Goal: Task Accomplishment & Management: Contribute content

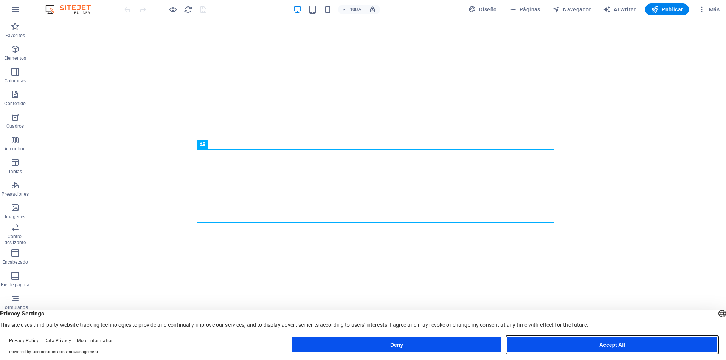
click at [586, 343] on button "Accept All" at bounding box center [611, 345] width 209 height 15
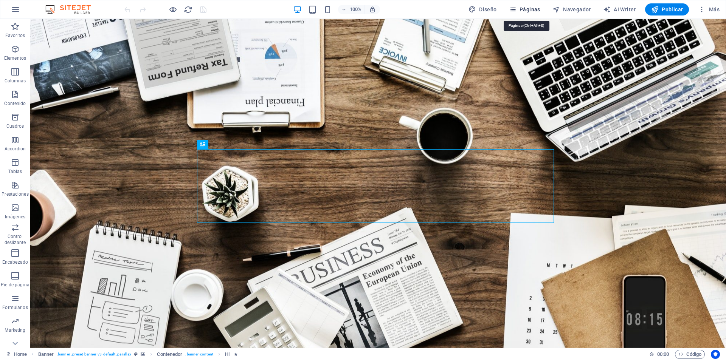
click at [516, 5] on button "Páginas" at bounding box center [524, 9] width 37 height 12
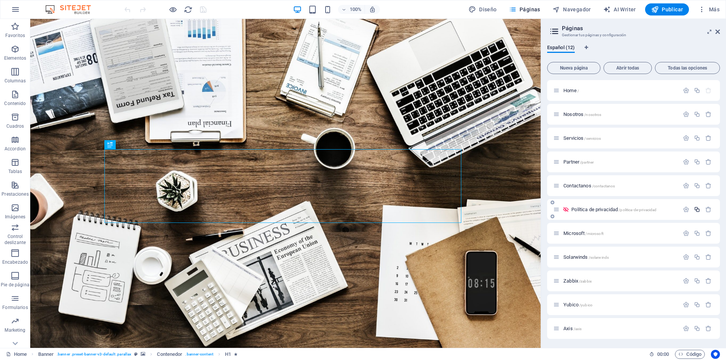
click at [696, 210] on icon "button" at bounding box center [697, 209] width 6 height 6
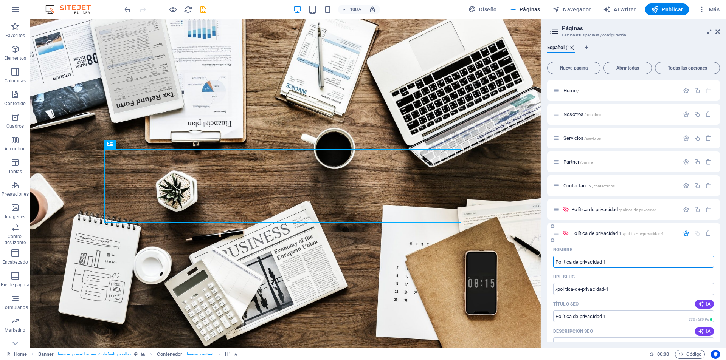
click at [619, 259] on input "Política de privacidad 1" at bounding box center [633, 262] width 161 height 12
click at [614, 265] on input "Política de privacidad 1" at bounding box center [633, 262] width 161 height 12
drag, startPoint x: 618, startPoint y: 262, endPoint x: 549, endPoint y: 260, distance: 68.8
paste input "rivacy Policy"
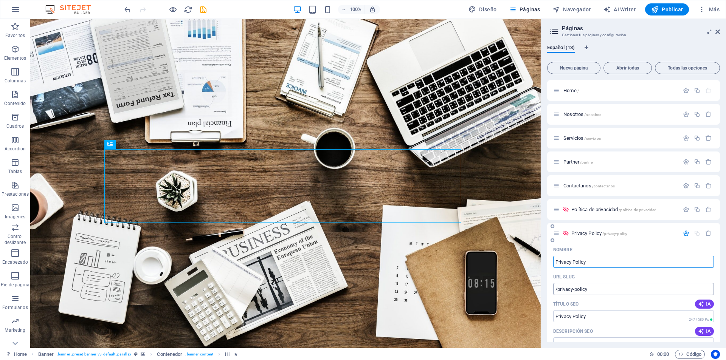
type input "Privacy Policy"
type input "/privacy-policy"
type input "Privacy Policy"
drag, startPoint x: 616, startPoint y: 288, endPoint x: 604, endPoint y: 288, distance: 12.1
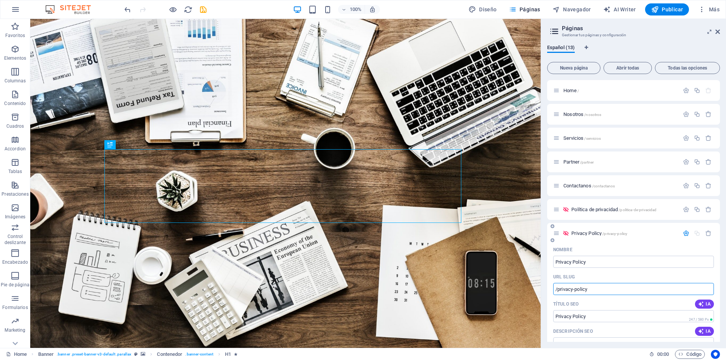
click at [604, 288] on input "/privacy-policy" at bounding box center [633, 289] width 161 height 12
click at [604, 276] on div "URL SLUG" at bounding box center [633, 277] width 161 height 12
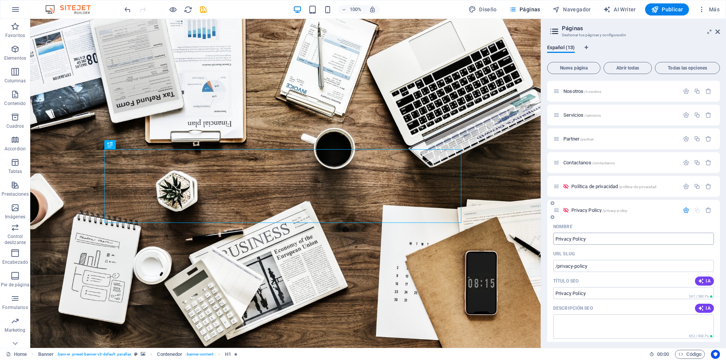
scroll to position [38, 0]
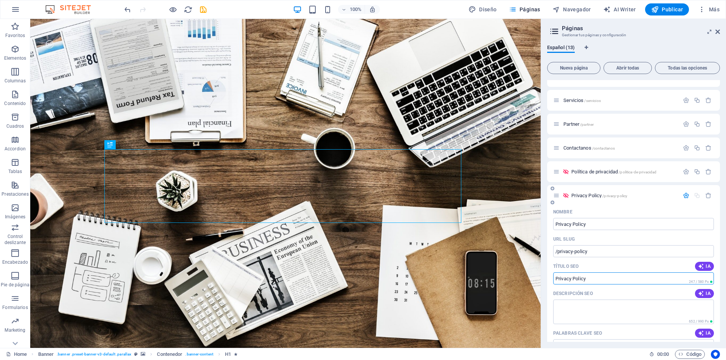
click at [603, 276] on input "Privacy Policy" at bounding box center [633, 279] width 161 height 12
click at [602, 276] on input "Privacy Policy" at bounding box center [633, 279] width 161 height 12
type input "P"
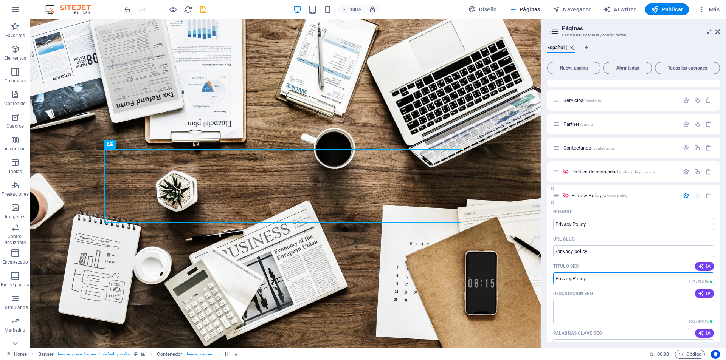
click at [549, 261] on div "Nombre Privacy Policy ​ URL SLUG /privacy-policy ​ Título SEO IA ​ 247 / 580 Px…" at bounding box center [633, 354] width 173 height 297
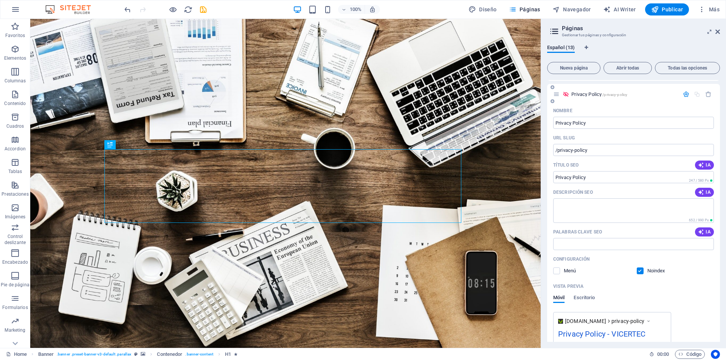
scroll to position [151, 0]
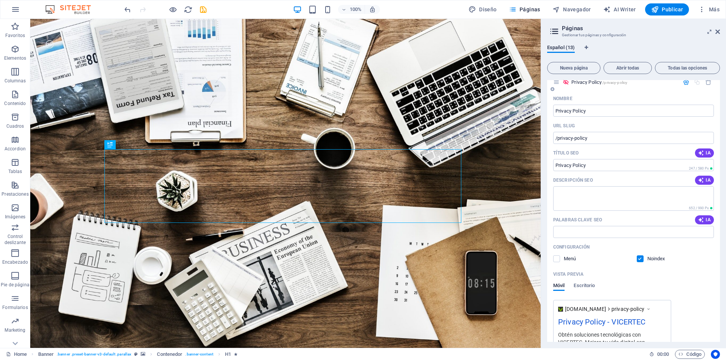
click at [639, 260] on label at bounding box center [640, 259] width 7 height 7
click at [0, 0] on input "checkbox" at bounding box center [0, 0] width 0 height 0
click at [640, 260] on label at bounding box center [640, 259] width 7 height 7
click at [0, 0] on input "checkbox" at bounding box center [0, 0] width 0 height 0
click at [557, 258] on label at bounding box center [556, 259] width 7 height 7
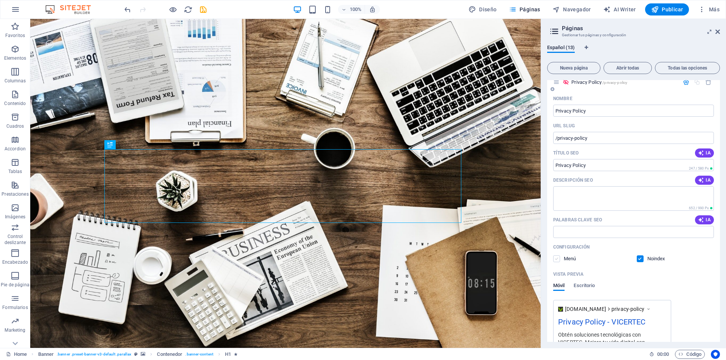
click at [0, 0] on input "checkbox" at bounding box center [0, 0] width 0 height 0
click at [557, 258] on label at bounding box center [556, 259] width 7 height 7
click at [0, 0] on input "checkbox" at bounding box center [0, 0] width 0 height 0
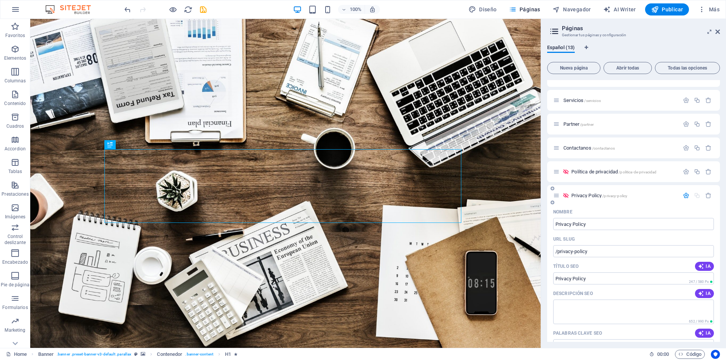
click at [638, 194] on p "Privacy Policy /privacy-policy" at bounding box center [623, 195] width 105 height 5
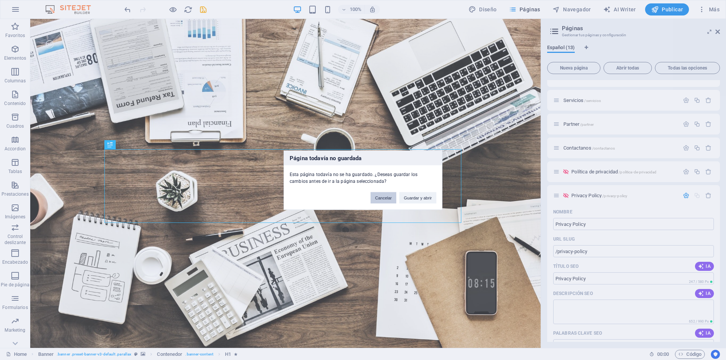
click at [386, 199] on button "Cancelar" at bounding box center [384, 197] width 26 height 11
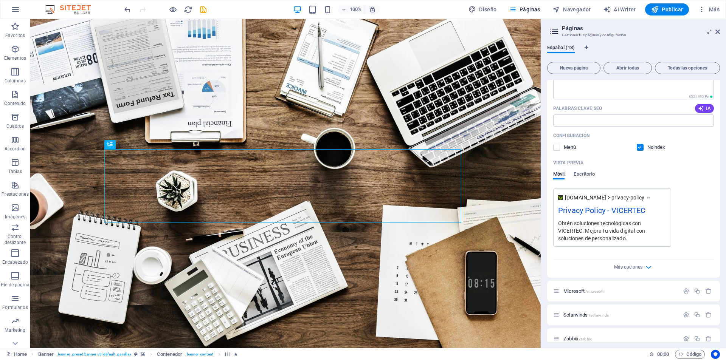
scroll to position [265, 0]
click at [636, 265] on span "Más opciones" at bounding box center [628, 265] width 28 height 5
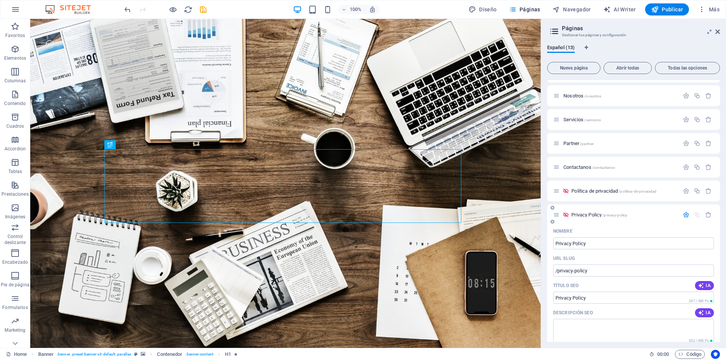
scroll to position [0, 0]
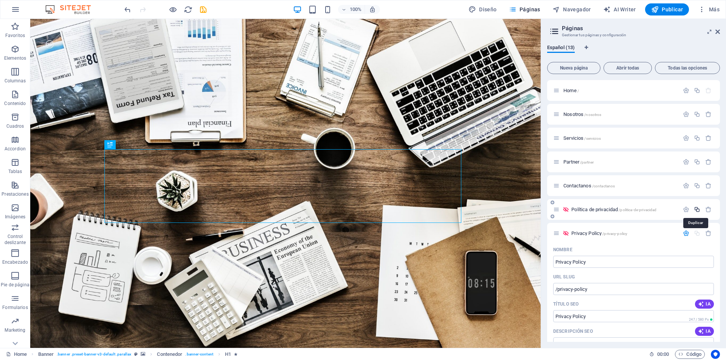
click at [698, 210] on icon "button" at bounding box center [697, 209] width 6 height 6
click at [622, 265] on input "Política de privacidad 1" at bounding box center [633, 262] width 161 height 12
drag, startPoint x: 619, startPoint y: 288, endPoint x: 557, endPoint y: 291, distance: 62.9
click at [557, 291] on input "/politica-de-privacidad-1" at bounding box center [633, 289] width 161 height 12
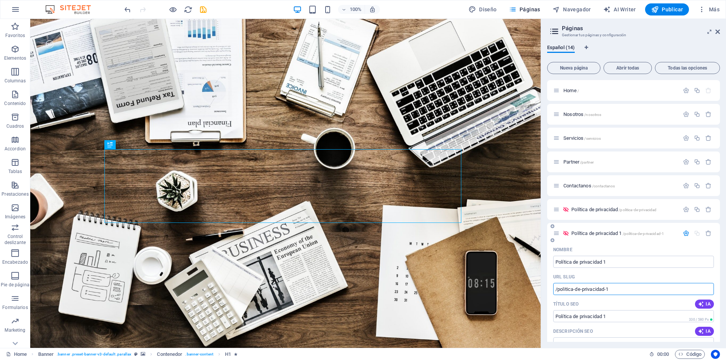
paste input "text"
type input "/politica-de-privacidad-1"
paste input "Terms of Service"
type input "Terms of Service"
type input "/terms-of-service"
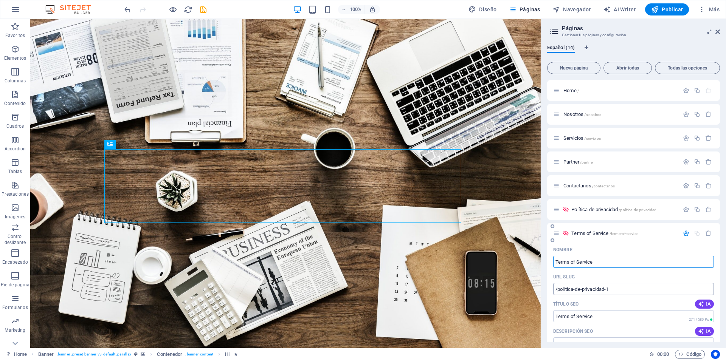
type input "Terms of Service"
click at [617, 288] on input "/terms-of-service" at bounding box center [633, 289] width 161 height 12
click at [203, 11] on icon "save" at bounding box center [203, 9] width 9 height 9
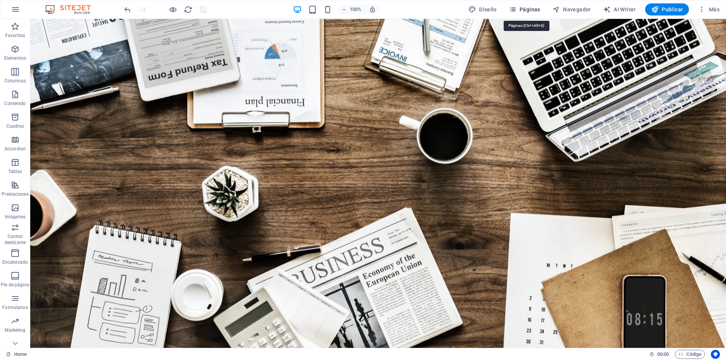
click at [528, 10] on span "Páginas" at bounding box center [524, 10] width 31 height 8
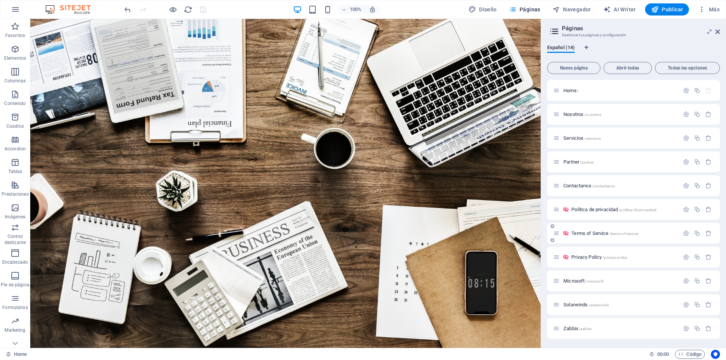
click at [599, 233] on span "Terms of Service /terms-of-service" at bounding box center [604, 234] width 67 height 6
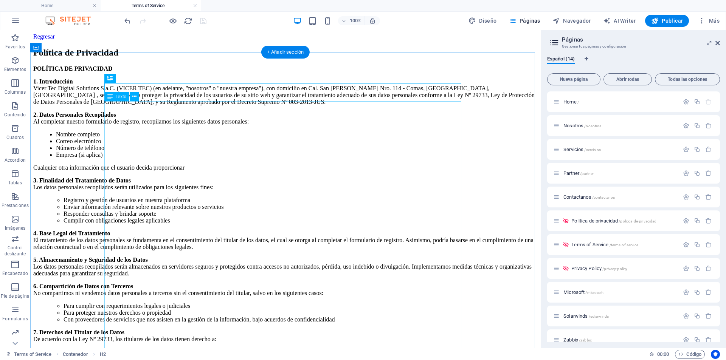
click at [149, 106] on div "POLÍTICA DE PRIVACIDAD 1. Introducción Vicer Tec Digital Solutions S.a.C. (VICE…" at bounding box center [285, 289] width 504 height 449
click at [105, 106] on div "POLÍTICA DE PRIVACIDAD 1. Introducción Vicer Tec Digital Solutions S.a.C. (VICE…" at bounding box center [285, 289] width 504 height 449
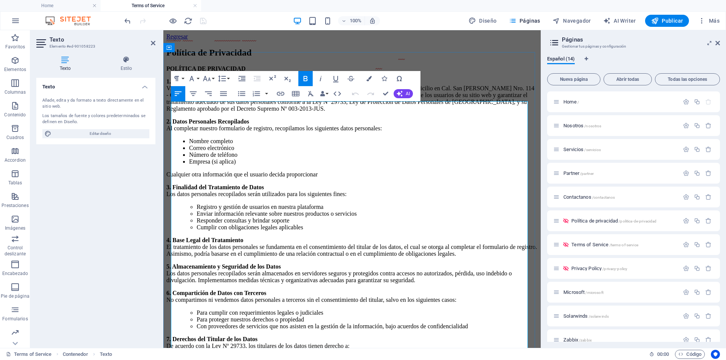
click at [171, 72] on strong "POLÍTICA DE PRIVACIDAD" at bounding box center [205, 68] width 79 height 6
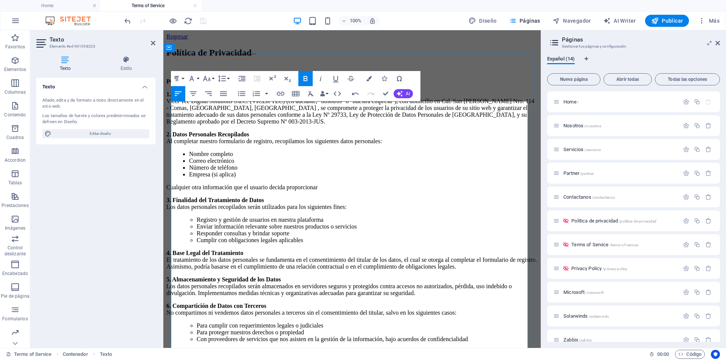
click at [181, 72] on p at bounding box center [351, 68] width 371 height 7
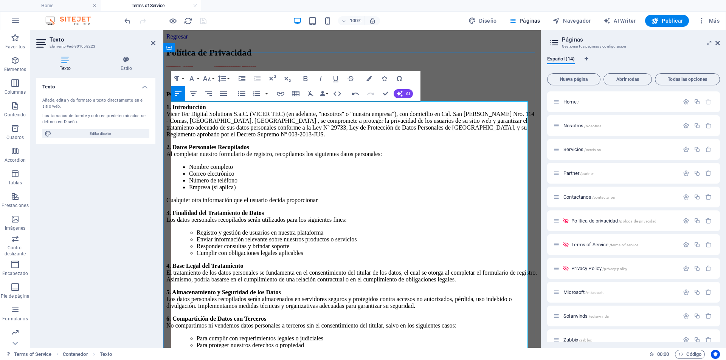
click at [181, 72] on p at bounding box center [351, 68] width 371 height 7
click at [216, 138] on p "1. Introducción Vicer Tec Digital Solutions S.a.C. (VICER TEC) (en adelante, "n…" at bounding box center [351, 121] width 371 height 34
drag, startPoint x: 311, startPoint y: 108, endPoint x: 172, endPoint y: 106, distance: 139.5
click at [172, 72] on p "Última actualización: [DATE]" at bounding box center [351, 68] width 371 height 7
click at [194, 72] on p at bounding box center [351, 68] width 371 height 7
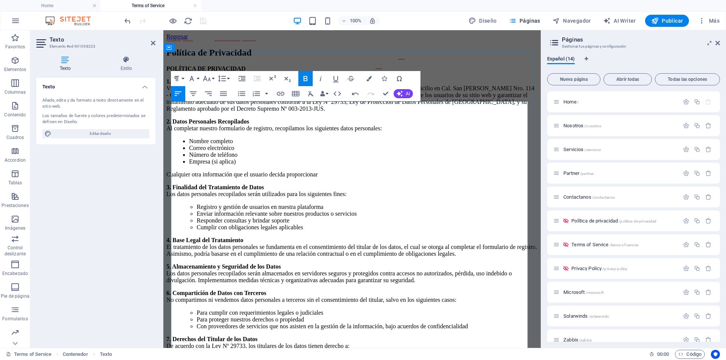
click at [248, 72] on p "POLÍTICA DE PRIVACIDAD" at bounding box center [351, 68] width 371 height 7
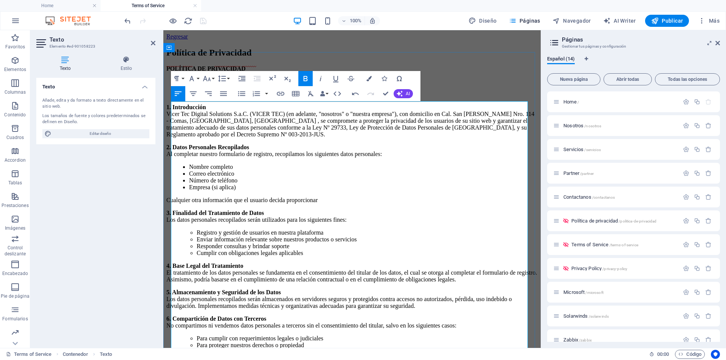
click at [180, 85] on p "​" at bounding box center [351, 81] width 371 height 7
click at [447, 58] on div "Política de Privacidad" at bounding box center [351, 53] width 371 height 10
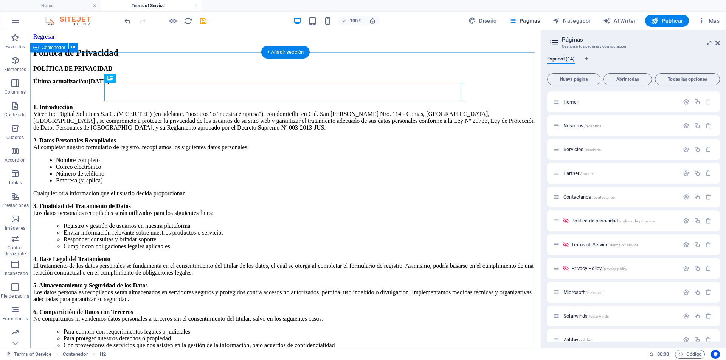
click at [445, 76] on div "Política de Privacidad POLÍTICA DE PRIVACIDAD Última actualización: [DATE] 1. I…" at bounding box center [285, 294] width 504 height 493
click at [152, 107] on div "POLÍTICA DE PRIVACIDAD Última actualización: [DATE] 1. Introducción Vicer Tec D…" at bounding box center [285, 302] width 504 height 475
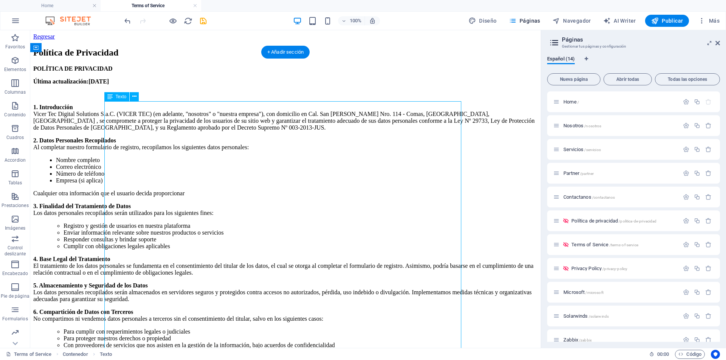
click at [152, 107] on div "POLÍTICA DE PRIVACIDAD Última actualización: [DATE] 1. Introducción Vicer Tec D…" at bounding box center [285, 302] width 504 height 475
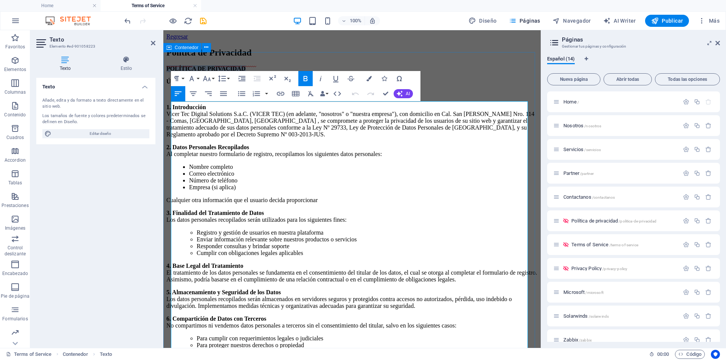
drag, startPoint x: 251, startPoint y: 109, endPoint x: 166, endPoint y: 107, distance: 85.5
click at [166, 107] on div "Política de Privacidad POLÍTICA DE PRIVACIDAD Última actualización: [DATE] 1. I…" at bounding box center [351, 304] width 371 height 513
click at [196, 72] on strong "POLÍTICA DE PRIVACIDAD" at bounding box center [205, 68] width 79 height 6
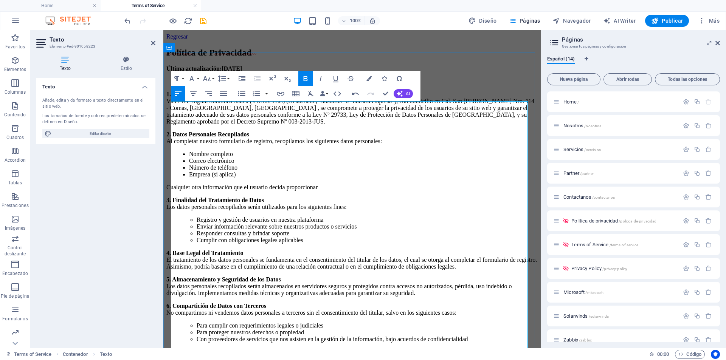
click at [186, 85] on p at bounding box center [351, 81] width 371 height 7
click at [228, 85] on p at bounding box center [351, 81] width 371 height 7
click at [202, 85] on p at bounding box center [351, 81] width 371 height 7
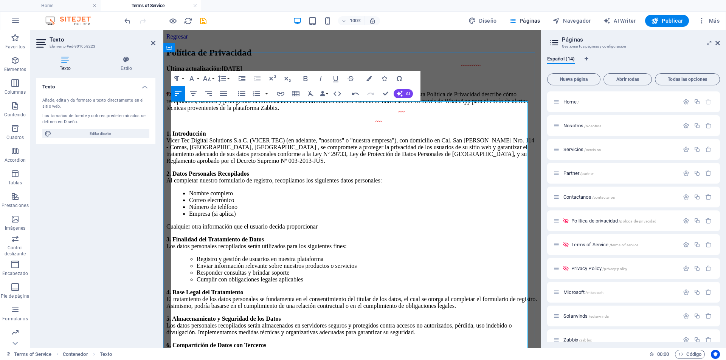
drag, startPoint x: 180, startPoint y: 122, endPoint x: 260, endPoint y: 121, distance: 80.2
click at [260, 112] on p "En [Tu Empresa/Organización] valoramos la privacidad y seguridad de los datos d…" at bounding box center [351, 101] width 371 height 20
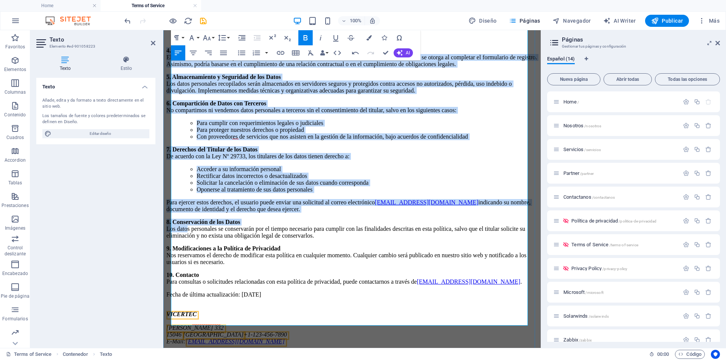
scroll to position [350, 0]
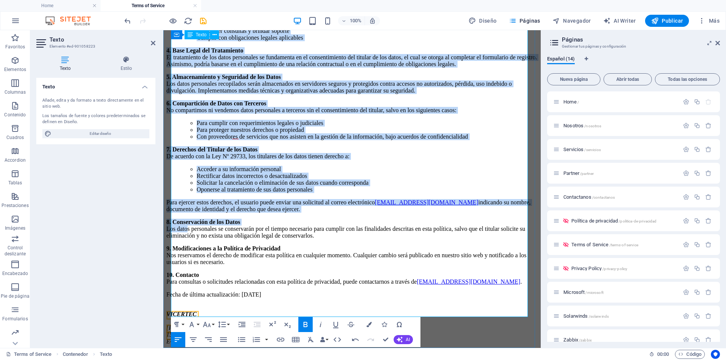
drag, startPoint x: 171, startPoint y: 160, endPoint x: 330, endPoint y: 260, distance: 187.6
click at [330, 260] on div "Última actualización: [DATE] En VICERTEC valoramos la privacidad y seguridad de…" at bounding box center [351, 84] width 371 height 522
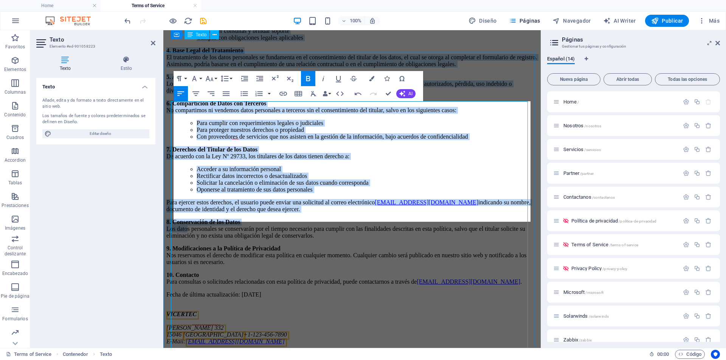
scroll to position [0, 0]
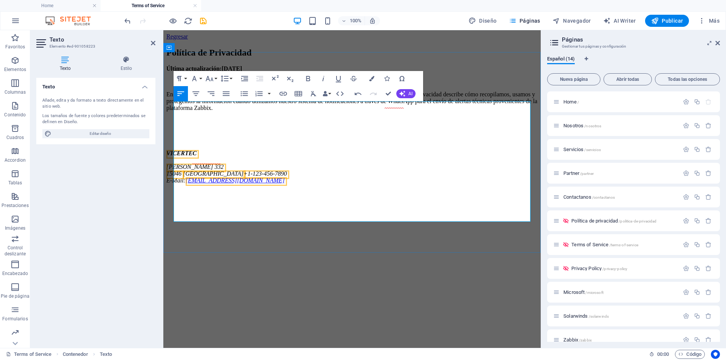
click at [215, 124] on p at bounding box center [351, 121] width 371 height 7
click at [192, 124] on p at bounding box center [351, 121] width 371 height 7
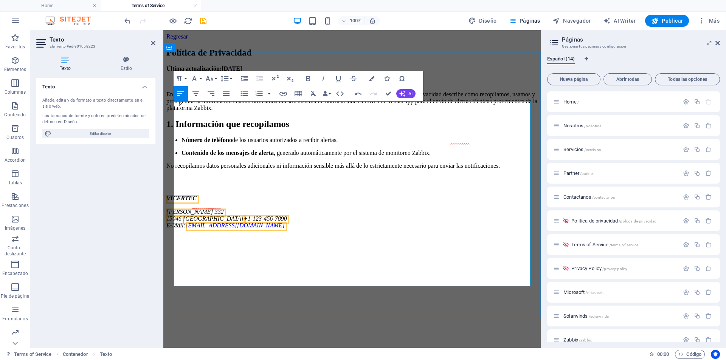
click at [192, 129] on h2 "1. Información que recopilamos" at bounding box center [351, 124] width 371 height 10
drag, startPoint x: 453, startPoint y: 161, endPoint x: 175, endPoint y: 153, distance: 277.6
click at [175, 129] on h2 "1. Información que recopilamos" at bounding box center [351, 124] width 371 height 10
click at [216, 77] on button "Font Size" at bounding box center [211, 78] width 14 height 15
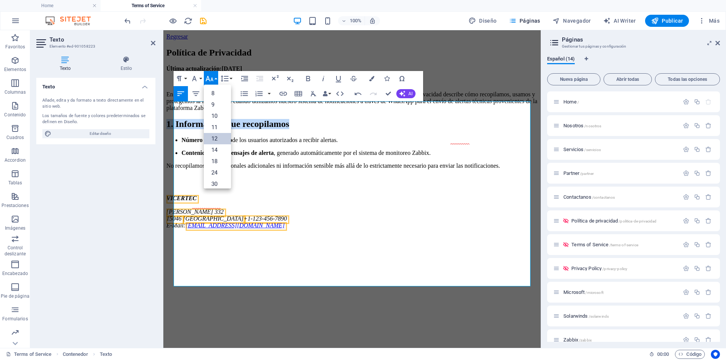
click at [214, 140] on link "12" at bounding box center [217, 138] width 27 height 11
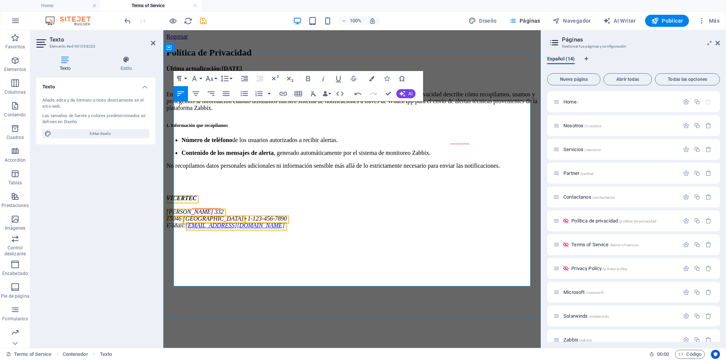
click at [214, 72] on strong "Última actualización:" at bounding box center [193, 68] width 55 height 6
click at [216, 80] on button "Font Size" at bounding box center [211, 78] width 14 height 15
click at [188, 128] on span "1. Información que recopilamos" at bounding box center [196, 125] width 61 height 5
click at [255, 129] on h2 "1. Información que recopilamos" at bounding box center [351, 124] width 371 height 10
click at [257, 129] on h2 "1. Información que recopilamos" at bounding box center [351, 124] width 371 height 10
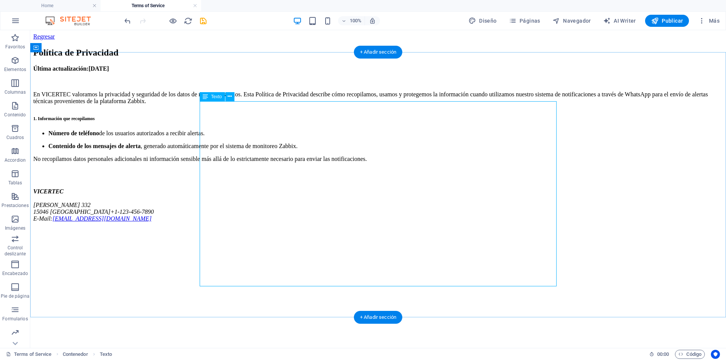
click at [286, 154] on div "Última actualización: [DATE] En VICERTEC valoramos la privacidad y seguridad de…" at bounding box center [378, 143] width 690 height 157
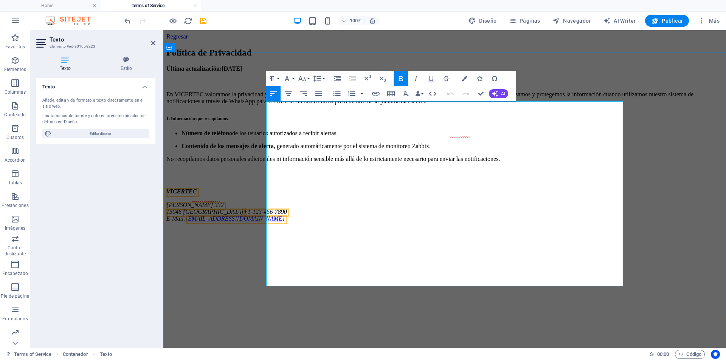
click at [228, 121] on span "1. Información que recopilamos" at bounding box center [196, 118] width 61 height 5
drag, startPoint x: 348, startPoint y: 159, endPoint x: 267, endPoint y: 161, distance: 81.7
click at [267, 122] on h2 "1. Información que recopilamos" at bounding box center [444, 117] width 557 height 10
click at [304, 79] on icon "button" at bounding box center [302, 78] width 9 height 9
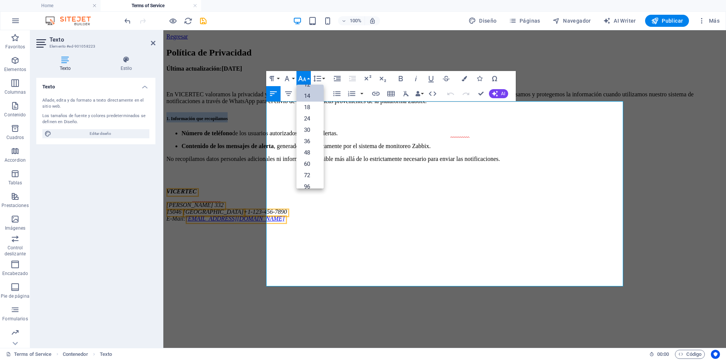
click at [309, 95] on link "14" at bounding box center [309, 95] width 27 height 11
click at [365, 122] on h2 "1. Información que recopilamos" at bounding box center [444, 117] width 557 height 10
click at [277, 137] on li "Número de teléfono de los usuarios autorizados a recibir alertas." at bounding box center [451, 133] width 541 height 7
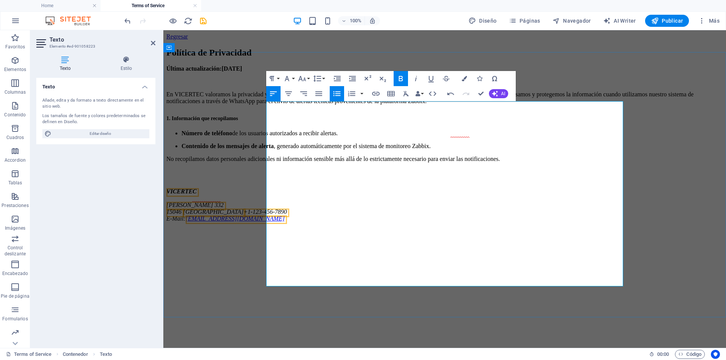
click at [277, 137] on li "Número de teléfono de los usuarios autorizados a recibir alertas." at bounding box center [451, 133] width 541 height 7
click at [270, 137] on li "Número de teléfono de los usuarios autorizados a recibir alertas." at bounding box center [451, 133] width 541 height 7
click at [281, 150] on p "Contenido de los mensajes de alerta , generado automáticamente por el sistema d…" at bounding box center [451, 146] width 541 height 7
drag, startPoint x: 574, startPoint y: 198, endPoint x: 271, endPoint y: 182, distance: 302.5
click at [271, 150] on ul "Número de teléfono de los usuarios autorizados a recibir alertas. Contenido de …" at bounding box center [444, 140] width 557 height 20
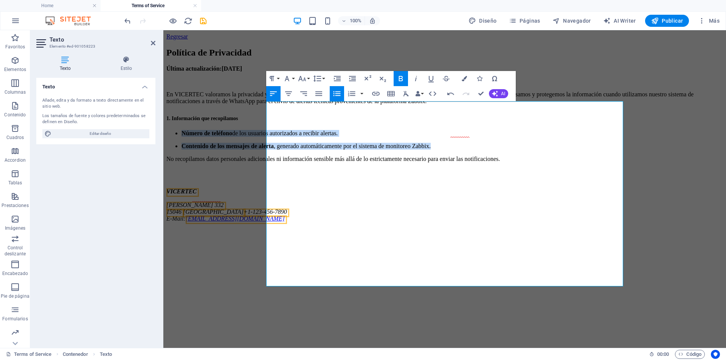
click at [339, 93] on icon "button" at bounding box center [336, 93] width 9 height 9
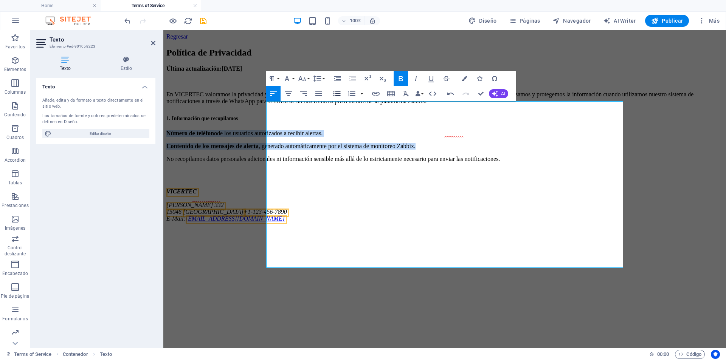
click at [339, 93] on icon "button" at bounding box center [336, 93] width 9 height 9
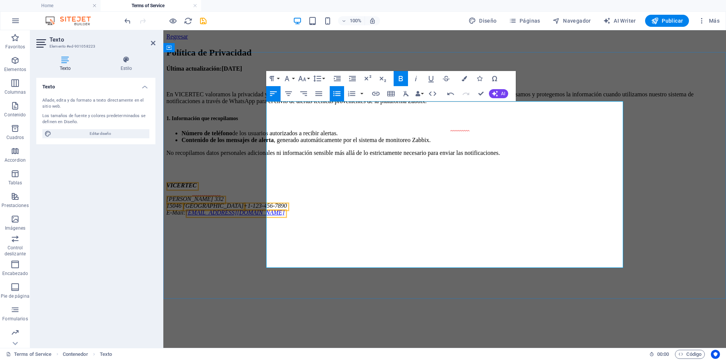
click at [392, 169] on p at bounding box center [444, 166] width 557 height 7
click at [579, 144] on li "Contenido de los mensajes de alerta , generado automáticamente por el sistema d…" at bounding box center [451, 140] width 541 height 7
click at [277, 169] on p at bounding box center [444, 166] width 557 height 7
click at [325, 157] on p "No recopilamos datos personales adicionales ni información sensible más allá de…" at bounding box center [444, 153] width 557 height 7
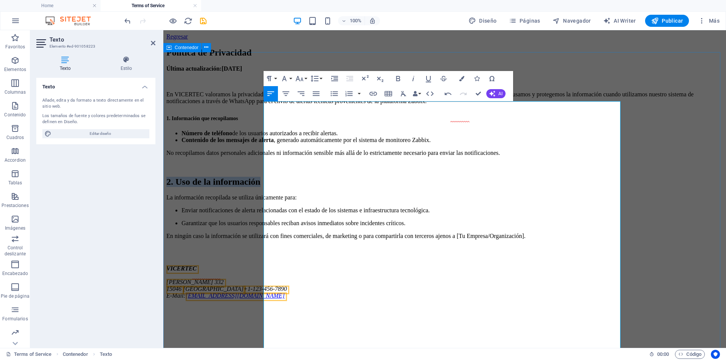
drag, startPoint x: 432, startPoint y: 225, endPoint x: 257, endPoint y: 220, distance: 174.8
click at [257, 220] on div "Política de Privacidad Última actualización: [DATE] En VICERTEC valoramos la pr…" at bounding box center [444, 174] width 557 height 252
click at [305, 80] on button "Font Size" at bounding box center [301, 78] width 14 height 15
click at [308, 95] on link "14" at bounding box center [307, 95] width 27 height 11
click at [341, 187] on h2 "2. Uso de la información" at bounding box center [444, 182] width 557 height 10
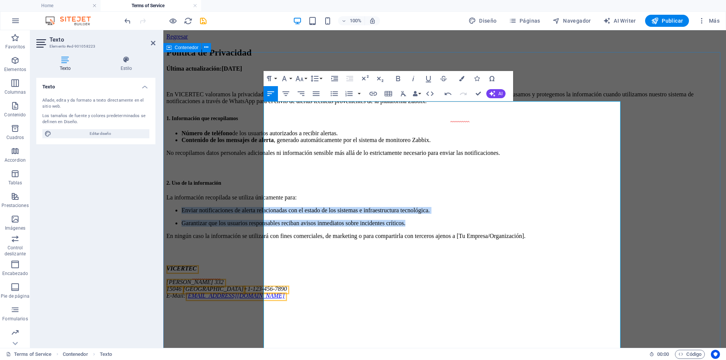
drag, startPoint x: 465, startPoint y: 266, endPoint x: 257, endPoint y: 249, distance: 208.6
click at [257, 249] on div "Política de Privacidad Última actualización: [DATE] En VICERTEC valoramos la pr…" at bounding box center [444, 174] width 557 height 252
click at [333, 95] on icon "button" at bounding box center [334, 93] width 9 height 9
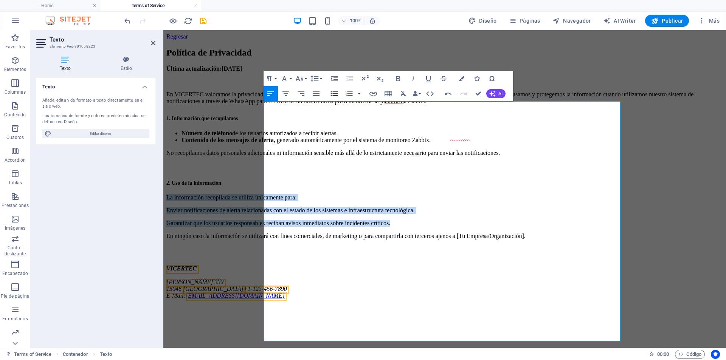
click at [333, 95] on icon "button" at bounding box center [334, 93] width 9 height 9
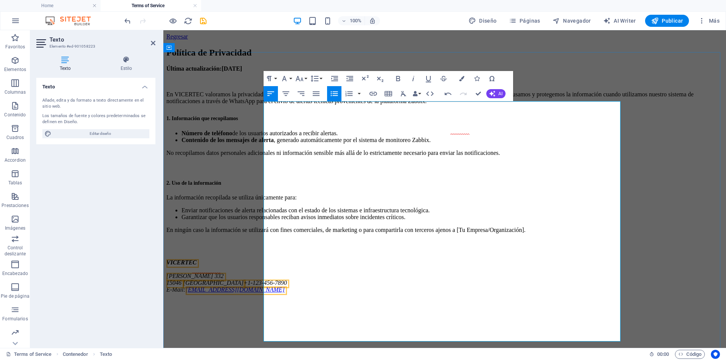
click at [395, 234] on p "En ningún caso la información se utilizará con fines comerciales, de marketing …" at bounding box center [444, 230] width 557 height 7
drag, startPoint x: 343, startPoint y: 271, endPoint x: 264, endPoint y: 268, distance: 78.7
click at [264, 234] on p "En ningún caso la información se utilizará con fines comerciales, de marketing …" at bounding box center [444, 230] width 557 height 7
click at [276, 247] on p at bounding box center [444, 243] width 557 height 7
click at [293, 234] on p "En ningún caso la información se utilizará con fines comerciales, de marketing …" at bounding box center [444, 230] width 557 height 7
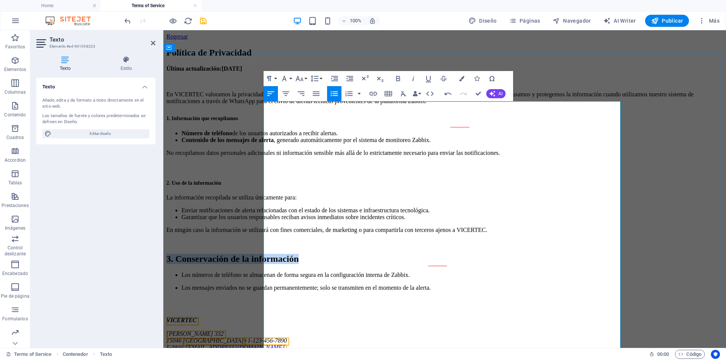
drag, startPoint x: 551, startPoint y: 297, endPoint x: 267, endPoint y: 295, distance: 284.7
click at [267, 264] on h2 "3. Conservación de la información" at bounding box center [444, 259] width 557 height 10
click at [307, 76] on button "Font Size" at bounding box center [301, 78] width 14 height 15
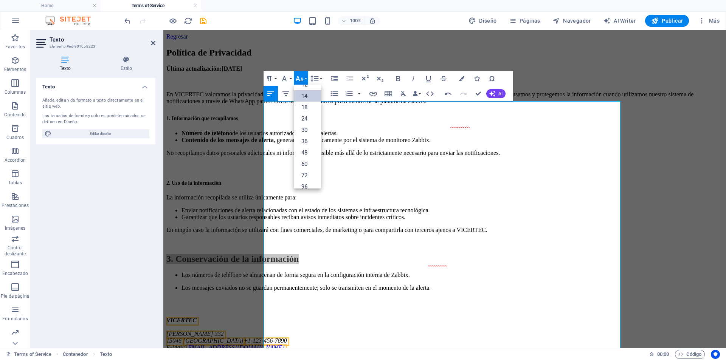
drag, startPoint x: 304, startPoint y: 95, endPoint x: 142, endPoint y: 203, distance: 195.3
click at [304, 95] on link "14" at bounding box center [307, 95] width 27 height 11
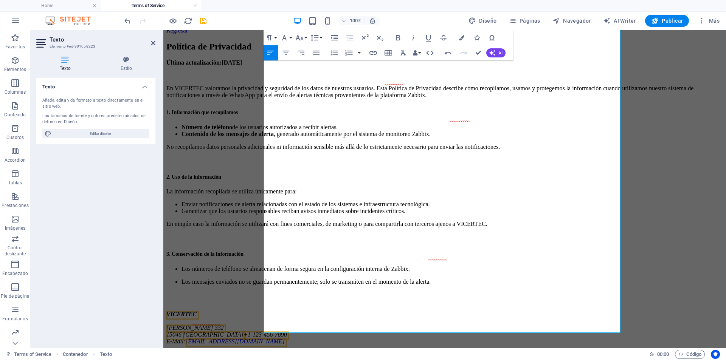
scroll to position [76, 0]
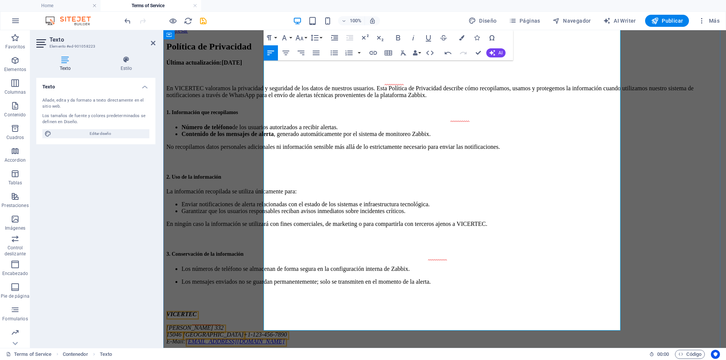
click at [301, 248] on h2 "3. Conservación de la información" at bounding box center [444, 253] width 557 height 10
drag, startPoint x: 280, startPoint y: 201, endPoint x: 281, endPoint y: 208, distance: 6.5
click at [281, 234] on p at bounding box center [444, 237] width 557 height 7
click at [282, 248] on h2 "3. Conservación de la información" at bounding box center [444, 253] width 557 height 10
click at [297, 221] on p "En ningún caso la información se utilizará con fines comerciales, de marketing …" at bounding box center [444, 224] width 557 height 7
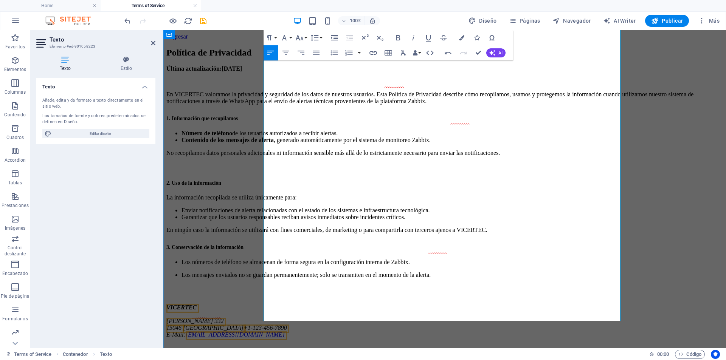
click at [325, 150] on p "No recopilamos datos personales adicionales ni información sensible más allá de…" at bounding box center [444, 153] width 557 height 7
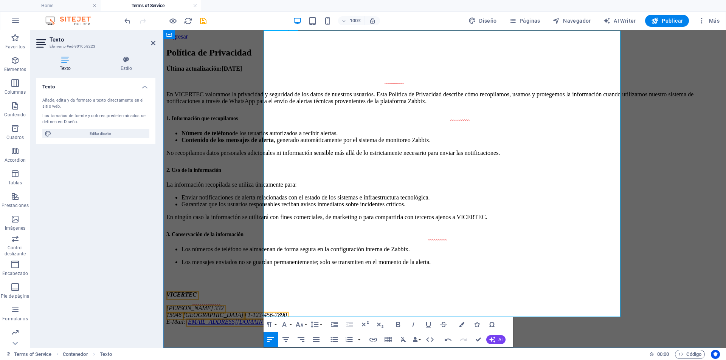
click at [295, 246] on li "Los números de teléfono se almacenan de forma segura en la configuración intern…" at bounding box center [451, 249] width 541 height 7
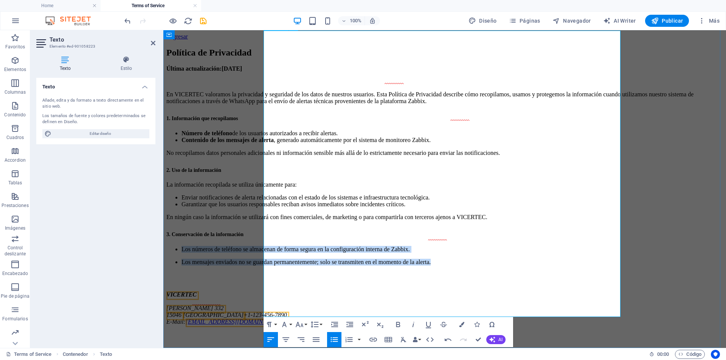
drag, startPoint x: 526, startPoint y: 250, endPoint x: 266, endPoint y: 229, distance: 260.2
click at [266, 246] on ul "Los números de teléfono se almacenan de forma segura en la configuración intern…" at bounding box center [444, 256] width 557 height 20
click at [332, 336] on icon "button" at bounding box center [334, 339] width 9 height 9
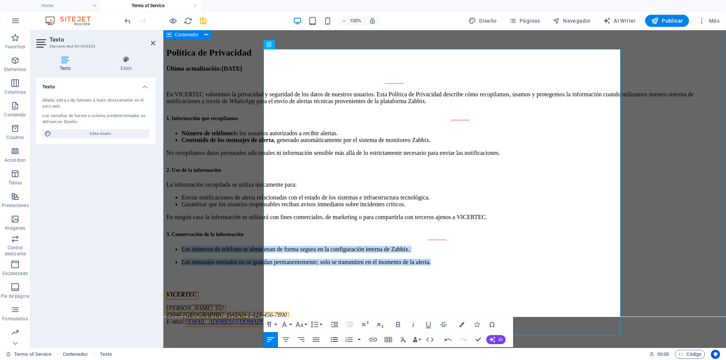
scroll to position [52, 0]
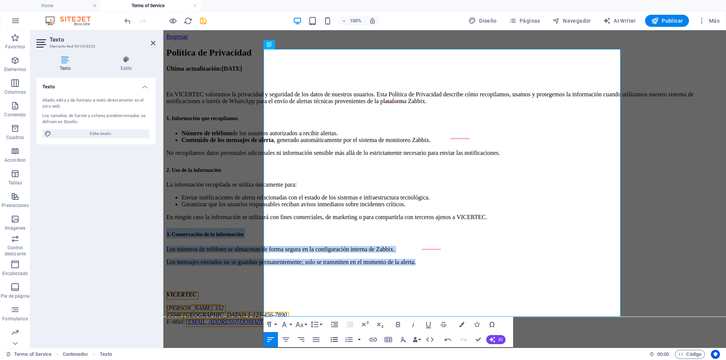
click at [333, 338] on icon "button" at bounding box center [333, 339] width 7 height 5
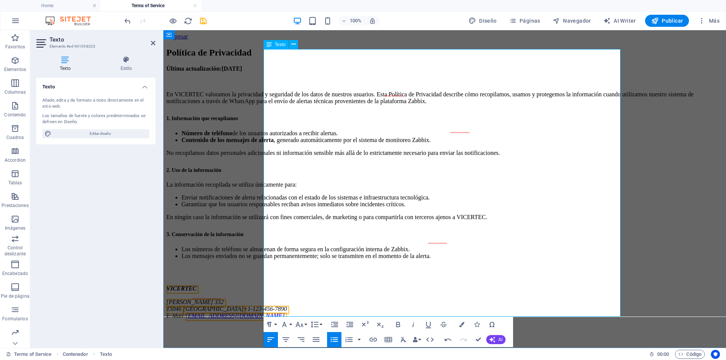
click at [266, 266] on p at bounding box center [444, 269] width 557 height 7
click at [576, 253] on li "Los mensajes enviados no se guardan permanentemente; solo se transmiten en el m…" at bounding box center [451, 256] width 541 height 7
click at [587, 253] on li "Los mensajes enviados no se guardan permanentemente; solo se transmiten en el m…" at bounding box center [451, 256] width 541 height 7
click at [270, 266] on p at bounding box center [444, 269] width 557 height 7
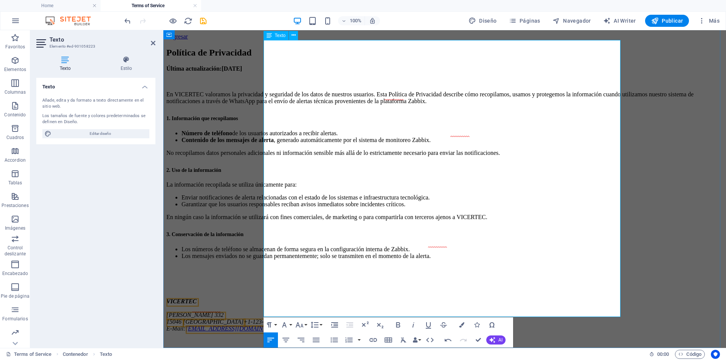
scroll to position [76, 0]
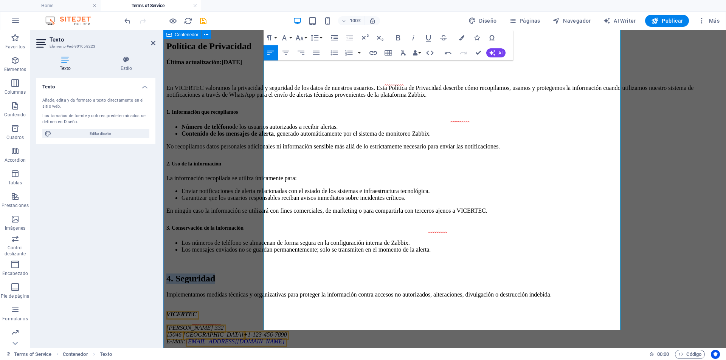
drag, startPoint x: 369, startPoint y: 247, endPoint x: 250, endPoint y: 248, distance: 119.1
click at [250, 248] on div "Política de Privacidad Última actualización: [DATE] En VICERTEC valoramos la pr…" at bounding box center [444, 193] width 557 height 304
click at [316, 38] on icon "button" at bounding box center [314, 38] width 8 height 6
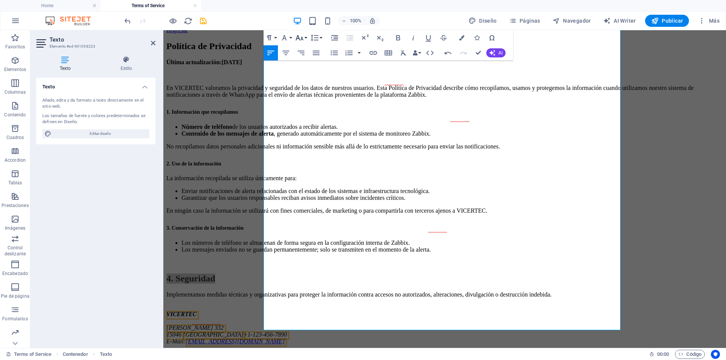
click at [304, 37] on button "Font Size" at bounding box center [301, 37] width 14 height 15
drag, startPoint x: 305, startPoint y: 54, endPoint x: 158, endPoint y: 77, distance: 148.1
click at [305, 54] on link "14" at bounding box center [307, 55] width 27 height 11
click at [294, 259] on p at bounding box center [444, 262] width 557 height 7
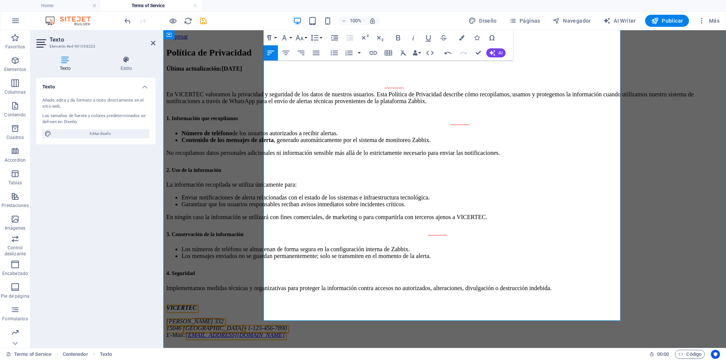
click at [281, 298] on address at bounding box center [444, 301] width 557 height 7
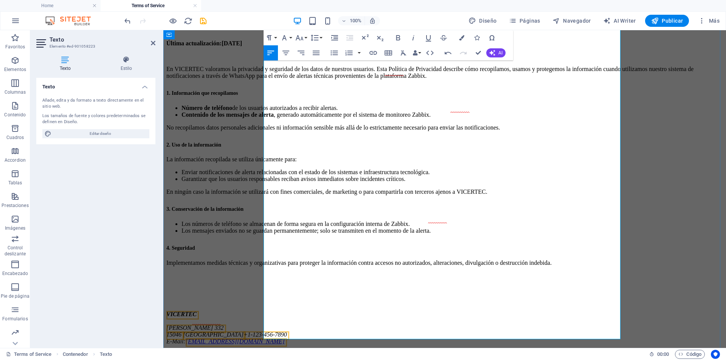
click at [280, 285] on p at bounding box center [444, 288] width 557 height 7
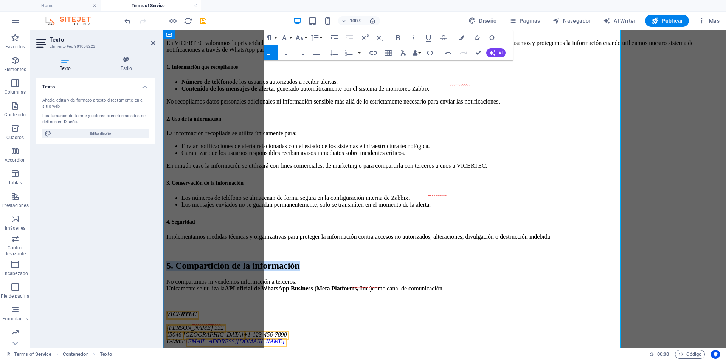
drag, startPoint x: 545, startPoint y: 288, endPoint x: 268, endPoint y: 286, distance: 277.1
click at [268, 271] on h2 "5. Compartición de la información" at bounding box center [444, 266] width 557 height 10
click at [307, 39] on button "Font Size" at bounding box center [301, 37] width 14 height 15
click at [305, 56] on link "14" at bounding box center [307, 55] width 27 height 11
click at [284, 253] on address at bounding box center [444, 250] width 557 height 7
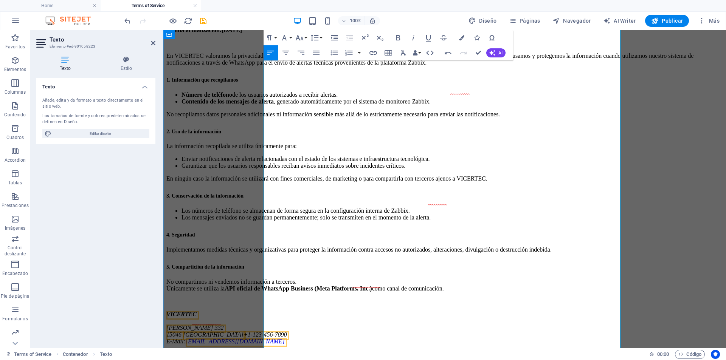
click at [232, 94] on strong "Número de teléfono" at bounding box center [206, 94] width 51 height 6
click at [238, 83] on span "1. Información que recopilamos" at bounding box center [202, 80] width 72 height 6
drag, startPoint x: 354, startPoint y: 85, endPoint x: 264, endPoint y: 82, distance: 90.8
click at [264, 82] on h2 "1. Información que recopilamos" at bounding box center [444, 79] width 557 height 10
click at [399, 36] on icon "button" at bounding box center [398, 37] width 4 height 5
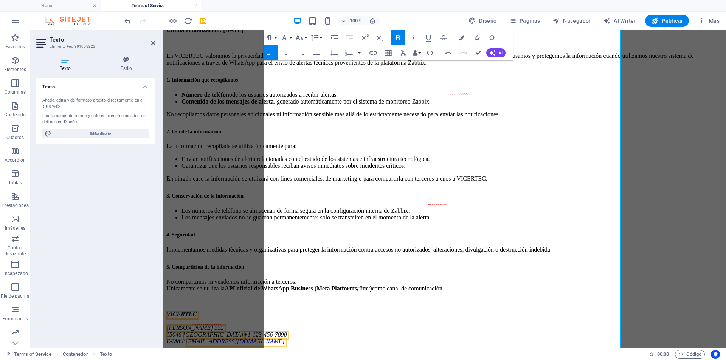
click at [398, 35] on icon "button" at bounding box center [398, 37] width 4 height 5
click at [238, 81] on strong "1. Información que recopilamos" at bounding box center [202, 80] width 72 height 6
click at [232, 93] on strong "Número de teléfono" at bounding box center [206, 94] width 51 height 6
click at [319, 37] on button "Line Height" at bounding box center [316, 37] width 14 height 15
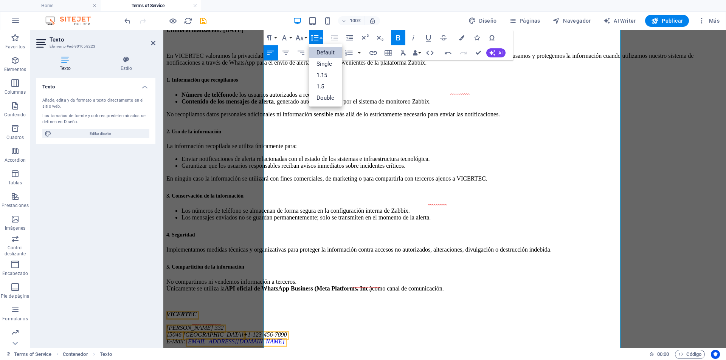
click at [321, 36] on button "Line Height" at bounding box center [316, 37] width 14 height 15
click at [292, 39] on button "Font Family" at bounding box center [286, 37] width 14 height 15
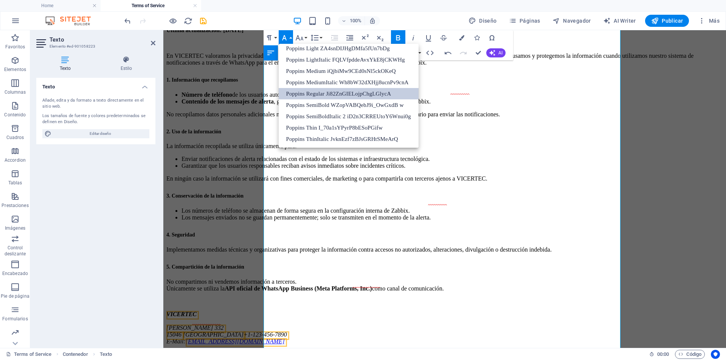
scroll to position [186, 0]
click at [238, 83] on strong "1. Información que recopilamos" at bounding box center [202, 80] width 72 height 6
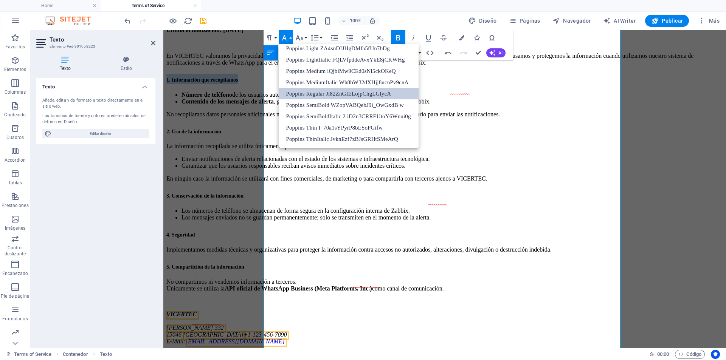
click at [307, 92] on link "Poppins Regular Ji82ZnGIELojpChgLGlycA" at bounding box center [349, 93] width 140 height 11
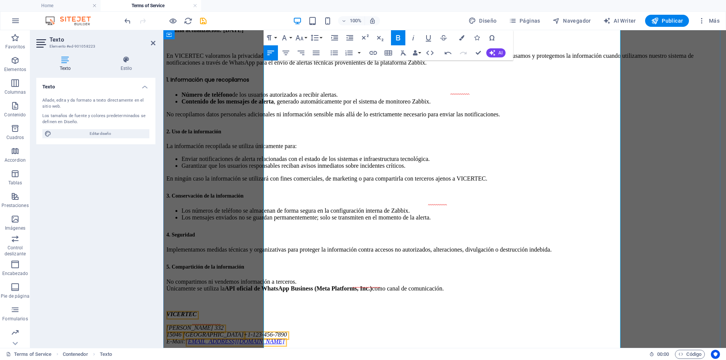
click at [232, 93] on strong "Número de teléfono" at bounding box center [206, 94] width 51 height 6
click at [232, 94] on strong "Número de teléfono" at bounding box center [206, 94] width 51 height 6
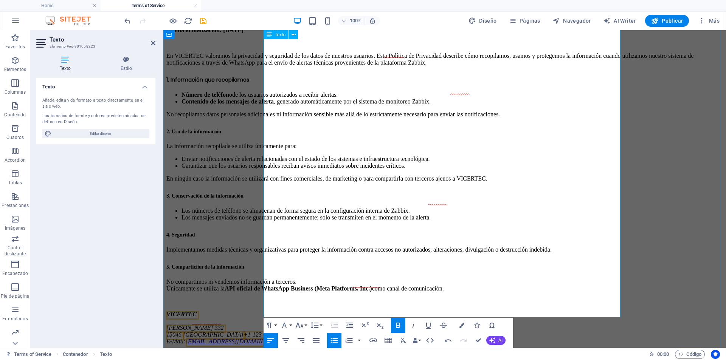
scroll to position [116, 0]
click at [284, 298] on p at bounding box center [444, 301] width 557 height 7
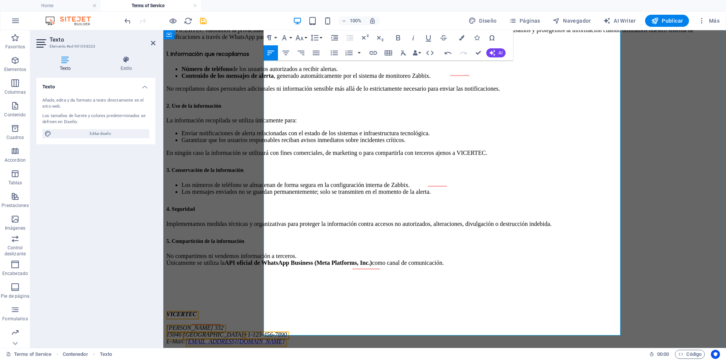
click at [276, 273] on p at bounding box center [444, 276] width 557 height 7
click at [272, 285] on p at bounding box center [444, 288] width 557 height 7
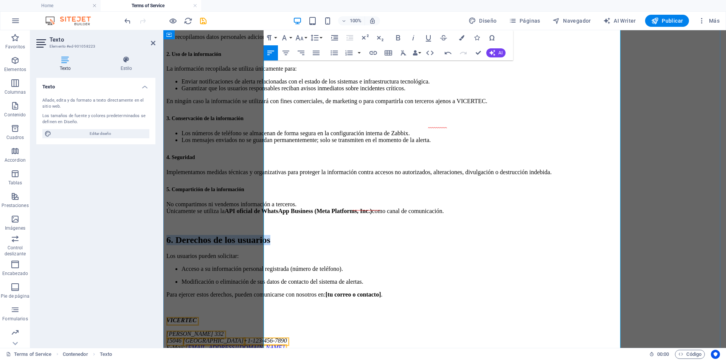
drag, startPoint x: 491, startPoint y: 281, endPoint x: 264, endPoint y: 285, distance: 226.9
click at [264, 245] on h2 "6. Derechos de los usuarios" at bounding box center [444, 240] width 557 height 10
click at [309, 38] on button "Line Height" at bounding box center [316, 37] width 14 height 15
click at [305, 37] on button "Font Size" at bounding box center [301, 37] width 14 height 15
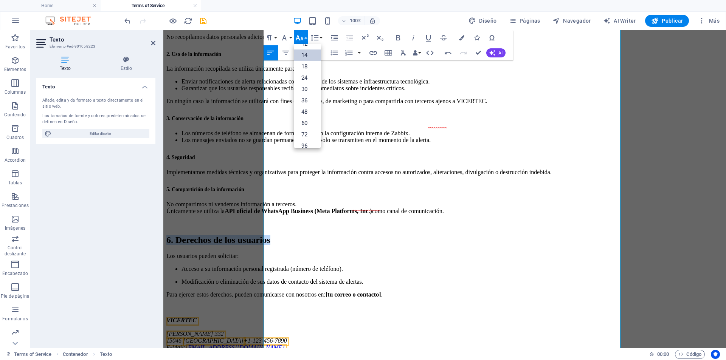
click at [306, 54] on link "14" at bounding box center [307, 55] width 27 height 11
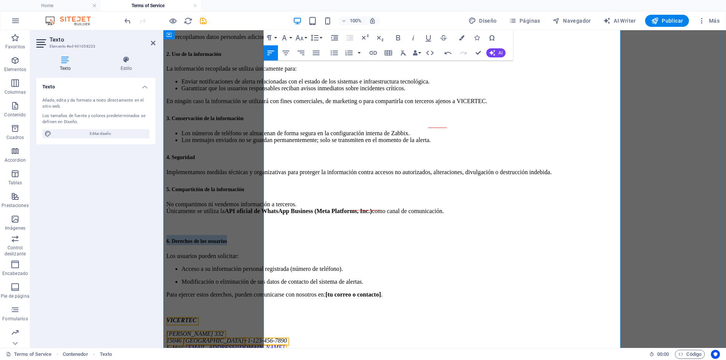
click at [355, 245] on h2 "6. Derechos de los usuarios" at bounding box center [444, 240] width 557 height 10
click at [352, 245] on h2 "6. Derechos de los usuarios" at bounding box center [444, 240] width 557 height 10
click at [267, 245] on h2 "6. Derechos de los usuarios" at bounding box center [444, 240] width 557 height 10
click at [270, 228] on p at bounding box center [444, 224] width 557 height 7
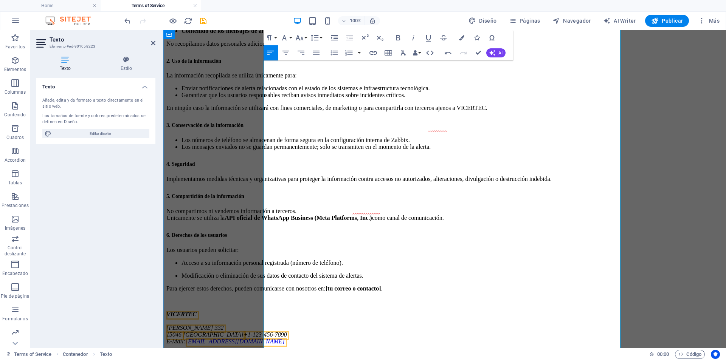
click at [362, 239] on h2 "6. Derechos de los usuarios" at bounding box center [444, 234] width 557 height 10
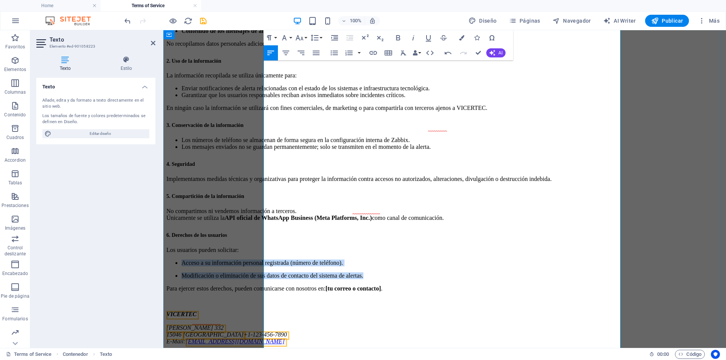
drag, startPoint x: 496, startPoint y: 285, endPoint x: 265, endPoint y: 258, distance: 233.3
click at [265, 260] on ul "Acceso a su información personal registrada (número de teléfono). Modificación …" at bounding box center [444, 270] width 557 height 20
click at [334, 54] on icon "button" at bounding box center [334, 52] width 9 height 9
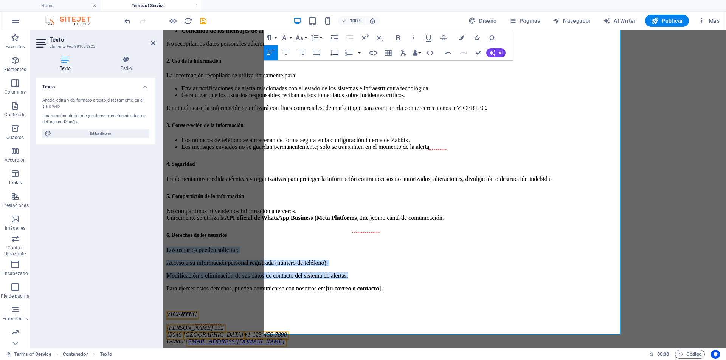
click at [334, 54] on icon "button" at bounding box center [334, 52] width 9 height 9
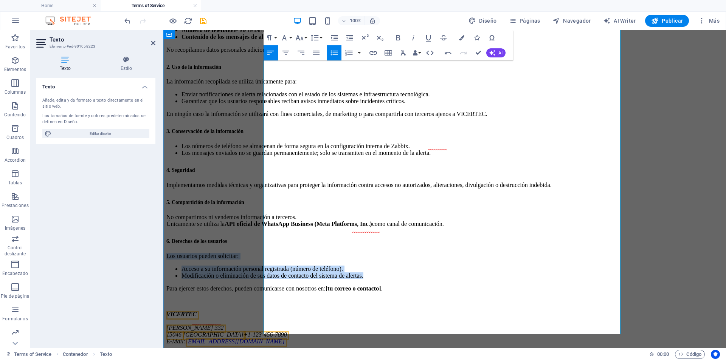
click at [507, 273] on li "Modificación o eliminación de sus datos de contacto del sistema de alertas." at bounding box center [451, 276] width 541 height 7
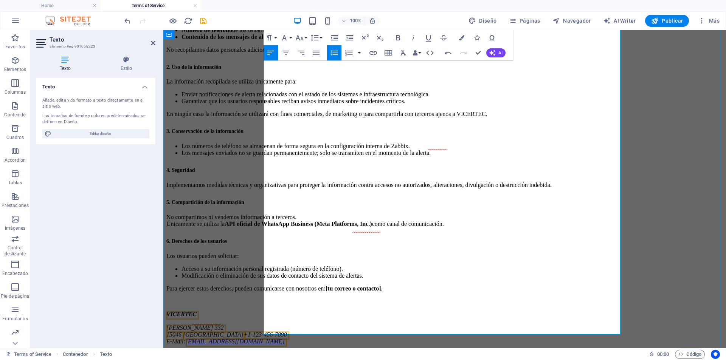
click at [381, 285] on strong "[tu correo o contacto]" at bounding box center [354, 288] width 56 height 6
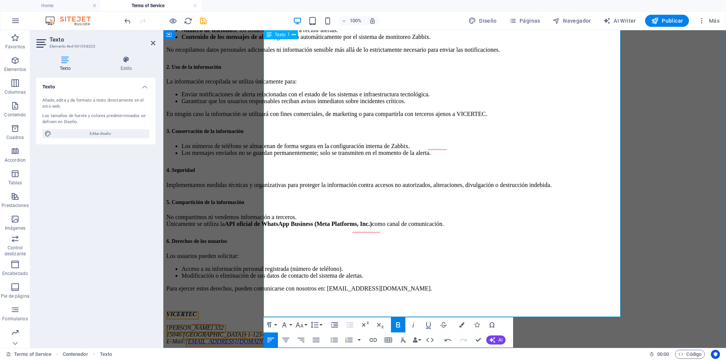
click at [271, 298] on p at bounding box center [444, 301] width 557 height 7
drag, startPoint x: 265, startPoint y: 276, endPoint x: 277, endPoint y: 281, distance: 12.9
click at [197, 311] on span "VICERTEC" at bounding box center [181, 314] width 30 height 6
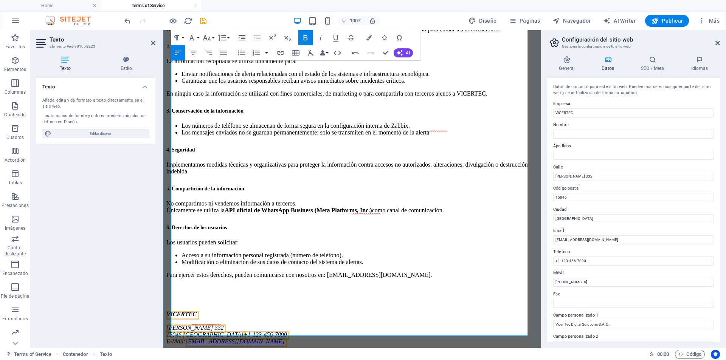
click at [210, 298] on address at bounding box center [351, 301] width 371 height 7
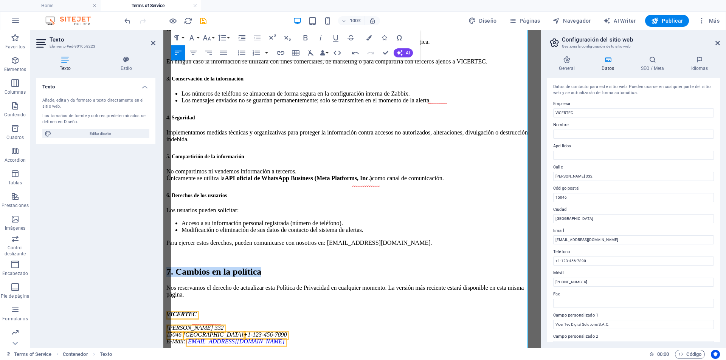
drag, startPoint x: 369, startPoint y: 280, endPoint x: 159, endPoint y: 274, distance: 209.9
click at [163, 274] on html "Regresar Política de Privacidad Última actualización: [DATE] En VICERTEC valora…" at bounding box center [351, 108] width 377 height 481
click at [211, 39] on icon "button" at bounding box center [206, 37] width 9 height 9
click at [210, 54] on link "14" at bounding box center [214, 55] width 27 height 11
click at [215, 272] on h2 "7. Cambios en la política" at bounding box center [351, 272] width 371 height 10
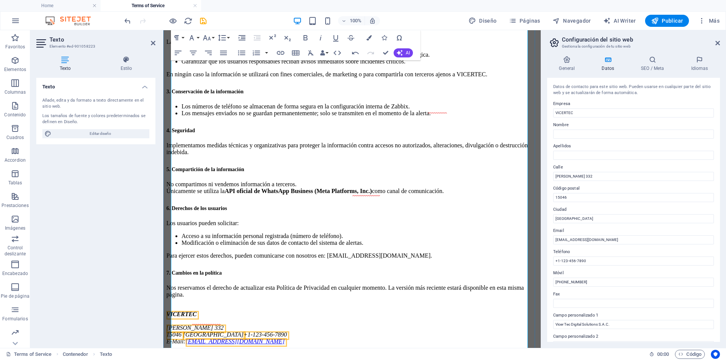
click at [175, 304] on address at bounding box center [351, 307] width 371 height 7
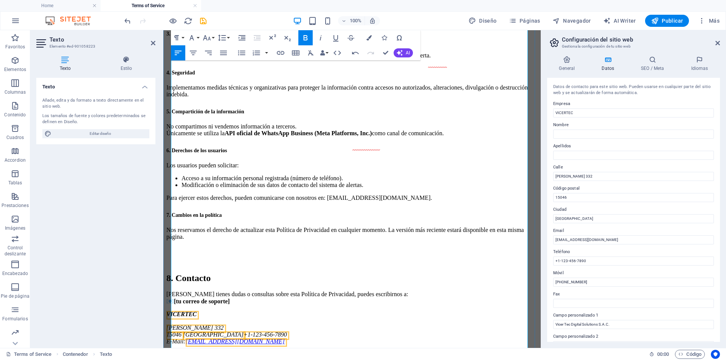
scroll to position [247, 0]
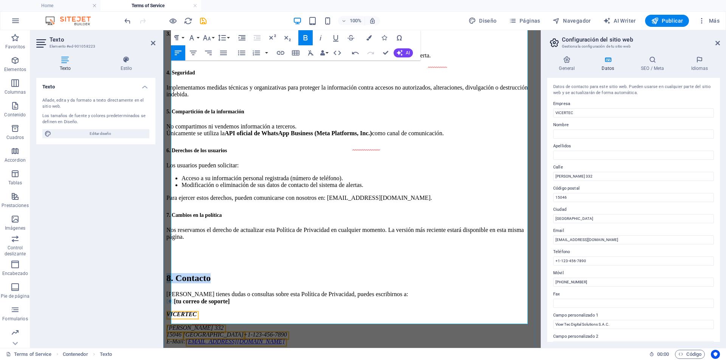
drag, startPoint x: 274, startPoint y: 252, endPoint x: 172, endPoint y: 253, distance: 102.5
click at [172, 273] on h2 "8. Contacto" at bounding box center [351, 278] width 371 height 10
click at [222, 36] on icon "button" at bounding box center [222, 38] width 8 height 6
click at [215, 37] on button "Font Size" at bounding box center [208, 37] width 14 height 15
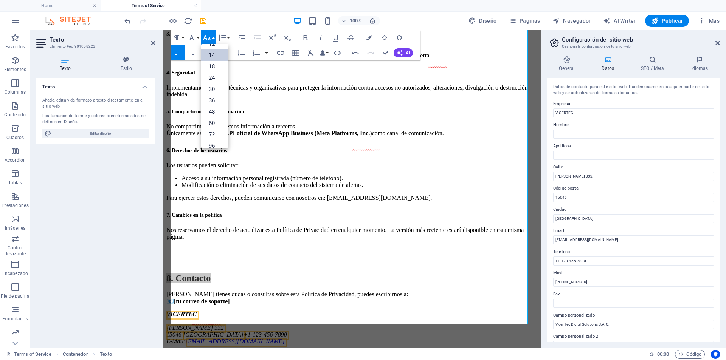
drag, startPoint x: 215, startPoint y: 56, endPoint x: 45, endPoint y: 125, distance: 182.7
click at [215, 56] on link "14" at bounding box center [214, 55] width 27 height 11
click at [204, 273] on h2 "8. Contacto" at bounding box center [351, 278] width 371 height 10
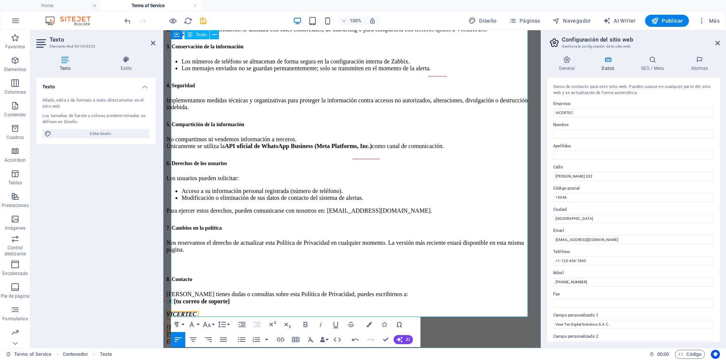
scroll to position [245, 0]
click at [204, 273] on h2 "8. Contacto" at bounding box center [351, 278] width 371 height 10
click at [204, 259] on p at bounding box center [351, 262] width 371 height 7
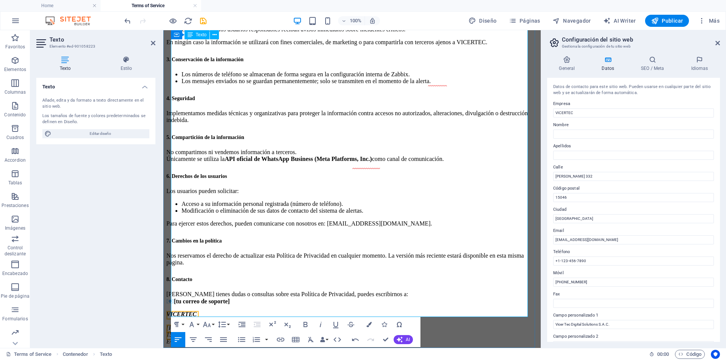
scroll to position [236, 0]
click at [218, 273] on h2 "8. Contacto" at bounding box center [351, 278] width 371 height 10
click at [247, 291] on p "Si tienes dudas o consultas sobre esta Política de Privacidad, puedes escribirn…" at bounding box center [351, 298] width 371 height 14
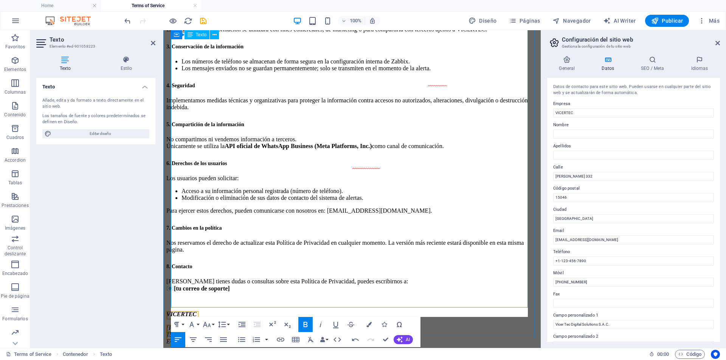
scroll to position [245, 0]
click at [247, 278] on p "Si tienes dudas o consultas sobre esta Política de Privacidad, puedes escribirn…" at bounding box center [351, 285] width 371 height 14
click at [417, 278] on p "Si tienes dudas o consultas sobre esta Política de Privacidad, puedes escribirn…" at bounding box center [351, 285] width 371 height 14
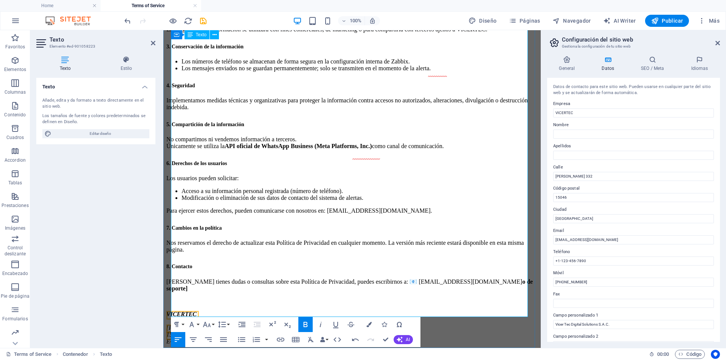
scroll to position [236, 0]
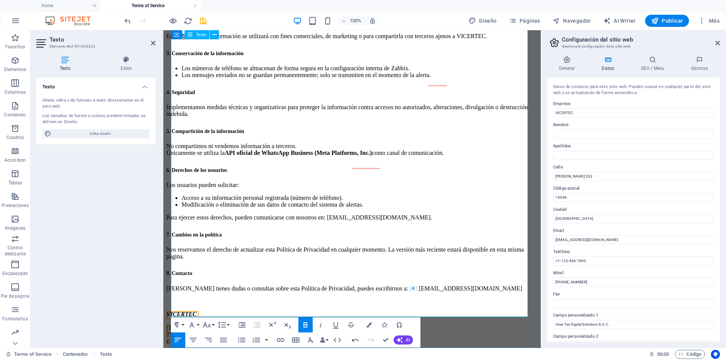
click at [184, 311] on address "VICERTEC [PERSON_NAME][STREET_ADDRESS] [PHONE_NUMBER] E-Mail: [EMAIL_ADDRESS][D…" at bounding box center [351, 328] width 371 height 34
click at [183, 311] on address "VICERTEC [PERSON_NAME][STREET_ADDRESS] [PHONE_NUMBER] E-Mail: [EMAIL_ADDRESS][D…" at bounding box center [351, 328] width 371 height 34
click at [183, 311] on address "VICERTEC ​ [PERSON_NAME][STREET_ADDRESS] [PHONE_NUMBER] E-Mail: [EMAIL_ADDRESS]…" at bounding box center [351, 328] width 371 height 34
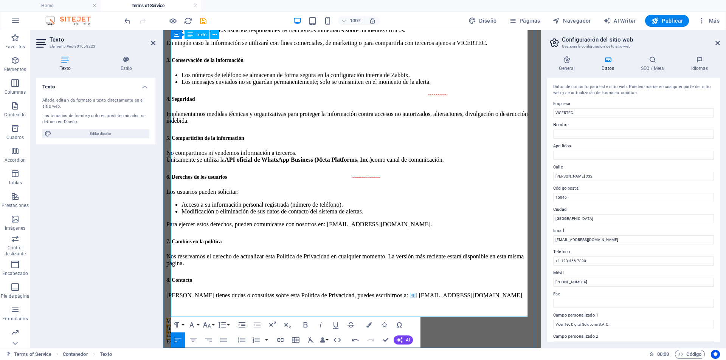
scroll to position [226, 0]
click at [412, 292] on p "[PERSON_NAME] tienes dudas o consultas sobre esta Política de Privacidad, puede…" at bounding box center [351, 295] width 371 height 7
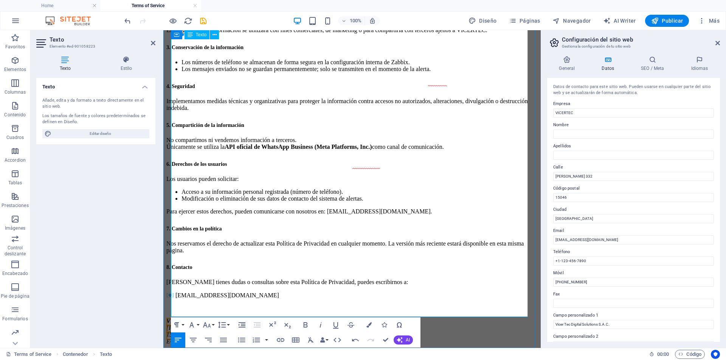
click at [424, 279] on p "[PERSON_NAME] tienes dudas o consultas sobre esta Política de Privacidad, puede…" at bounding box center [351, 282] width 371 height 7
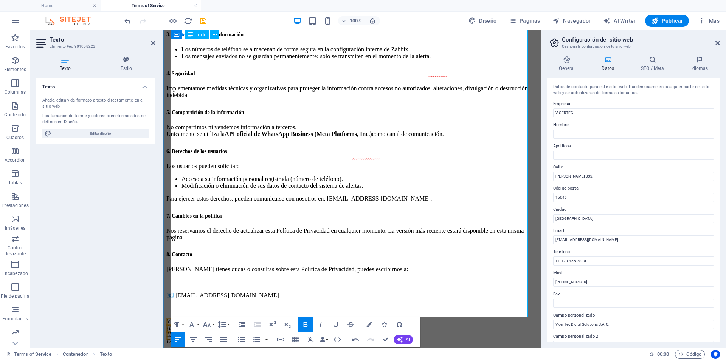
click at [230, 305] on p "​" at bounding box center [351, 308] width 371 height 7
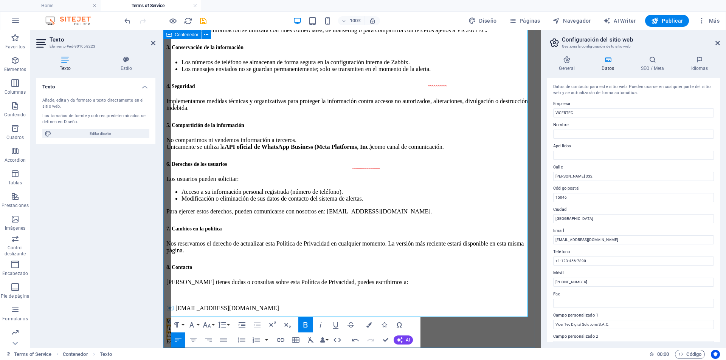
drag, startPoint x: 189, startPoint y: 287, endPoint x: 166, endPoint y: 286, distance: 22.7
click at [166, 286] on div "Política de Privacidad Última actualización: [DATE] En VICERTEC valoramos la pr…" at bounding box center [351, 100] width 371 height 492
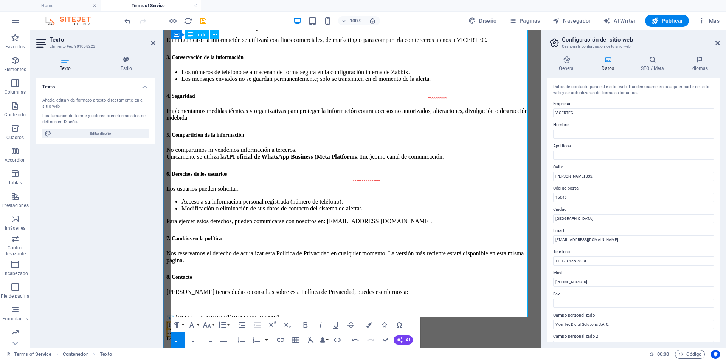
scroll to position [226, 0]
drag, startPoint x: 242, startPoint y: 293, endPoint x: 172, endPoint y: 293, distance: 70.3
click at [172, 315] on p "📧 [EMAIL_ADDRESS][DOMAIN_NAME] [PERSON_NAME][STREET_ADDRESS] [PHONE_NUMBER] E-M…" at bounding box center [351, 329] width 371 height 28
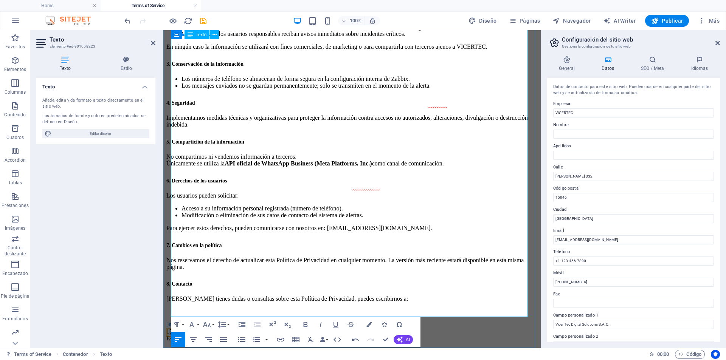
drag, startPoint x: 251, startPoint y: 303, endPoint x: 172, endPoint y: 303, distance: 79.4
click at [172, 321] on p "📧 [EMAIL_ADDRESS][DOMAIN_NAME] 15046 LIMA [PHONE_NUMBER] E-Mail: [EMAIL_ADDRESS…" at bounding box center [351, 331] width 371 height 21
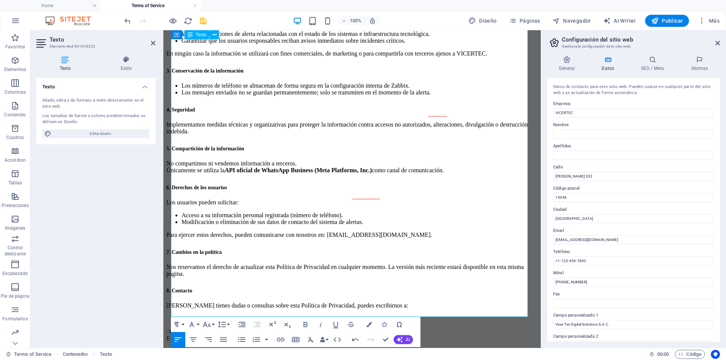
scroll to position [208, 0]
click at [262, 328] on p "📧 [EMAIL_ADDRESS][DOMAIN_NAME] E-Mail: [EMAIL_ADDRESS][DOMAIN_NAME]" at bounding box center [351, 335] width 371 height 14
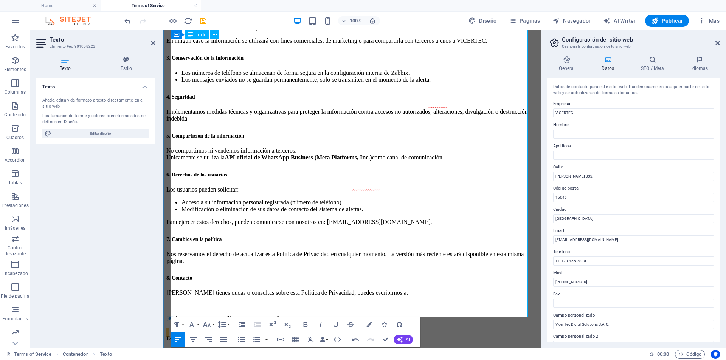
scroll to position [226, 0]
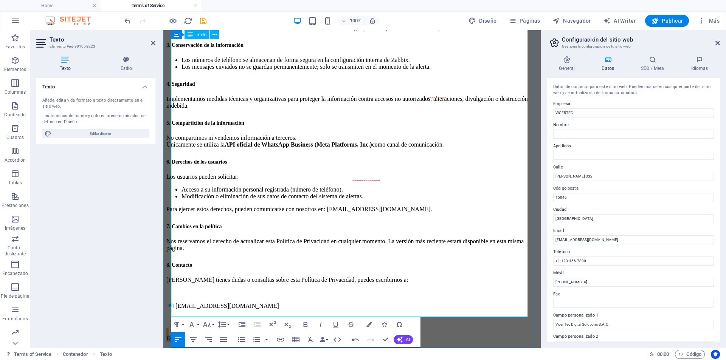
drag, startPoint x: 265, startPoint y: 311, endPoint x: 181, endPoint y: 303, distance: 84.3
click at [181, 329] on p "E-Mail: [EMAIL_ADDRESS][DOMAIN_NAME]" at bounding box center [351, 336] width 371 height 14
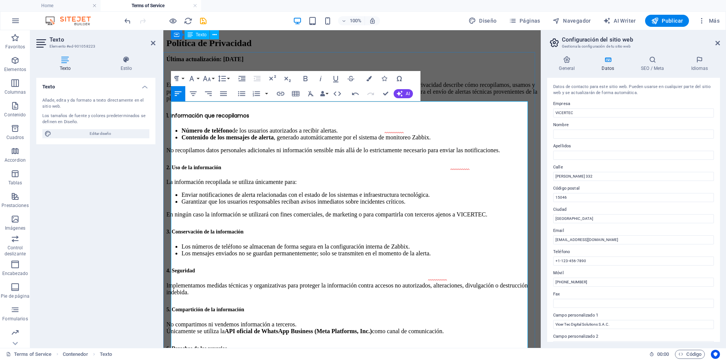
scroll to position [0, 0]
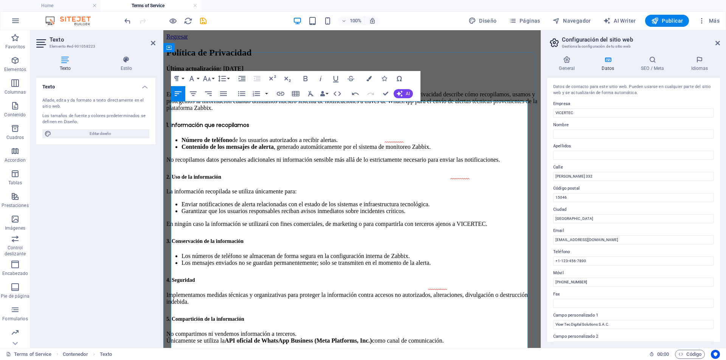
drag, startPoint x: 233, startPoint y: 106, endPoint x: 310, endPoint y: 107, distance: 77.5
click at [310, 72] on p "Última actualización: [DATE]" at bounding box center [351, 68] width 371 height 7
click at [304, 78] on icon "button" at bounding box center [305, 78] width 4 height 5
click at [324, 85] on p at bounding box center [351, 81] width 371 height 7
click at [478, 73] on div "Política de Privacidad Última actualización: [DATE] En VICERTEC valoramos la pr…" at bounding box center [351, 277] width 371 height 458
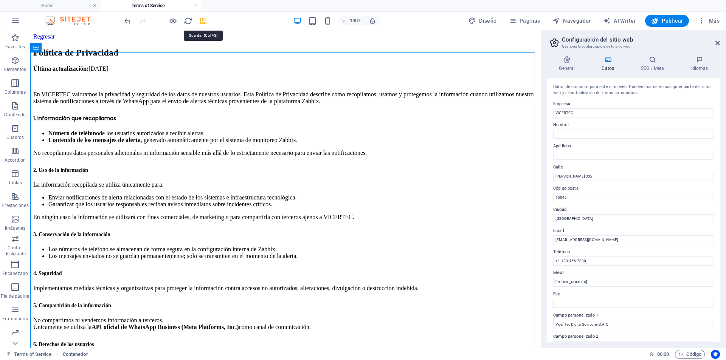
drag, startPoint x: 205, startPoint y: 21, endPoint x: 198, endPoint y: 15, distance: 8.8
click at [205, 21] on icon "save" at bounding box center [203, 21] width 9 height 9
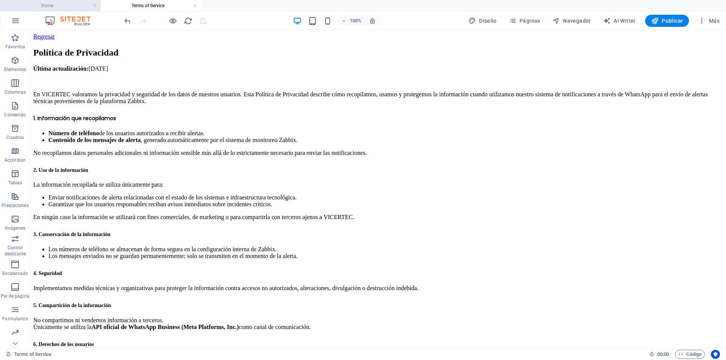
click at [68, 5] on h4 "Home" at bounding box center [50, 6] width 101 height 8
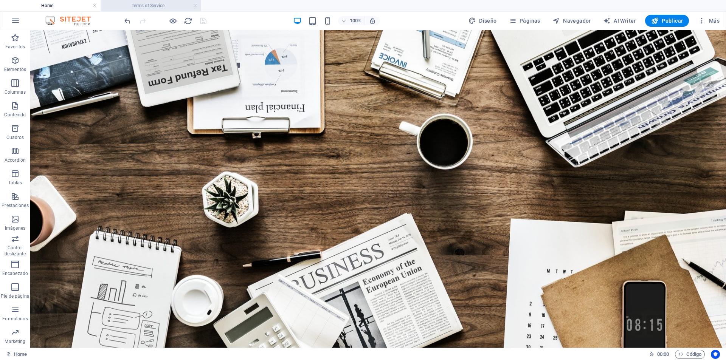
click at [153, 6] on h4 "Terms of Service" at bounding box center [151, 6] width 101 height 8
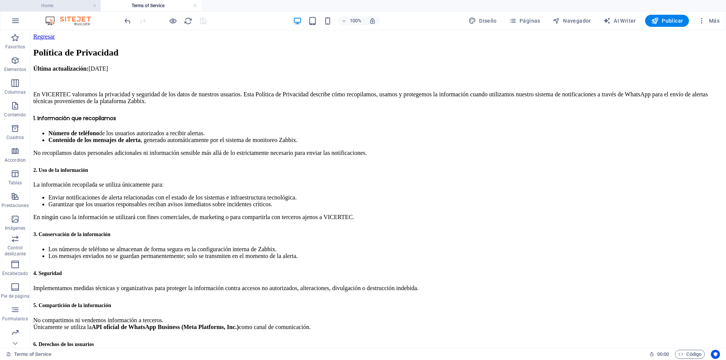
click at [59, 6] on h4 "Home" at bounding box center [50, 6] width 101 height 8
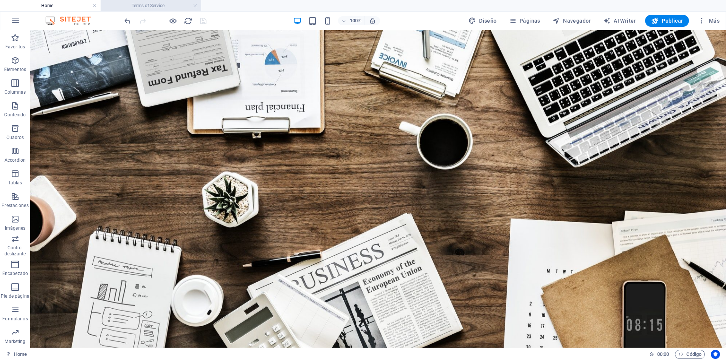
click at [171, 6] on h4 "Terms of Service" at bounding box center [151, 6] width 101 height 8
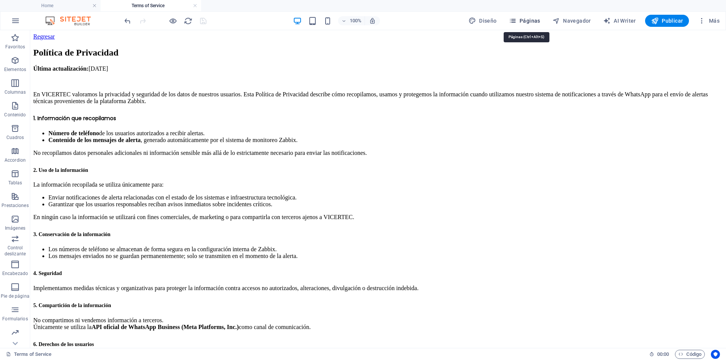
click at [525, 23] on span "Páginas" at bounding box center [524, 21] width 31 height 8
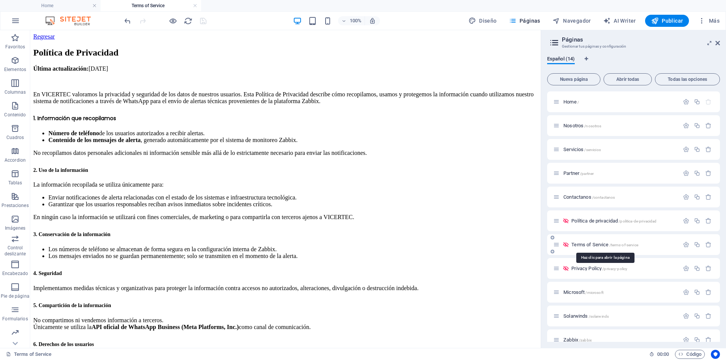
click at [599, 244] on span "Terms of Service /terms-of-service" at bounding box center [604, 245] width 67 height 6
click at [599, 268] on span "Privacy Policy /privacy-policy" at bounding box center [599, 269] width 56 height 6
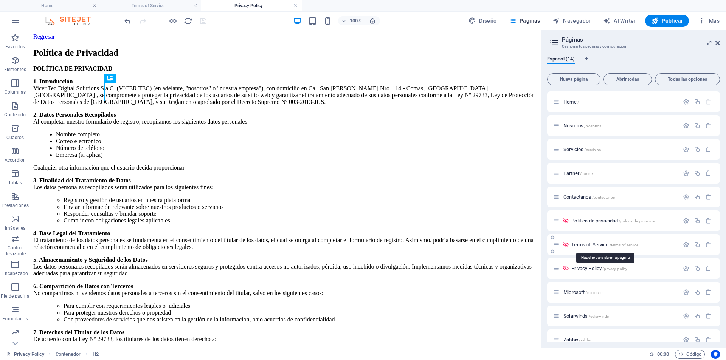
click at [594, 243] on span "Terms of Service /terms-of-service" at bounding box center [604, 245] width 67 height 6
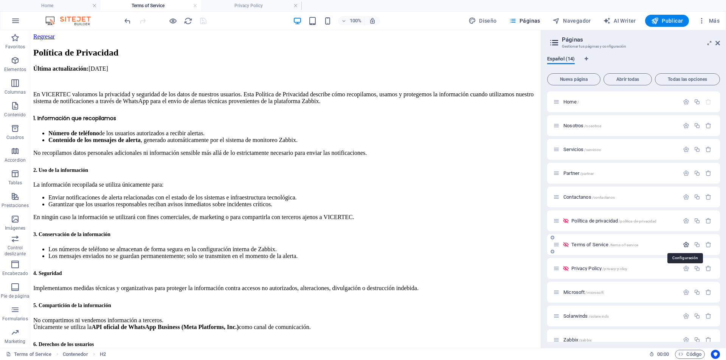
click at [683, 245] on icon "button" at bounding box center [686, 245] width 6 height 6
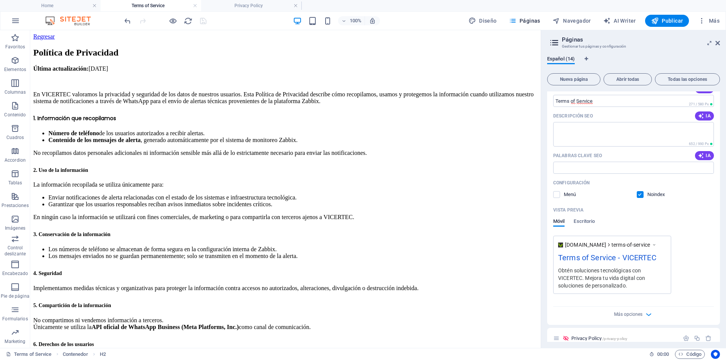
scroll to position [302, 0]
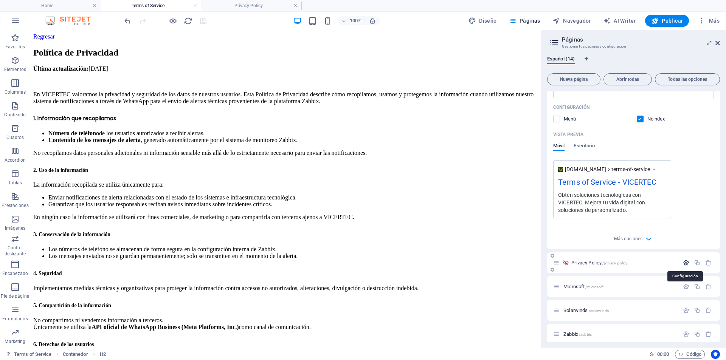
click at [686, 264] on icon "button" at bounding box center [686, 263] width 6 height 6
type input "Privacy Policy1"
type input "/privacy-policy1"
drag, startPoint x: 587, startPoint y: 292, endPoint x: 562, endPoint y: 292, distance: 24.6
click at [562, 292] on input "Privacy Policy1" at bounding box center [633, 291] width 161 height 12
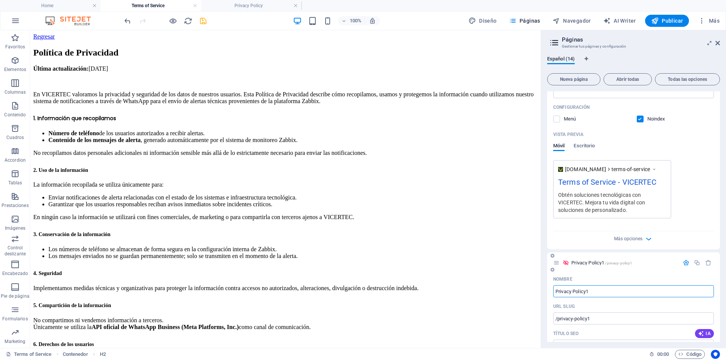
drag, startPoint x: 554, startPoint y: 291, endPoint x: 587, endPoint y: 290, distance: 32.9
click at [587, 290] on input "Privacy Policy1" at bounding box center [633, 291] width 161 height 12
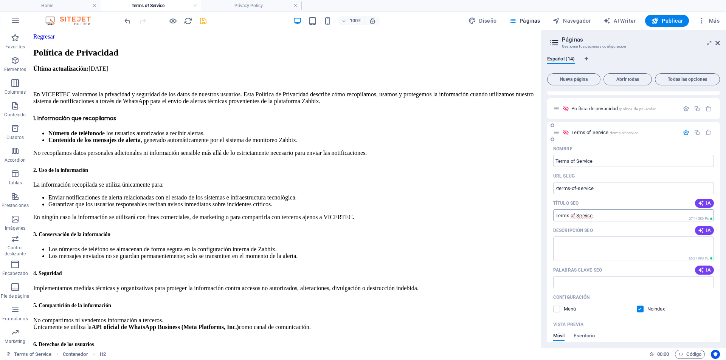
scroll to position [76, 0]
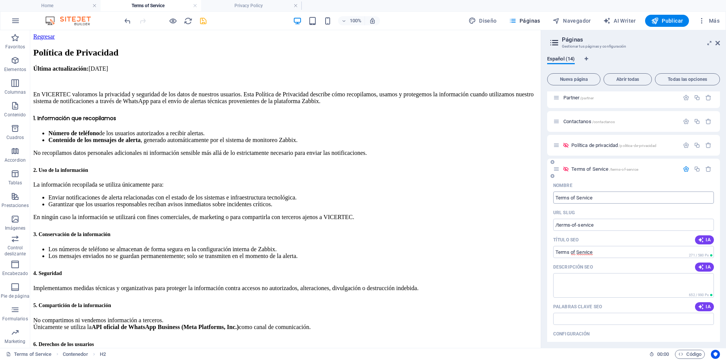
type input "Privacy Policy1"
click at [598, 198] on input "Terms of Service" at bounding box center [633, 198] width 161 height 12
paste input "Privacy Policy"
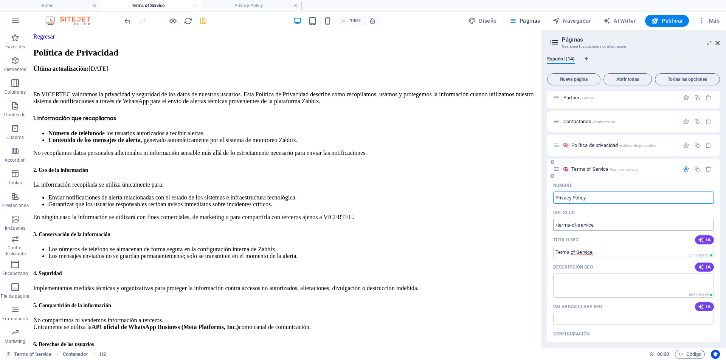
type input "Privacy Policy"
type input "/privacy-policy"
type input "Privacy Policy"
click at [598, 223] on input "/privacy-policy" at bounding box center [633, 225] width 161 height 12
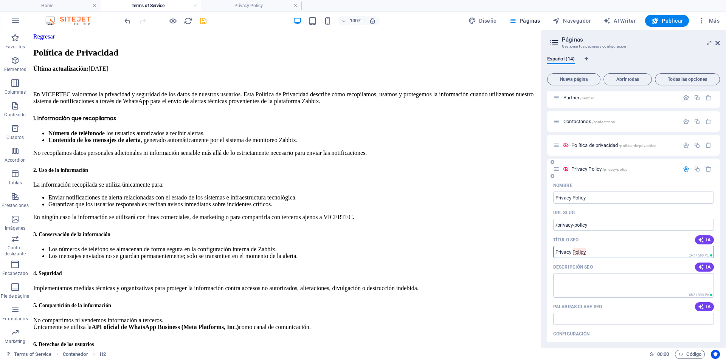
click at [604, 253] on input "Privacy Policy" at bounding box center [633, 252] width 161 height 12
click at [684, 169] on icon "button" at bounding box center [686, 169] width 6 height 6
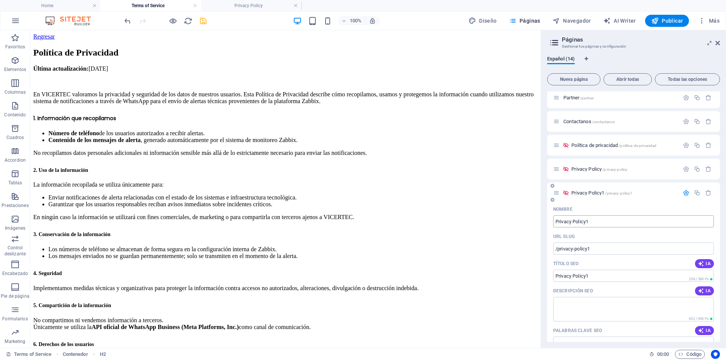
click at [602, 224] on input "Privacy Policy1" at bounding box center [633, 222] width 161 height 12
paste input "Terms of Service"
type input "Terms of Service"
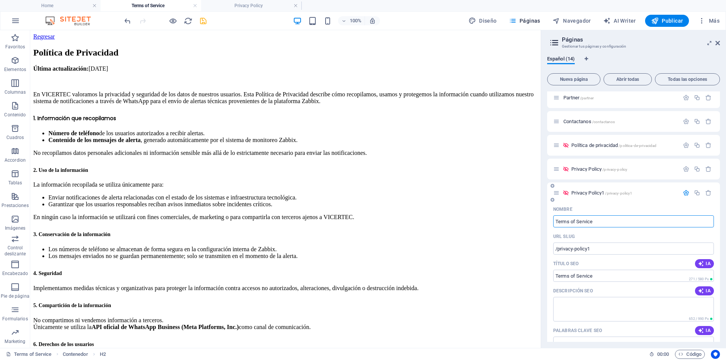
type input "/terms-of-service"
type input "Terms of Service"
click at [684, 191] on icon "button" at bounding box center [686, 193] width 6 height 6
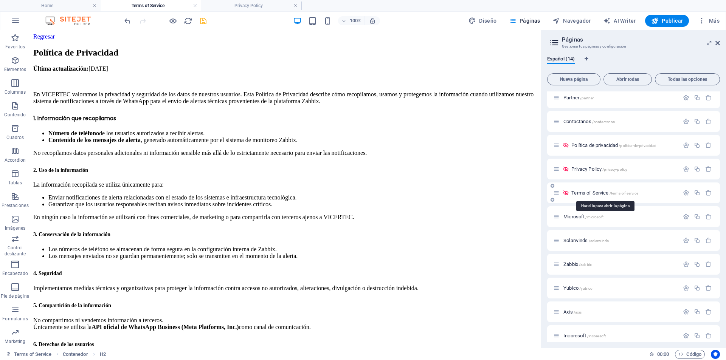
click at [598, 192] on span "Terms of Service /terms-of-service" at bounding box center [604, 193] width 67 height 6
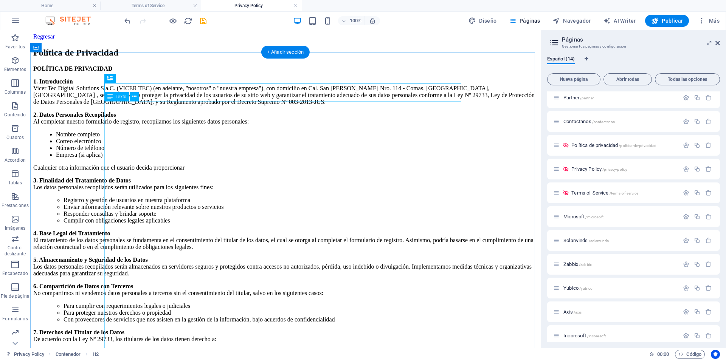
click at [159, 115] on div "POLÍTICA DE PRIVACIDAD 1. Introducción Vicer Tec Digital Solutions S.a.C. (VICE…" at bounding box center [285, 289] width 504 height 449
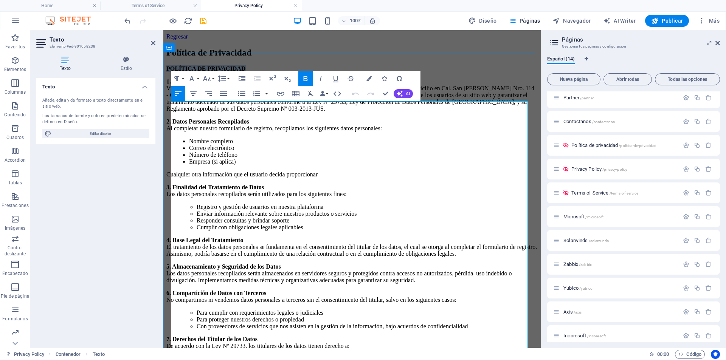
drag, startPoint x: 243, startPoint y: 106, endPoint x: 171, endPoint y: 105, distance: 73.0
click at [171, 72] on p "POLÍTICA DE PRIVACIDAD" at bounding box center [351, 68] width 371 height 7
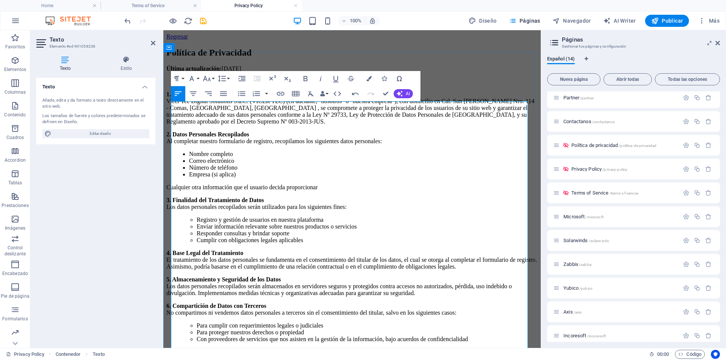
click at [212, 85] on p at bounding box center [351, 81] width 371 height 7
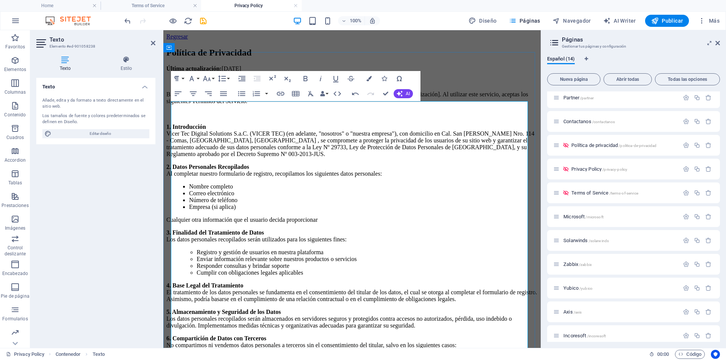
click at [171, 130] on strong "1. Introducción" at bounding box center [186, 127] width 40 height 6
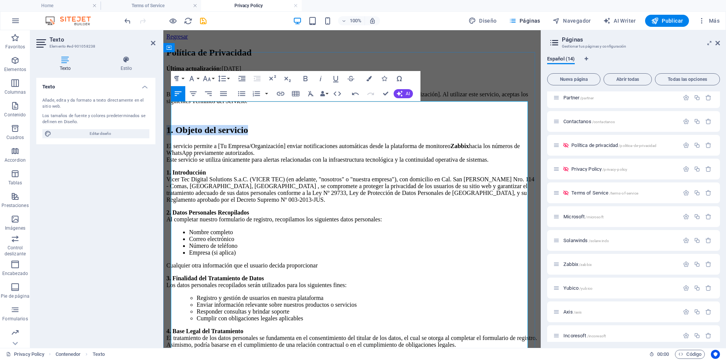
drag, startPoint x: 341, startPoint y: 154, endPoint x: 172, endPoint y: 160, distance: 169.5
click at [172, 135] on h2 "1. Objeto del servicio" at bounding box center [351, 130] width 371 height 10
click at [206, 78] on icon "button" at bounding box center [206, 78] width 9 height 9
click at [214, 148] on link "14" at bounding box center [214, 149] width 27 height 11
click at [234, 135] on h2 "1. Objeto del servicio" at bounding box center [351, 130] width 371 height 10
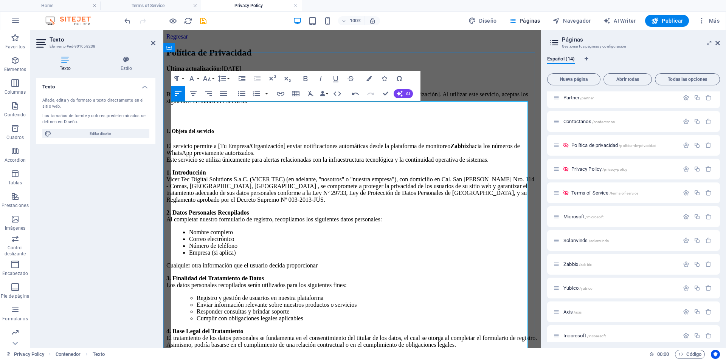
click at [233, 135] on h2 "1. Objeto del servicio" at bounding box center [351, 130] width 371 height 10
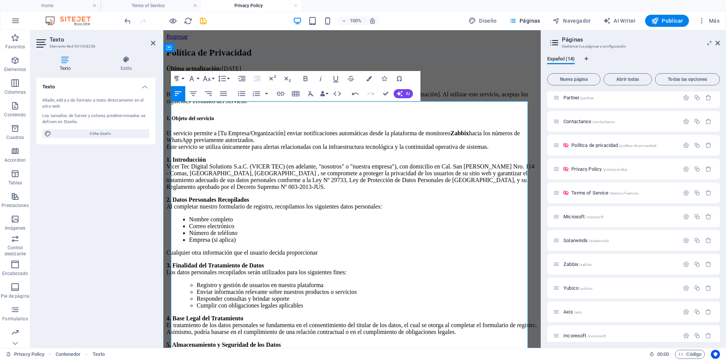
click at [220, 150] on p "El servicio permite a [Tu Empresa/Organización] enviar notificaciones automátic…" at bounding box center [351, 140] width 371 height 20
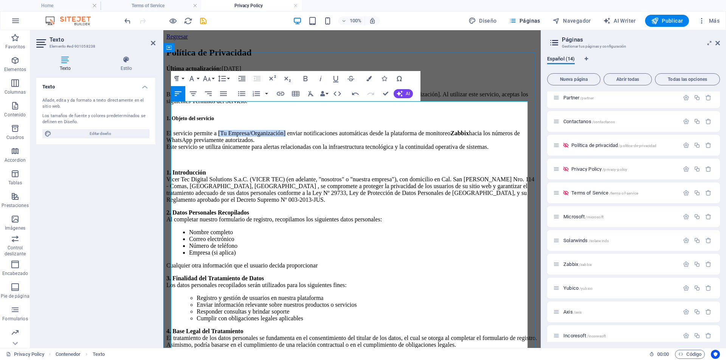
drag, startPoint x: 230, startPoint y: 160, endPoint x: 311, endPoint y: 161, distance: 80.5
click at [311, 150] on p "El servicio permite a [Tu Empresa/Organización] enviar notificaciones automátic…" at bounding box center [351, 140] width 371 height 20
click at [322, 150] on p "El servicio permite a VICERTEC enviar notificaciones automáticas desde la plata…" at bounding box center [351, 140] width 371 height 20
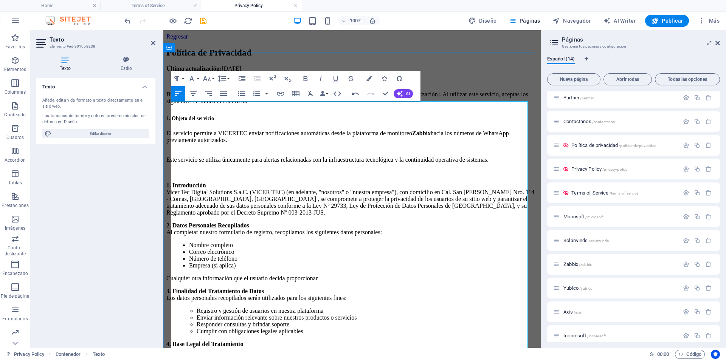
click at [248, 163] on p "Este servicio se utiliza únicamente para alertas relacionadas con la infraestru…" at bounding box center [351, 157] width 371 height 14
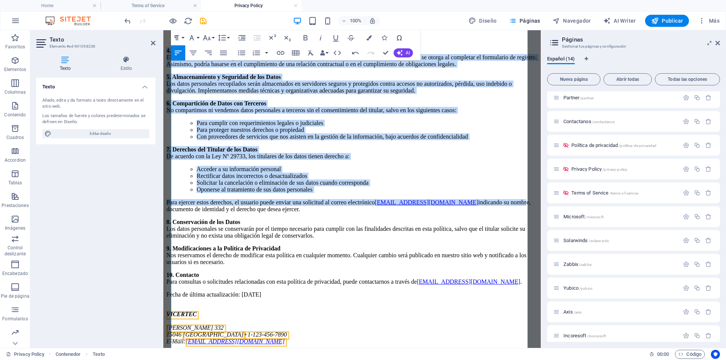
scroll to position [378, 0]
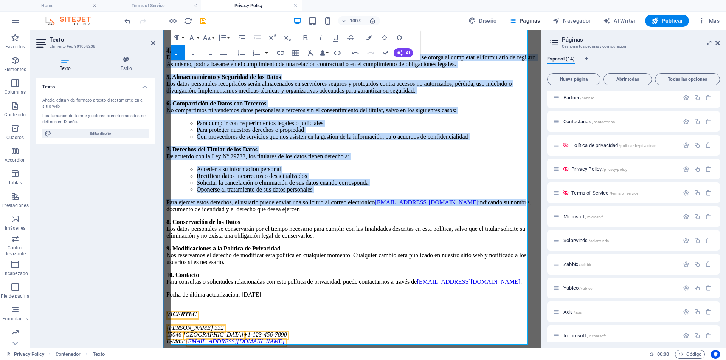
drag, startPoint x: 171, startPoint y: 177, endPoint x: 331, endPoint y: 283, distance: 191.7
click at [331, 283] on div "Última actualización: [DATE] Bienvenido al servicio de notificaciones de alerta…" at bounding box center [351, 59] width 371 height 574
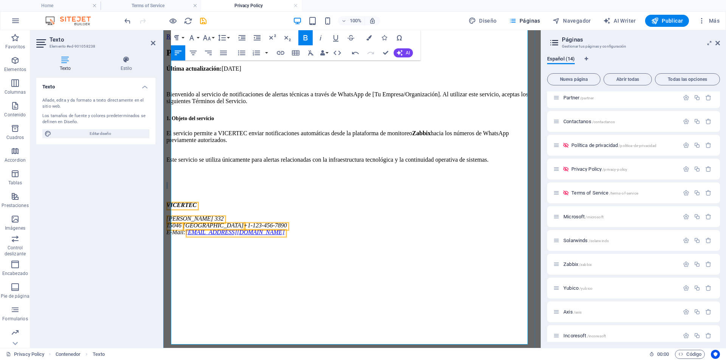
scroll to position [0, 0]
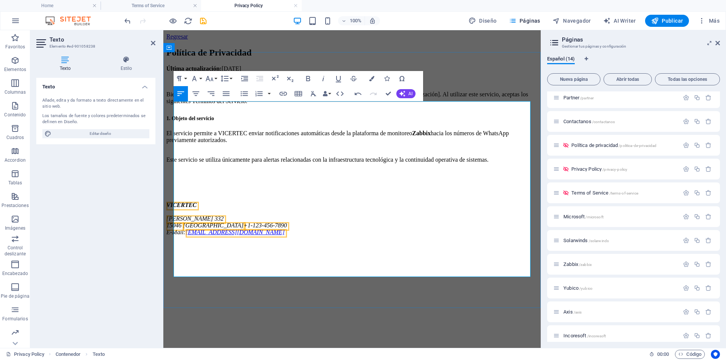
click at [197, 176] on p at bounding box center [351, 172] width 371 height 7
click at [186, 189] on p at bounding box center [351, 185] width 371 height 7
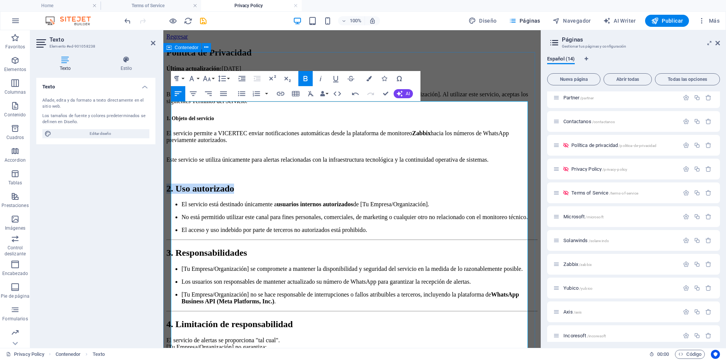
drag, startPoint x: 317, startPoint y: 223, endPoint x: 165, endPoint y: 217, distance: 152.5
click at [166, 217] on div "Política de Privacidad Última actualización: [DATE] Bienvenido al servicio de n…" at bounding box center [351, 331] width 371 height 567
click at [212, 80] on button "Font Size" at bounding box center [208, 78] width 14 height 15
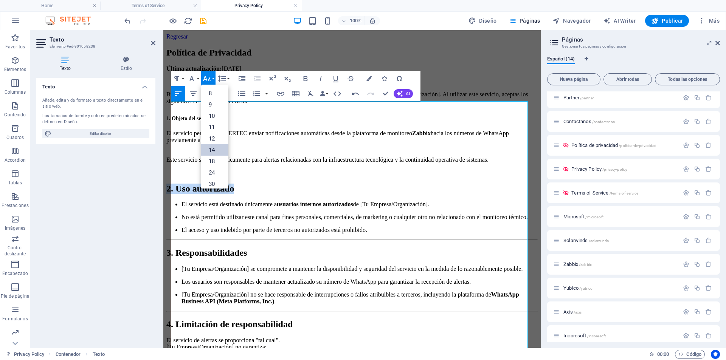
click at [216, 150] on link "14" at bounding box center [214, 149] width 27 height 11
click at [224, 176] on p at bounding box center [351, 172] width 371 height 7
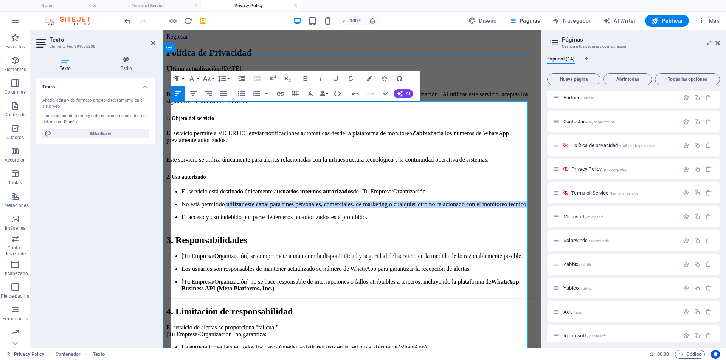
drag, startPoint x: 250, startPoint y: 263, endPoint x: 229, endPoint y: 257, distance: 21.6
click at [229, 208] on p "No está permitido utilizar este canal para fines personales, comerciales, de ma…" at bounding box center [359, 204] width 356 height 7
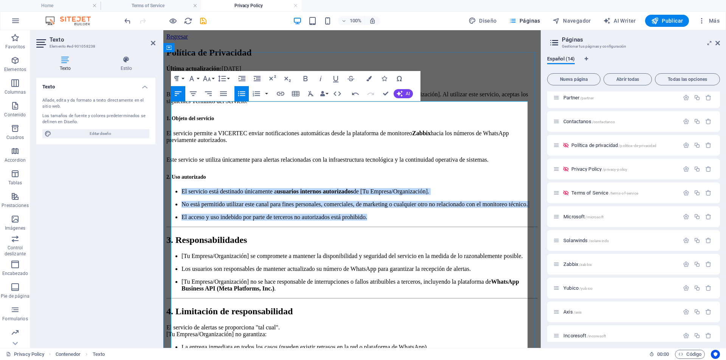
drag, startPoint x: 405, startPoint y: 282, endPoint x: 174, endPoint y: 233, distance: 236.1
click at [174, 221] on ul "El servicio está destinado únicamente a usuarios internos autorizados de [Tu Em…" at bounding box center [351, 204] width 371 height 33
click at [242, 91] on icon "button" at bounding box center [241, 93] width 9 height 9
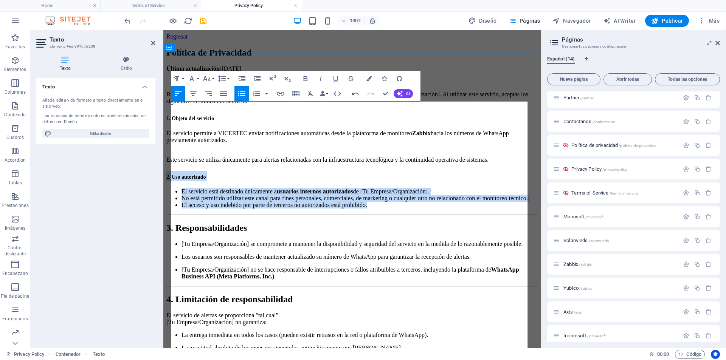
click at [259, 202] on li "No está permitido utilizar este canal para fines personales, comerciales, de ma…" at bounding box center [359, 198] width 356 height 7
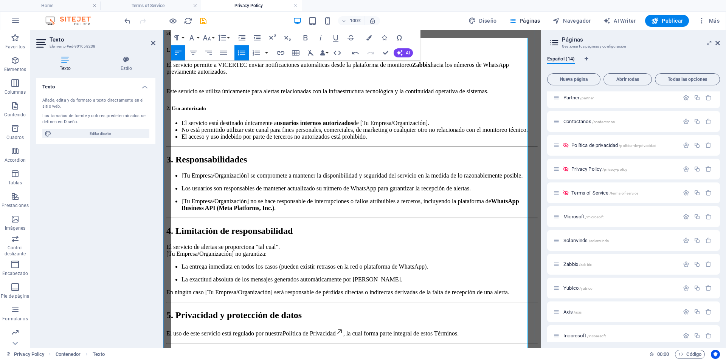
scroll to position [76, 0]
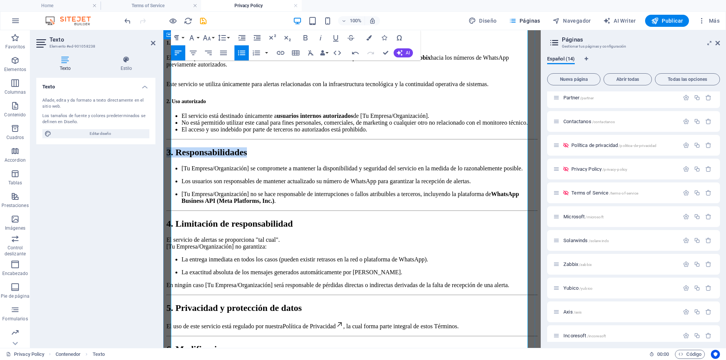
drag, startPoint x: 338, startPoint y: 198, endPoint x: 170, endPoint y: 190, distance: 168.8
click at [170, 190] on div "Política de Privacidad Última actualización: [DATE] Bienvenido al servicio de n…" at bounding box center [351, 243] width 371 height 542
click at [209, 38] on icon "button" at bounding box center [207, 37] width 8 height 5
click at [213, 105] on link "14" at bounding box center [214, 109] width 27 height 11
click at [234, 158] on h2 "3. Responsabilidades" at bounding box center [351, 152] width 371 height 10
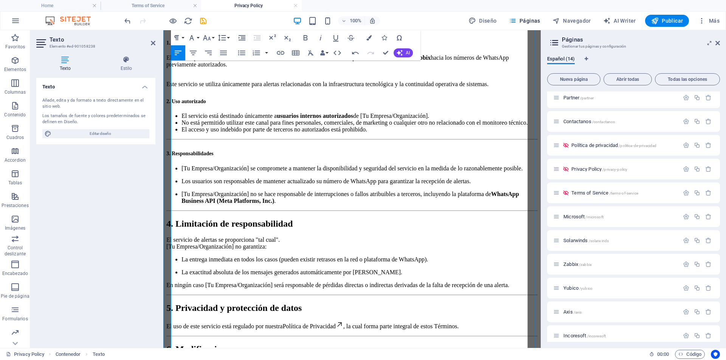
click at [217, 185] on div "Última actualización: [DATE] Bienvenido al servicio de notificaciones de alerta…" at bounding box center [351, 252] width 371 height 525
click at [282, 158] on h2 "3. Responsabilidades" at bounding box center [351, 152] width 371 height 10
click at [442, 133] on li "El acceso y uso indebido por parte de terceros no autorizados está prohibido." at bounding box center [359, 129] width 356 height 7
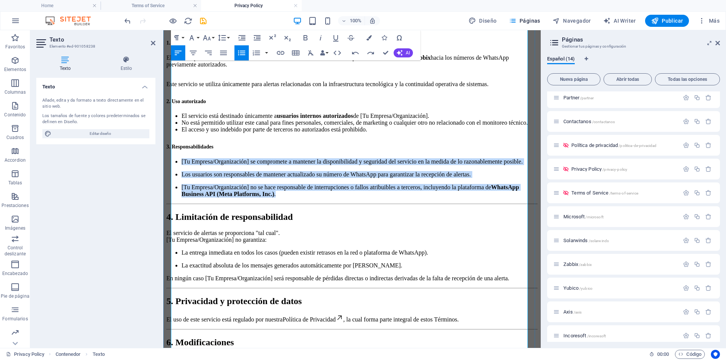
drag, startPoint x: 359, startPoint y: 281, endPoint x: 177, endPoint y: 210, distance: 196.0
click at [177, 198] on ul "[Tu Empresa/Organización] se compromete a mantener la disponibilidad y segurida…" at bounding box center [351, 177] width 371 height 39
click at [241, 50] on icon "button" at bounding box center [241, 52] width 9 height 9
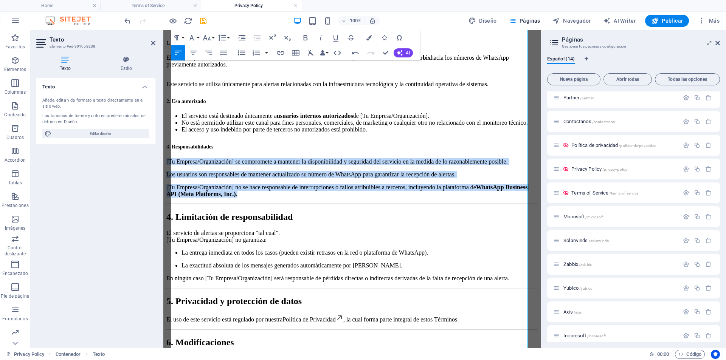
click at [241, 50] on icon "button" at bounding box center [241, 52] width 9 height 9
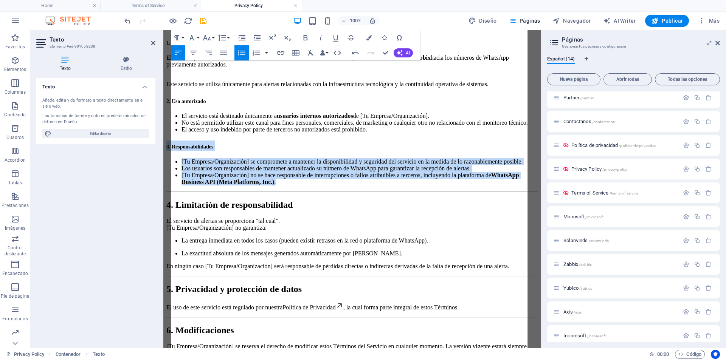
drag, startPoint x: 241, startPoint y: 204, endPoint x: 254, endPoint y: 204, distance: 12.9
click at [241, 165] on li "[Tu Empresa/Organización] se compromete a mantener la disponibilidad y segurida…" at bounding box center [359, 161] width 356 height 7
click at [181, 165] on li "[Tu Empresa/Organización] se compromete a mantener la disponibilidad y segurida…" at bounding box center [359, 161] width 356 height 7
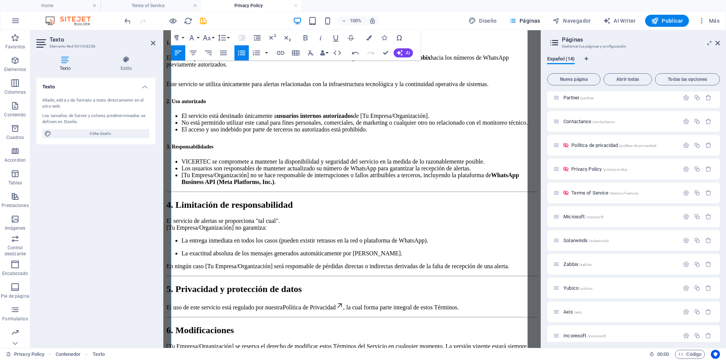
click at [391, 119] on li "El servicio está destinado únicamente a usuarios internos autorizados de [Tu Em…" at bounding box center [359, 116] width 356 height 7
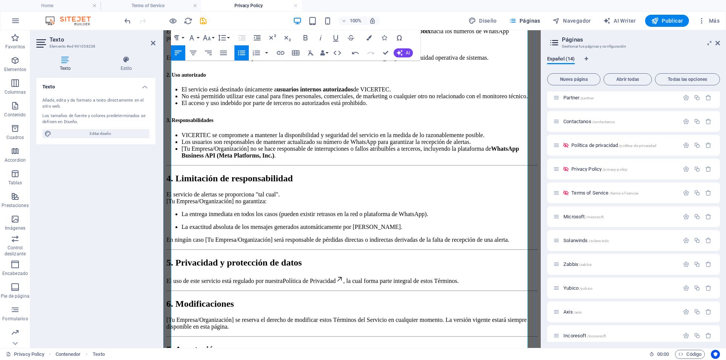
scroll to position [113, 0]
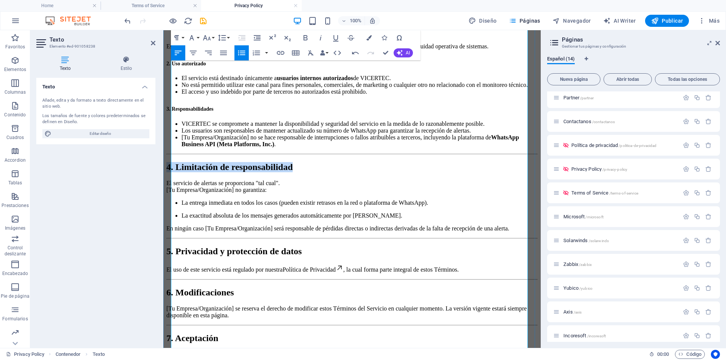
drag, startPoint x: 436, startPoint y: 231, endPoint x: 174, endPoint y: 223, distance: 261.7
click at [174, 172] on h2 "4. Limitación de responsabilidad" at bounding box center [351, 167] width 371 height 10
click at [212, 37] on button "Font Size" at bounding box center [208, 37] width 14 height 15
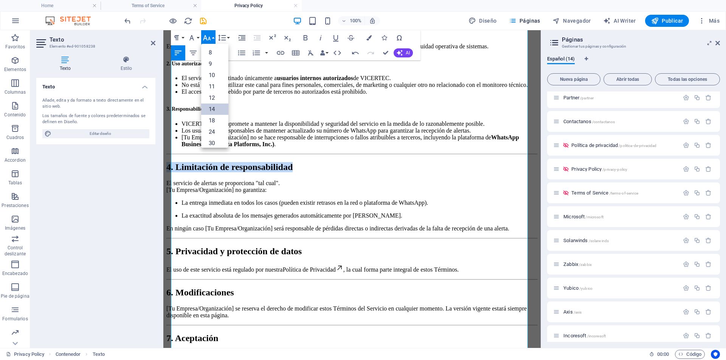
click at [210, 107] on link "14" at bounding box center [214, 109] width 27 height 11
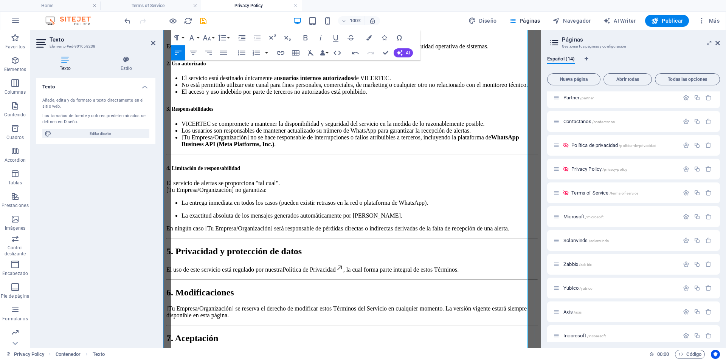
click at [274, 172] on h2 "4. Limitación de responsabilidad" at bounding box center [351, 167] width 371 height 10
click at [264, 172] on h2 "4. Limitación de responsabilidad" at bounding box center [351, 167] width 371 height 10
click at [181, 148] on li "[Tu Empresa/Organización] no se hace responsable de interrupciones o fallos atr…" at bounding box center [359, 141] width 356 height 14
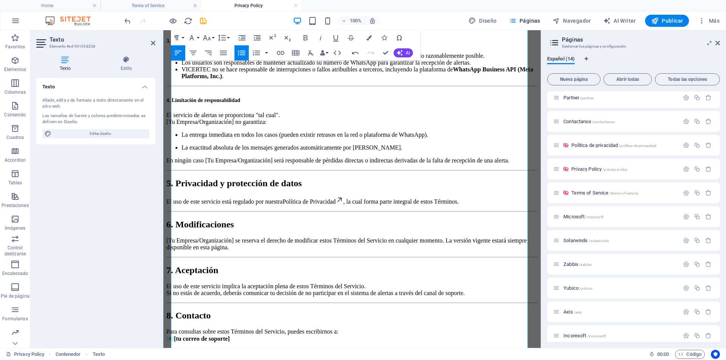
scroll to position [189, 0]
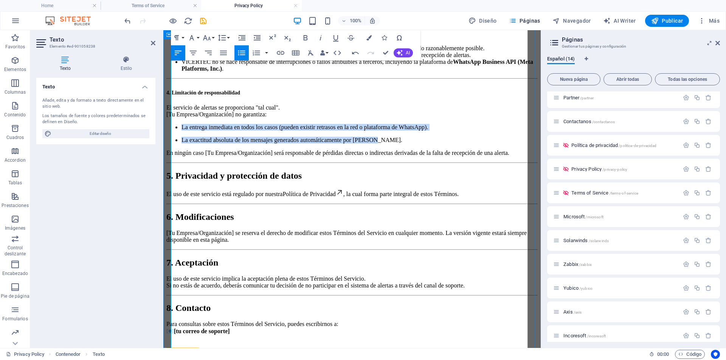
drag, startPoint x: 420, startPoint y: 216, endPoint x: 169, endPoint y: 186, distance: 252.0
click at [169, 186] on div "Política de Privacidad Última actualización: [DATE] Bienvenido al servicio de n…" at bounding box center [351, 120] width 371 height 523
click at [245, 54] on icon "button" at bounding box center [241, 52] width 9 height 9
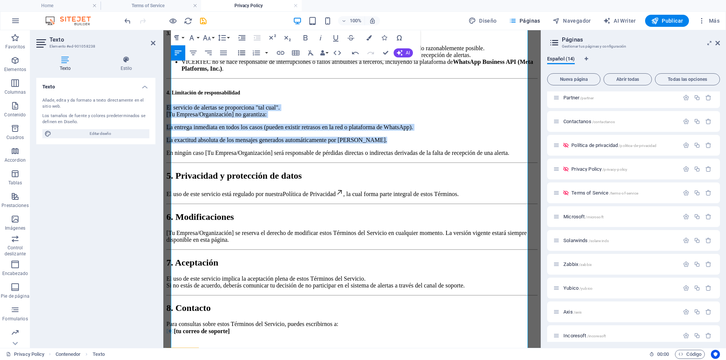
click at [245, 54] on icon "button" at bounding box center [241, 52] width 9 height 9
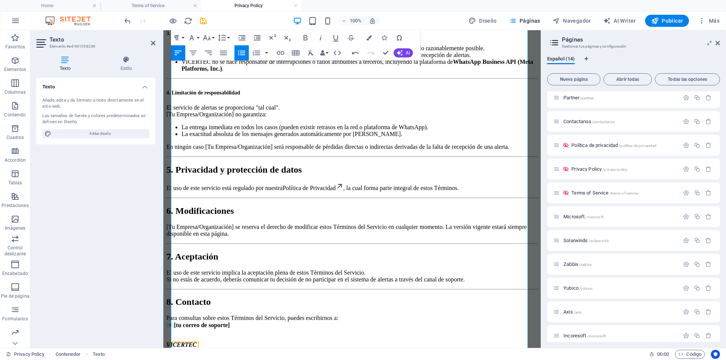
click at [295, 118] on p "El servicio de alertas se proporciona "tal cual". [Tu Empresa/Organización] no …" at bounding box center [351, 111] width 371 height 14
click at [251, 118] on p "El servicio de alertas se proporciona "tal cual". [Tu Empresa/Organización] no …" at bounding box center [351, 111] width 371 height 14
drag, startPoint x: 251, startPoint y: 177, endPoint x: 172, endPoint y: 176, distance: 79.8
click at [172, 118] on p "El servicio de alertas se proporciona "tal cual". [Tu Empresa/Organización] no …" at bounding box center [351, 111] width 371 height 14
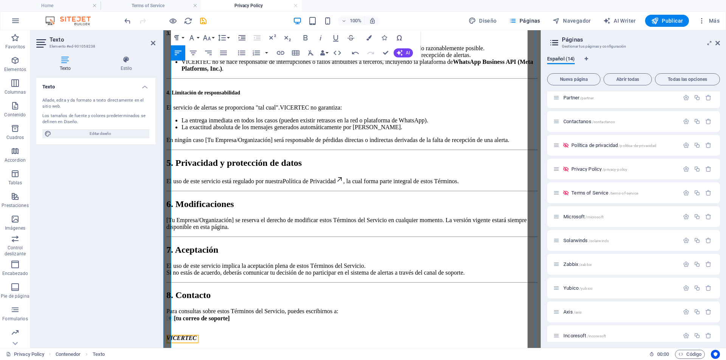
click at [216, 144] on p "En ningún caso [Tu Empresa/Organización] será responsable de pérdidas directas …" at bounding box center [351, 140] width 371 height 7
drag, startPoint x: 216, startPoint y: 195, endPoint x: 296, endPoint y: 193, distance: 80.2
click at [296, 144] on p "En ningún caso [Tu Empresa/Organización] será responsable de pérdidas directas …" at bounding box center [351, 140] width 371 height 7
click at [422, 131] on li "La exactitud absoluta de los mensajes generados automáticamente por [PERSON_NAM…" at bounding box center [359, 127] width 356 height 7
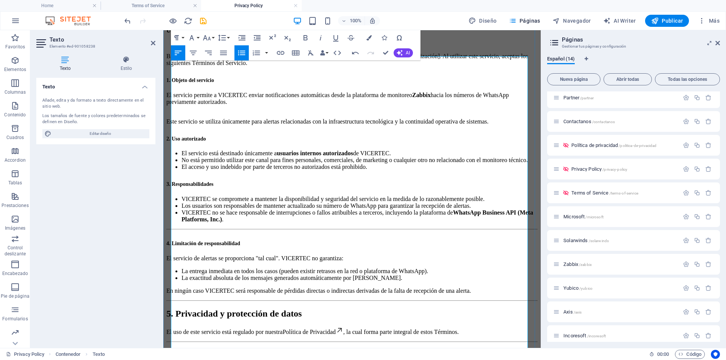
scroll to position [38, 0]
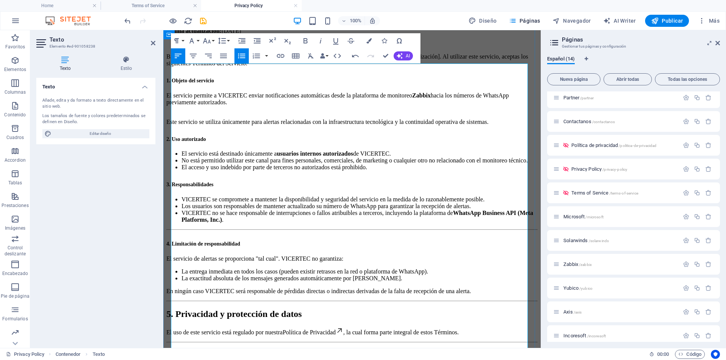
click at [183, 126] on p "Este servicio se utiliza únicamente para alertas relacionadas con la infraestru…" at bounding box center [351, 119] width 371 height 14
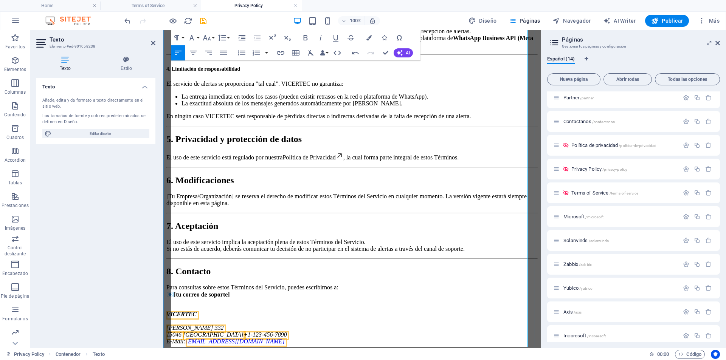
scroll to position [265, 0]
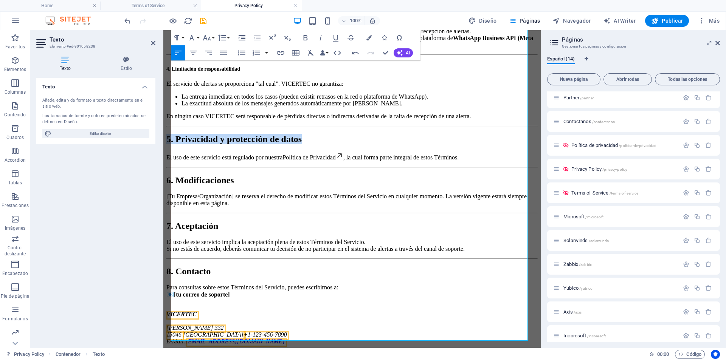
drag, startPoint x: 468, startPoint y: 136, endPoint x: 216, endPoint y: 85, distance: 258.2
click at [163, 132] on html "Regresar Política de Privacidad Última actualización: [DATE] Bienvenido al serv…" at bounding box center [351, 89] width 377 height 518
click at [216, 37] on div "Paragraph Format Normal Heading 1 Heading 2 Heading 3 Heading 4 Heading 5 Headi…" at bounding box center [201, 37] width 60 height 15
click at [212, 37] on button "Font Size" at bounding box center [208, 37] width 14 height 15
click at [212, 108] on link "14" at bounding box center [214, 109] width 27 height 11
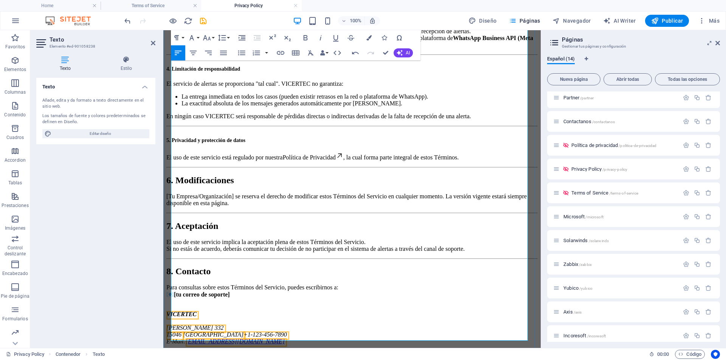
click at [229, 127] on div "Última actualización: [DATE] Bienvenido al servicio de notificaciones de alerta…" at bounding box center [351, 105] width 371 height 480
click at [219, 120] on p "En ningún caso VICERTEC será responsable de pérdidas directas o indirectas deri…" at bounding box center [351, 116] width 371 height 7
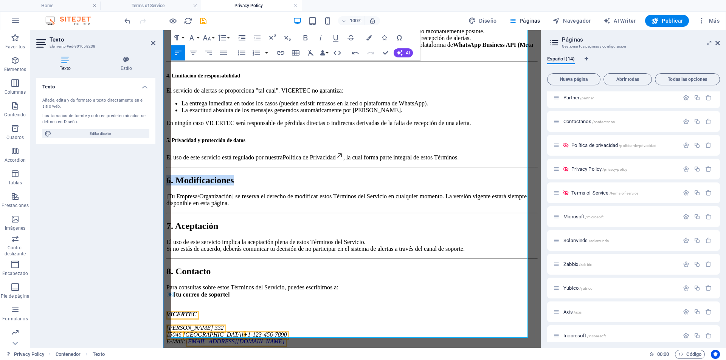
drag, startPoint x: 318, startPoint y: 167, endPoint x: 185, endPoint y: 81, distance: 159.1
click at [171, 175] on h2 "6. Modificaciones" at bounding box center [351, 180] width 371 height 10
click at [206, 38] on icon "button" at bounding box center [207, 37] width 8 height 5
click at [212, 109] on link "14" at bounding box center [214, 109] width 27 height 11
click at [230, 175] on h2 "6. Modificaciones" at bounding box center [351, 180] width 371 height 10
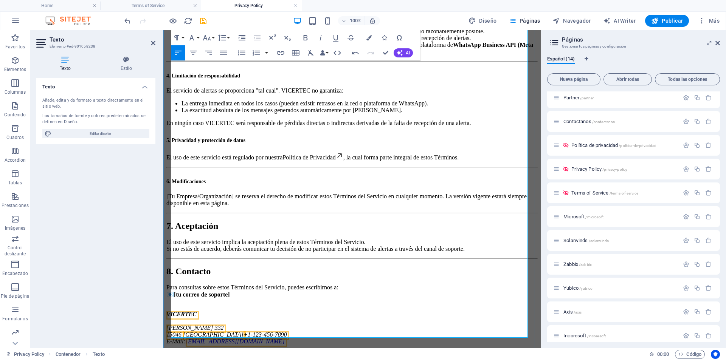
click at [522, 152] on p "El uso de este servicio está regulado por nuestra Política de Privacidad , la c…" at bounding box center [351, 156] width 371 height 9
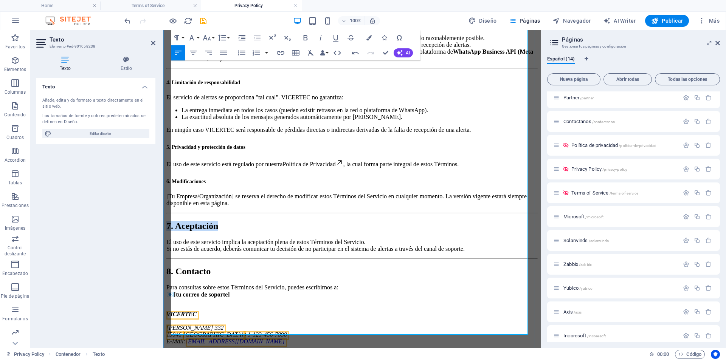
drag, startPoint x: 286, startPoint y: 201, endPoint x: 169, endPoint y: 204, distance: 117.6
click at [169, 204] on div "Política de Privacidad Última actualización: [DATE] Bienvenido al servicio de n…" at bounding box center [351, 103] width 371 height 484
click at [210, 37] on icon "button" at bounding box center [206, 37] width 9 height 9
click at [216, 107] on link "14" at bounding box center [214, 109] width 27 height 11
click at [362, 193] on p "[Tu Empresa/Organización] se reserva el derecho de modificar estos Términos del…" at bounding box center [351, 200] width 371 height 14
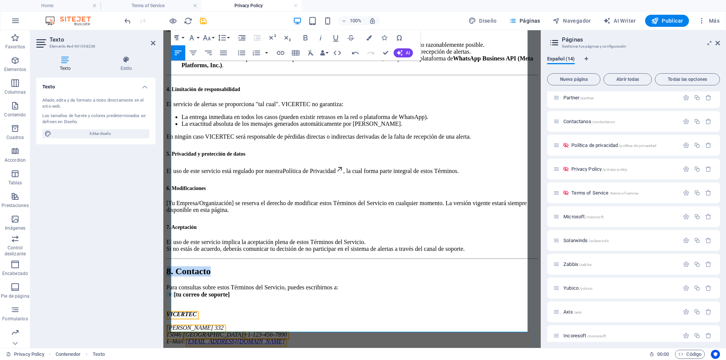
drag, startPoint x: 284, startPoint y: 247, endPoint x: 175, endPoint y: 250, distance: 108.5
click at [175, 267] on h2 "8. Contacto" at bounding box center [351, 272] width 371 height 10
click at [209, 40] on icon "button" at bounding box center [206, 37] width 9 height 9
click at [217, 112] on link "14" at bounding box center [214, 109] width 27 height 11
click at [279, 239] on p "El uso de este servicio implica la aceptación plena de estos Términos del Servi…" at bounding box center [351, 246] width 371 height 14
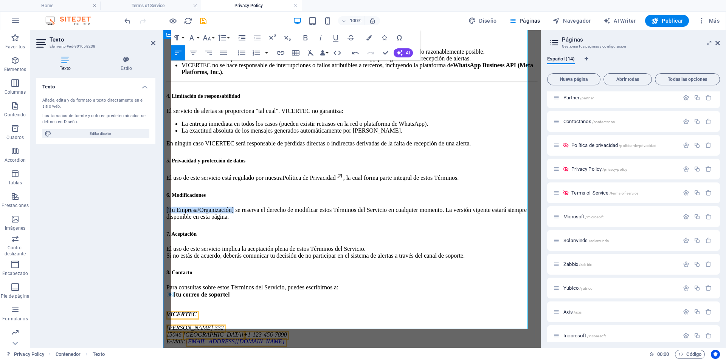
drag, startPoint x: 251, startPoint y: 174, endPoint x: 169, endPoint y: 178, distance: 82.5
click at [169, 178] on div "Política de Privacidad Última actualización: [DATE] Bienvenido al servicio de n…" at bounding box center [351, 110] width 371 height 470
click at [181, 291] on strong "[tu correo de soporte]" at bounding box center [202, 294] width 56 height 6
click at [381, 284] on p "Para consultas sobre estos Términos del Servicio, puedes escribirnos a: 📧 [EMAI…" at bounding box center [351, 291] width 371 height 14
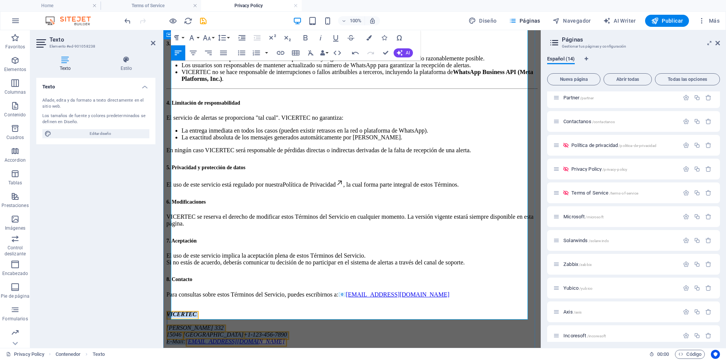
drag, startPoint x: 262, startPoint y: 315, endPoint x: 169, endPoint y: 276, distance: 100.3
click at [169, 276] on div "Política de Privacidad Última actualización: [DATE] Bienvenido al servicio de n…" at bounding box center [351, 114] width 371 height 464
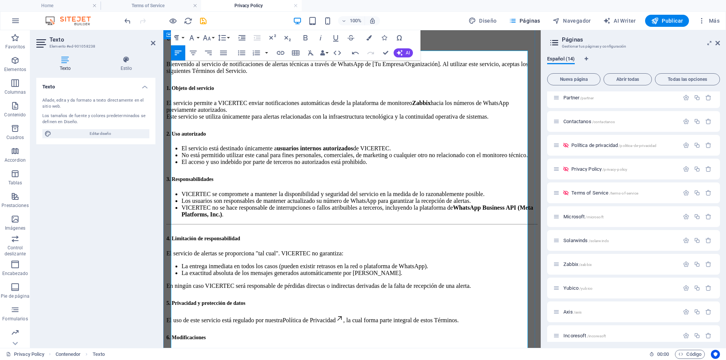
scroll to position [0, 0]
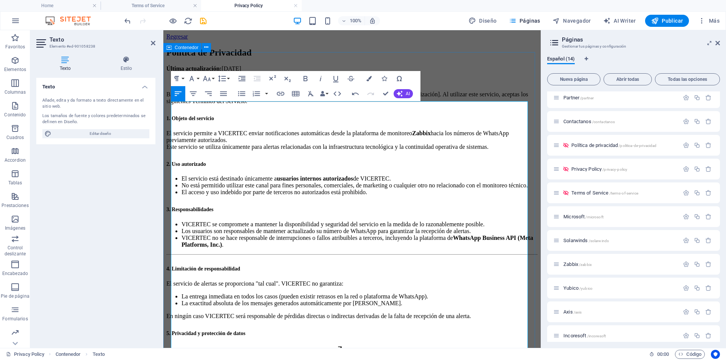
click at [477, 67] on div "Política de Privacidad Última actualización: [DATE] Bienvenido al servicio de n…" at bounding box center [351, 256] width 371 height 417
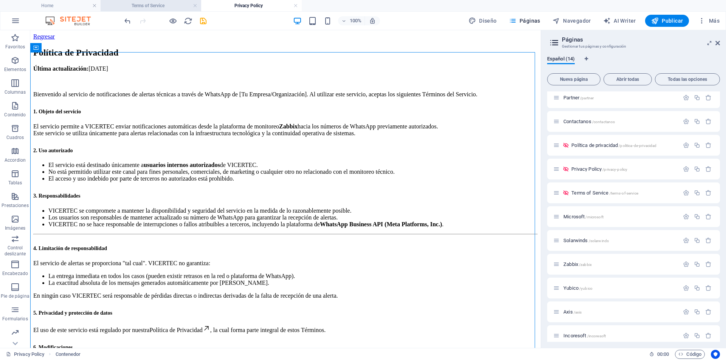
click at [150, 8] on h4 "Terms of Service" at bounding box center [151, 6] width 101 height 8
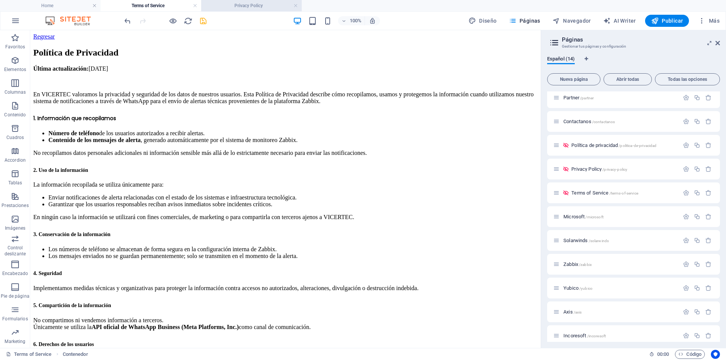
click at [254, 6] on h4 "Privacy Policy" at bounding box center [251, 6] width 101 height 8
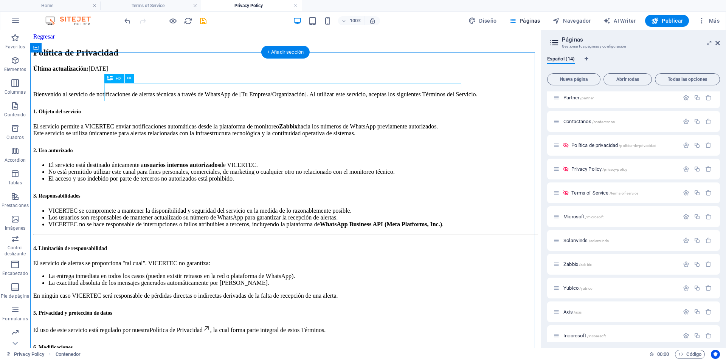
click at [165, 58] on div "Política de Privacidad" at bounding box center [285, 53] width 504 height 10
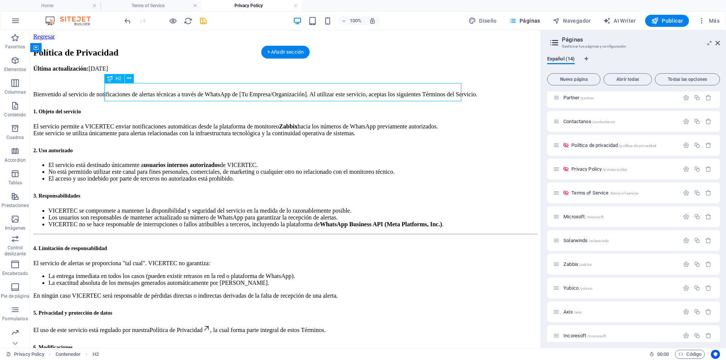
click at [165, 58] on div "Política de Privacidad" at bounding box center [285, 53] width 504 height 10
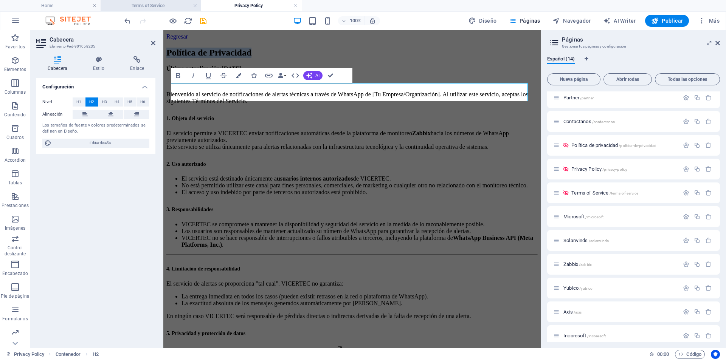
click at [156, 5] on h4 "Terms of Service" at bounding box center [151, 6] width 101 height 8
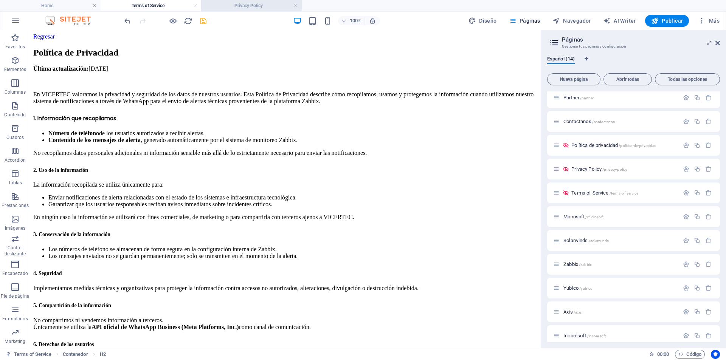
click at [226, 8] on h4 "Privacy Policy" at bounding box center [251, 6] width 101 height 8
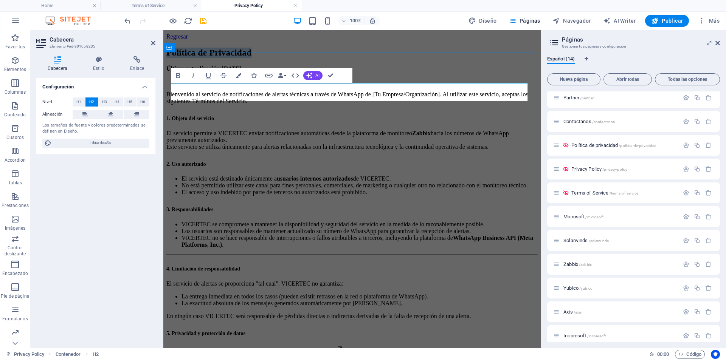
click at [222, 58] on h2 "Política de Privacidad" at bounding box center [351, 53] width 371 height 10
drag, startPoint x: 355, startPoint y: 93, endPoint x: 173, endPoint y: 91, distance: 181.5
click at [173, 58] on h2 "Política de Privacidad" at bounding box center [351, 53] width 371 height 10
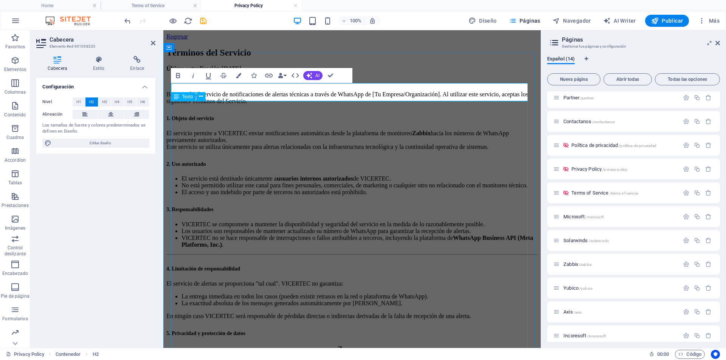
click at [256, 129] on div "Última actualización: [DATE] Bienvenido al servicio de notificaciones de alerta…" at bounding box center [351, 264] width 371 height 399
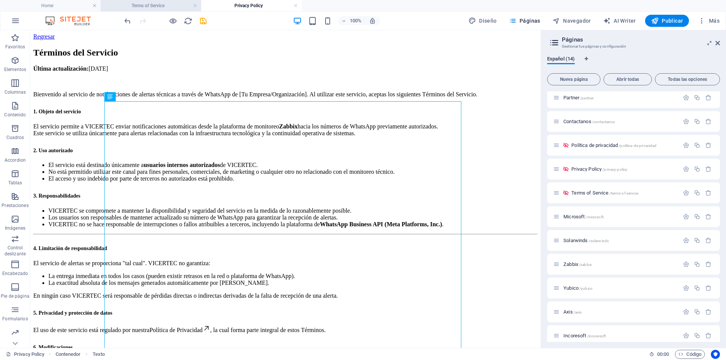
click at [154, 5] on h4 "Terms of Service" at bounding box center [151, 6] width 101 height 8
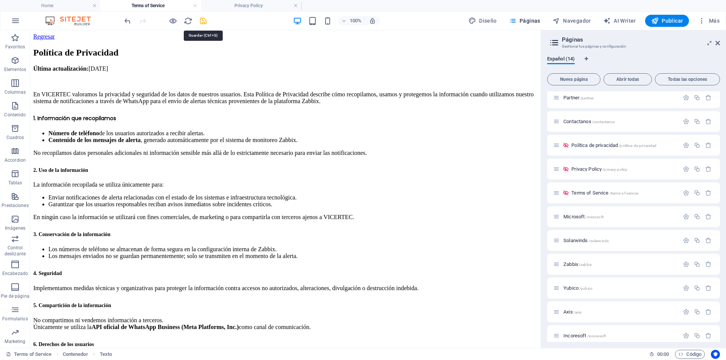
click at [206, 21] on icon "save" at bounding box center [203, 21] width 9 height 9
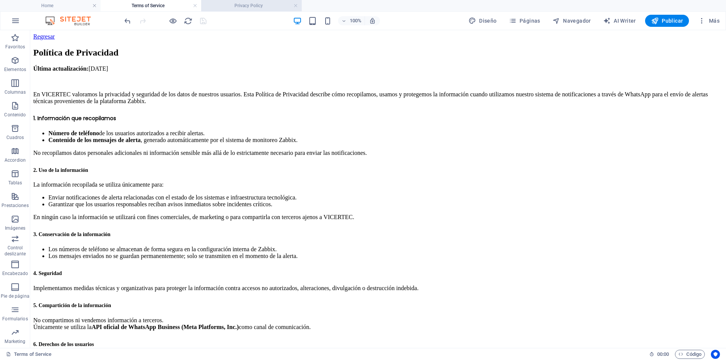
click at [217, 6] on h4 "Privacy Policy" at bounding box center [251, 6] width 101 height 8
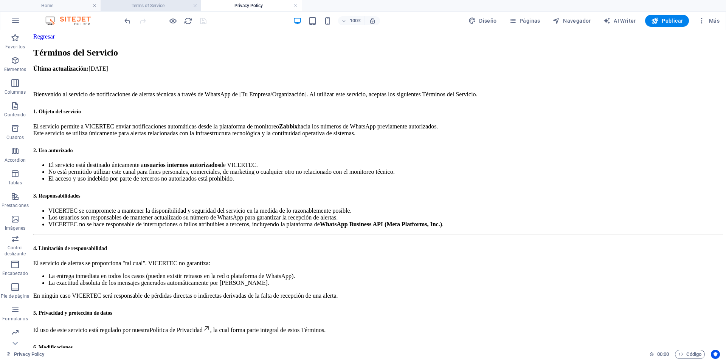
click at [158, 7] on h4 "Terms of Service" at bounding box center [151, 6] width 101 height 8
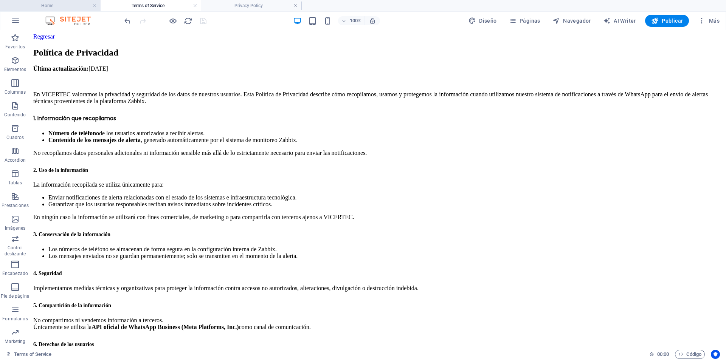
click at [62, 6] on h4 "Home" at bounding box center [50, 6] width 101 height 8
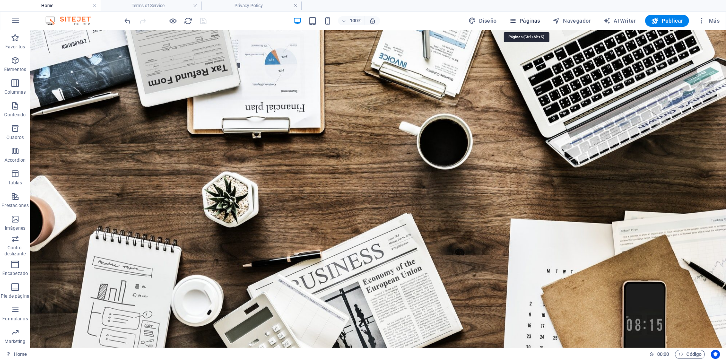
click at [522, 19] on span "Páginas" at bounding box center [524, 21] width 31 height 8
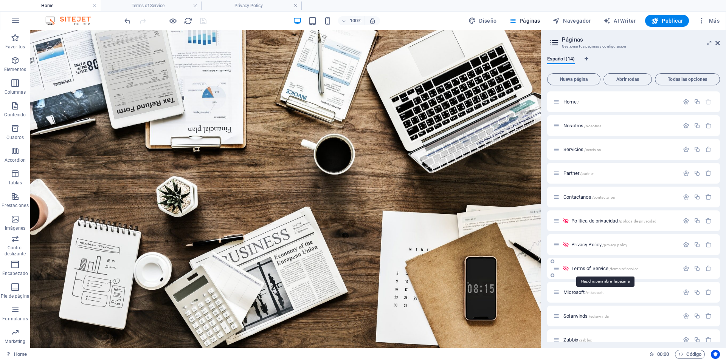
click at [588, 268] on span "Terms of Service /terms-of-service" at bounding box center [604, 269] width 67 height 6
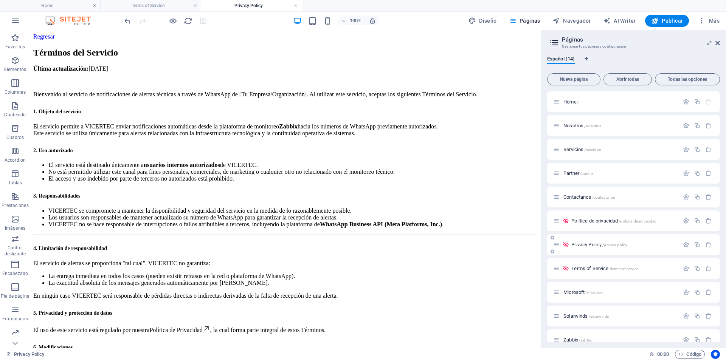
click at [585, 246] on span "Privacy Policy /privacy-policy" at bounding box center [599, 245] width 56 height 6
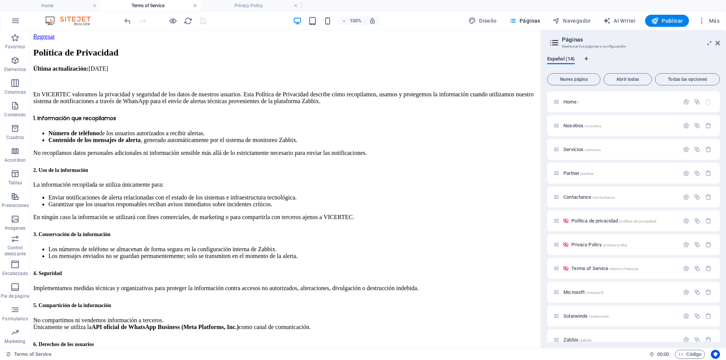
click at [196, 7] on link at bounding box center [195, 5] width 5 height 7
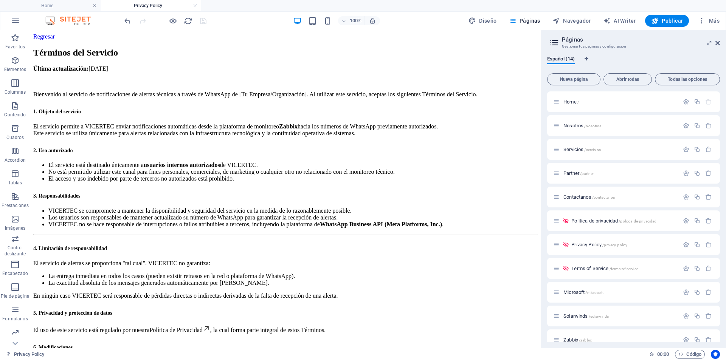
click at [196, 7] on link at bounding box center [195, 5] width 5 height 7
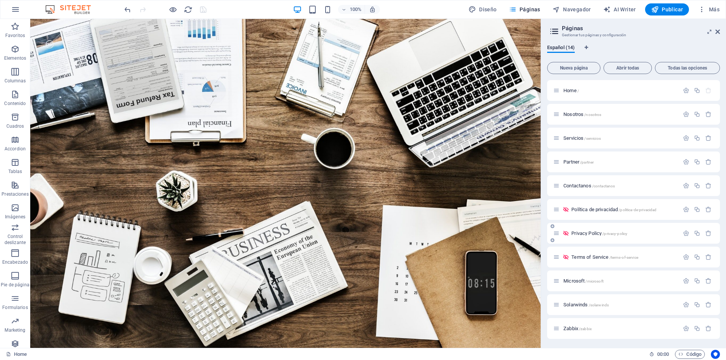
click at [593, 232] on span "Privacy Policy /privacy-policy" at bounding box center [599, 234] width 56 height 6
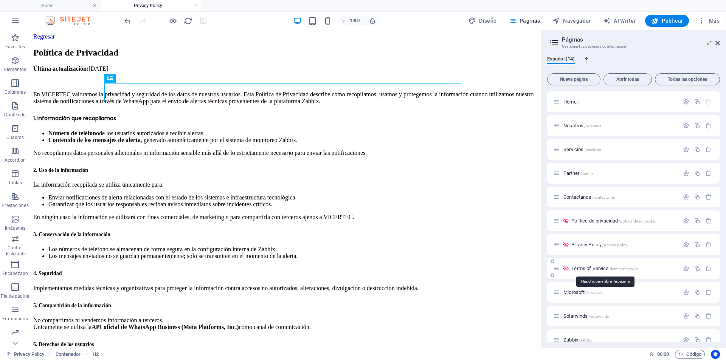
click at [588, 269] on span "Terms of Service /terms-of-service" at bounding box center [604, 269] width 67 height 6
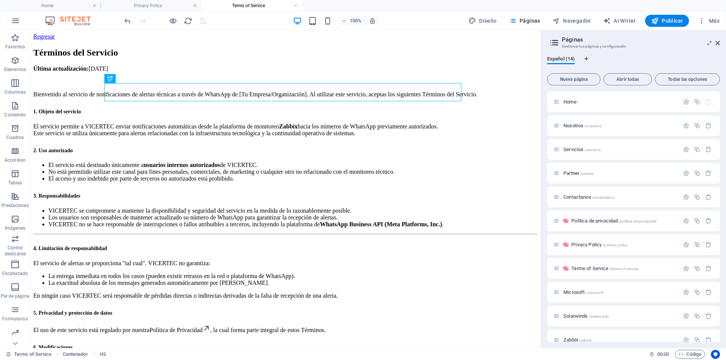
scroll to position [38, 0]
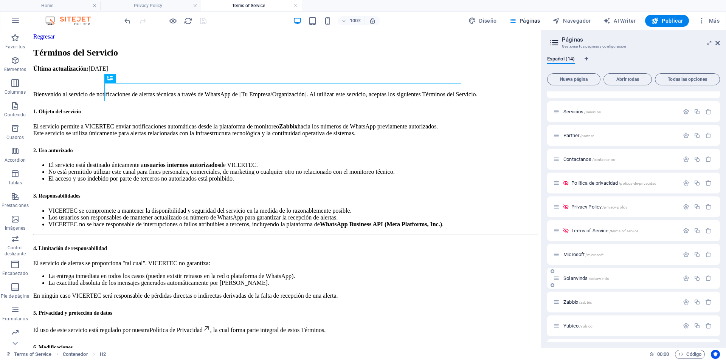
click at [582, 278] on span "Solarwinds /solarwinds" at bounding box center [585, 279] width 45 height 6
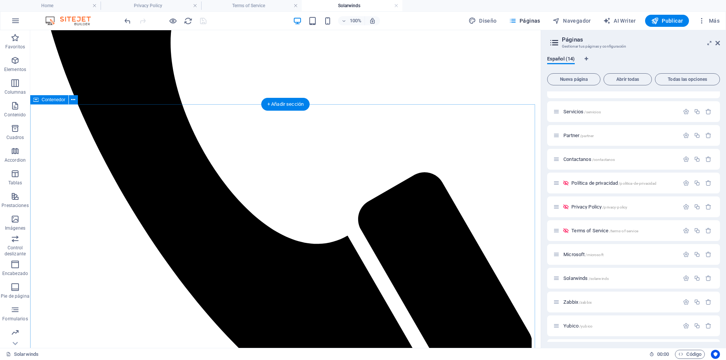
scroll to position [643, 0]
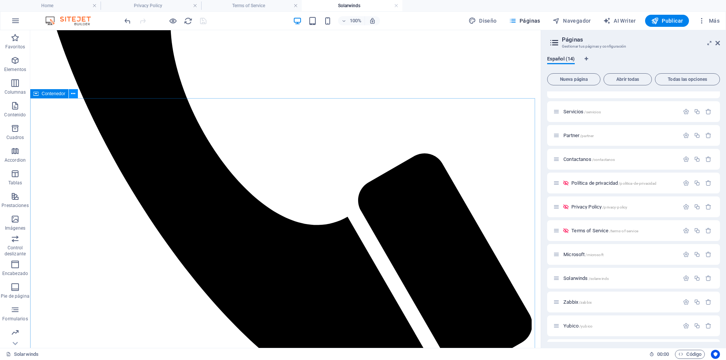
click at [73, 94] on icon at bounding box center [73, 94] width 4 height 8
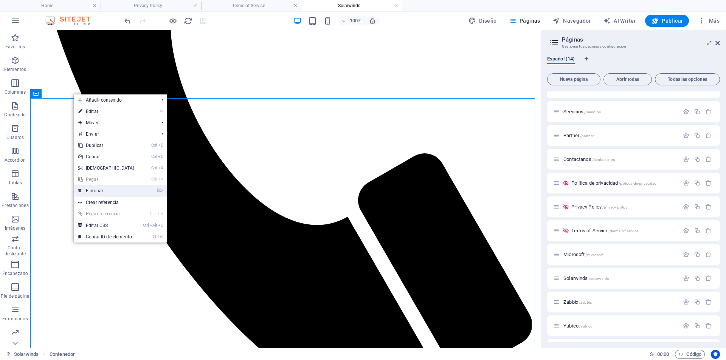
click at [94, 190] on link "⌦ Eliminar" at bounding box center [106, 190] width 65 height 11
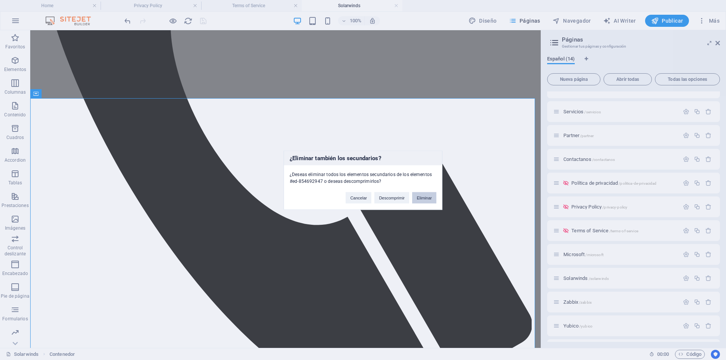
click at [422, 201] on button "Eliminar" at bounding box center [424, 197] width 24 height 11
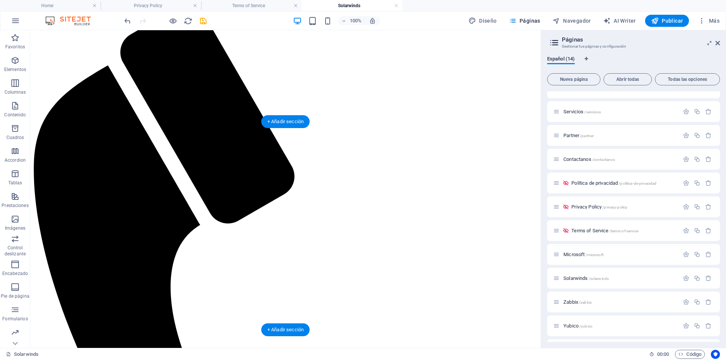
scroll to position [378, 0]
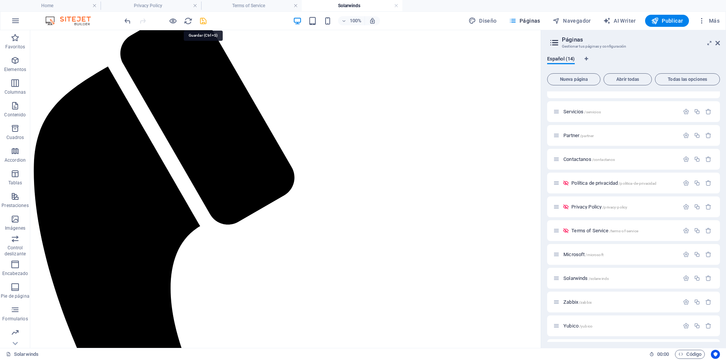
click at [203, 20] on icon "save" at bounding box center [203, 21] width 9 height 9
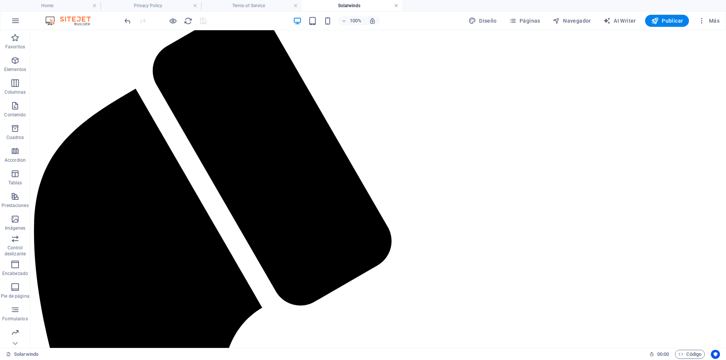
click at [395, 7] on link at bounding box center [396, 5] width 5 height 7
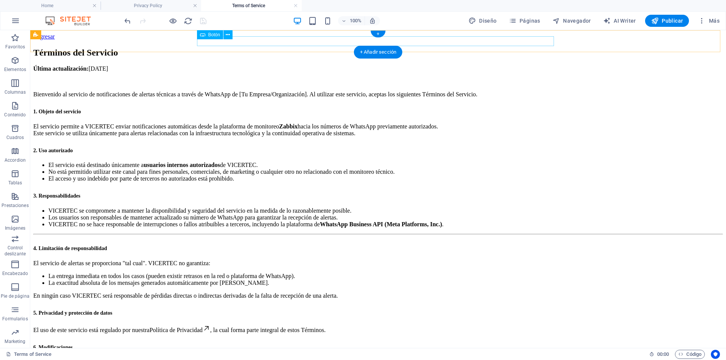
click at [210, 40] on div "Regresar" at bounding box center [378, 36] width 690 height 7
select select
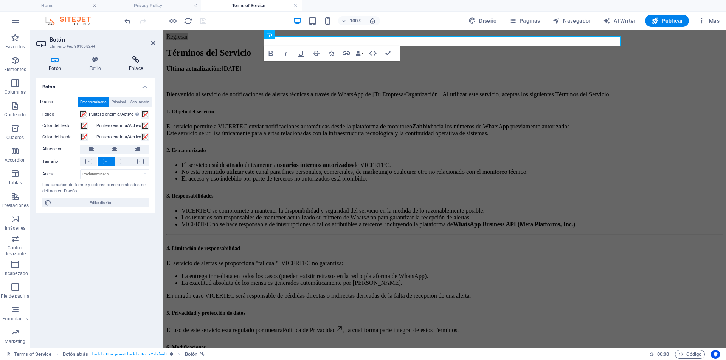
click at [140, 64] on h4 "Enlace" at bounding box center [135, 64] width 39 height 16
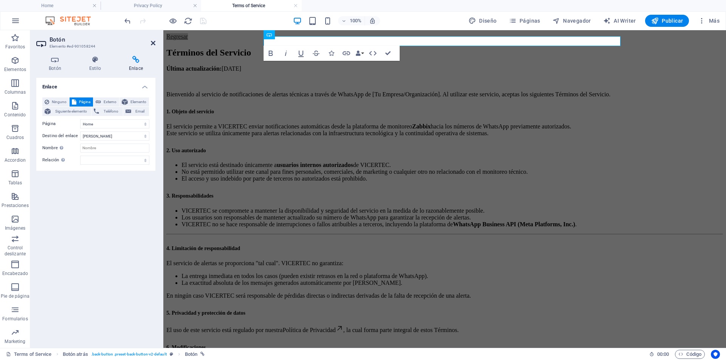
click at [154, 42] on icon at bounding box center [153, 43] width 5 height 6
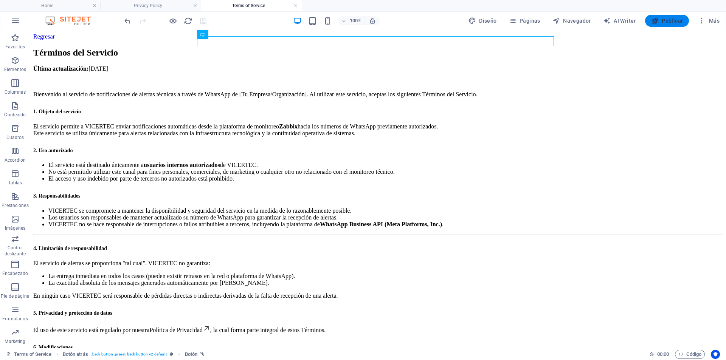
click at [656, 23] on icon "button" at bounding box center [655, 21] width 8 height 8
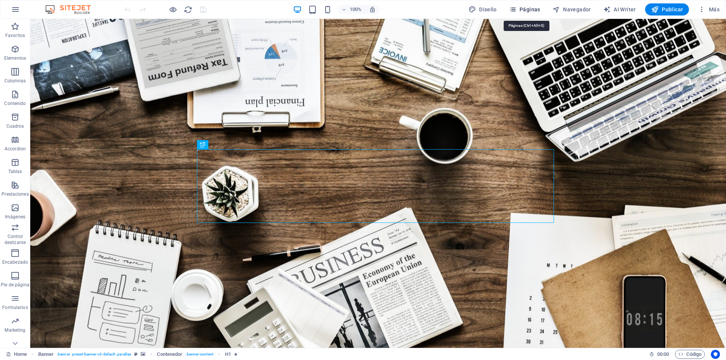
click at [519, 8] on span "Páginas" at bounding box center [524, 10] width 31 height 8
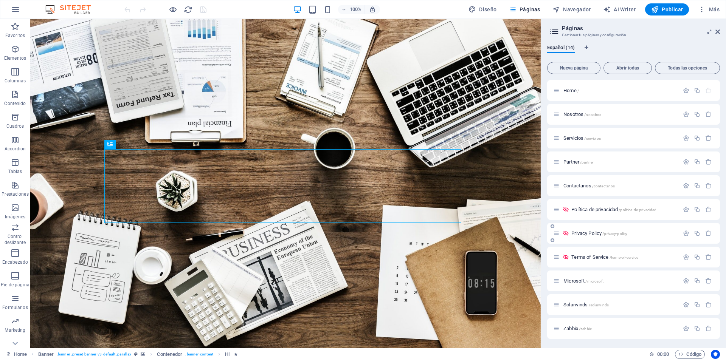
click at [631, 234] on p "Privacy Policy /privacy-policy" at bounding box center [623, 233] width 105 height 5
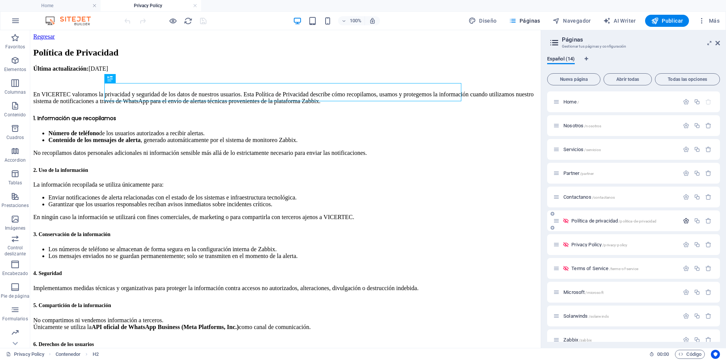
click at [687, 220] on icon "button" at bounding box center [686, 221] width 6 height 6
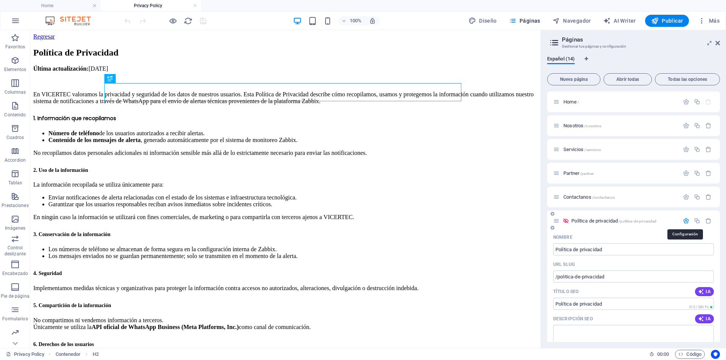
click at [683, 221] on icon "button" at bounding box center [686, 221] width 6 height 6
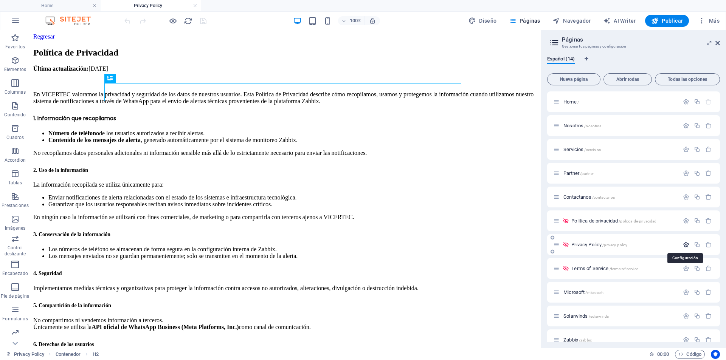
click at [685, 244] on icon "button" at bounding box center [686, 245] width 6 height 6
click at [616, 274] on input "Privacy Policy" at bounding box center [633, 273] width 161 height 12
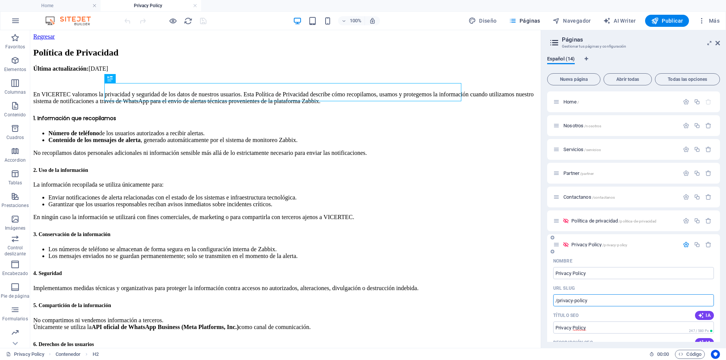
click at [602, 303] on input "/privacy-policy" at bounding box center [633, 301] width 161 height 12
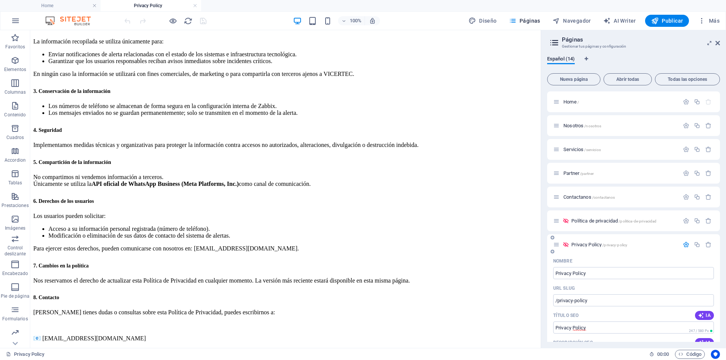
click at [684, 243] on icon "button" at bounding box center [686, 245] width 6 height 6
click at [686, 270] on icon "button" at bounding box center [686, 268] width 6 height 6
click at [597, 327] on input "/terms-of-service" at bounding box center [633, 324] width 161 height 12
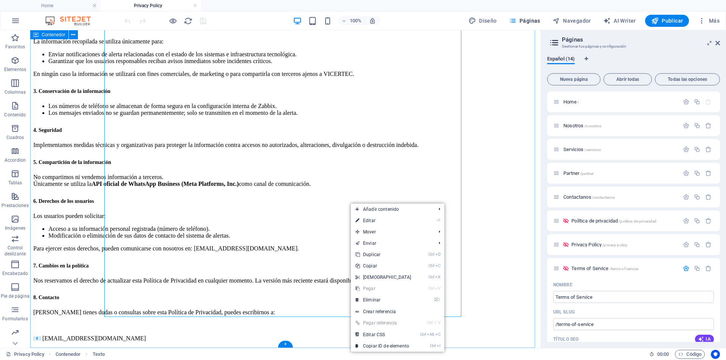
click at [476, 169] on div "Política de Privacidad Última actualización: [DATE] En VICERTEC valoramos la pr…" at bounding box center [285, 123] width 504 height 438
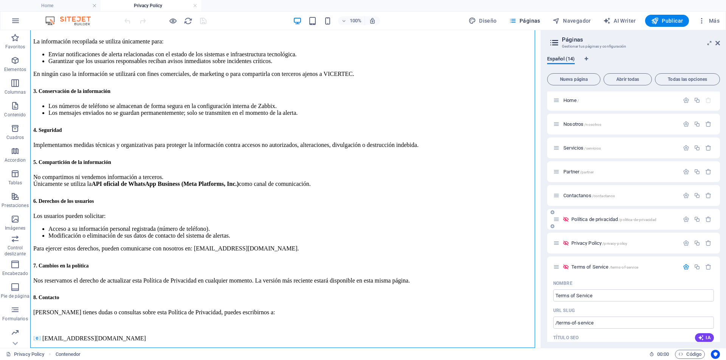
scroll to position [0, 0]
click at [683, 268] on icon "button" at bounding box center [686, 268] width 6 height 6
click at [694, 268] on icon "button" at bounding box center [697, 268] width 6 height 6
click at [617, 324] on input "Terms of Service 1" at bounding box center [633, 321] width 161 height 12
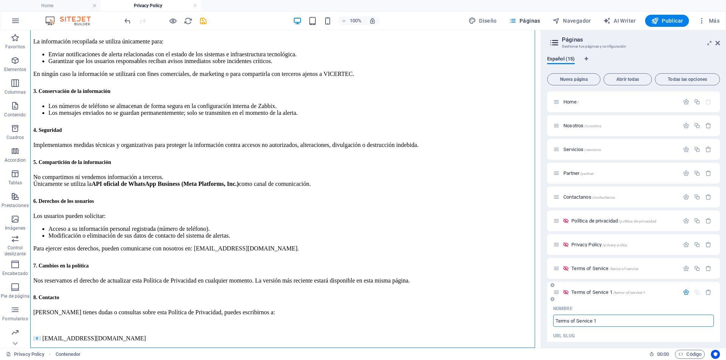
click at [617, 324] on input "Terms of Service 1" at bounding box center [633, 321] width 161 height 12
paste input "Deletion of User Data"
type input "Deletion of User Data"
type input "/deletion-of-user-data"
type input "Deletion of User Data"
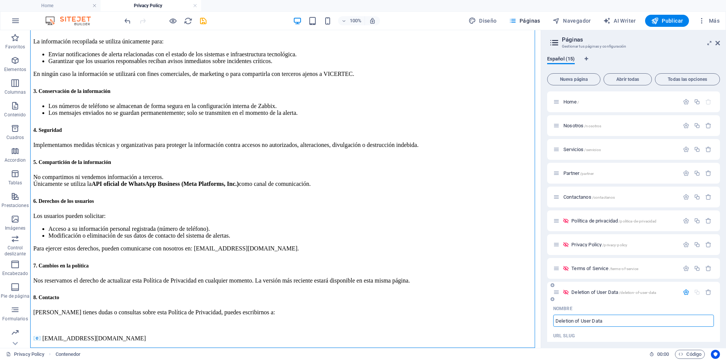
scroll to position [76, 0]
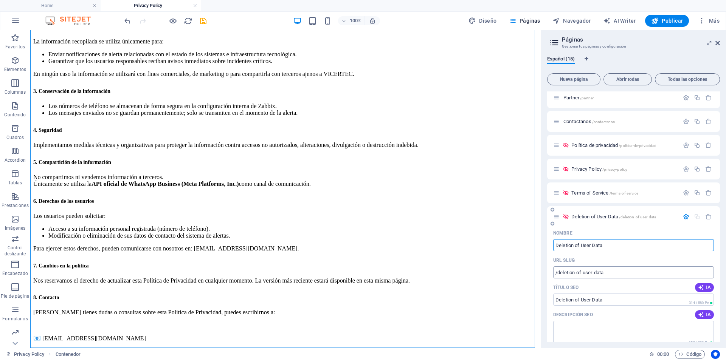
type input "Deletion of User Data"
click at [611, 274] on input "/deletion-of-user-data" at bounding box center [633, 273] width 161 height 12
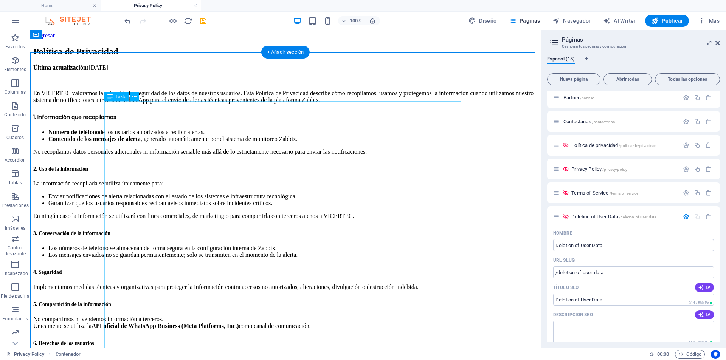
scroll to position [0, 0]
click at [120, 124] on div "Última actualización: 02 de septiembre de 2025 En VICERTEC valoramos la privaci…" at bounding box center [285, 275] width 504 height 420
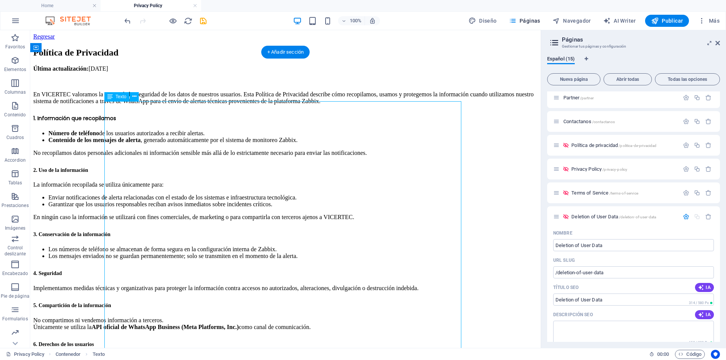
click at [120, 124] on div "Última actualización: 02 de septiembre de 2025 En VICERTEC valoramos la privaci…" at bounding box center [285, 275] width 504 height 420
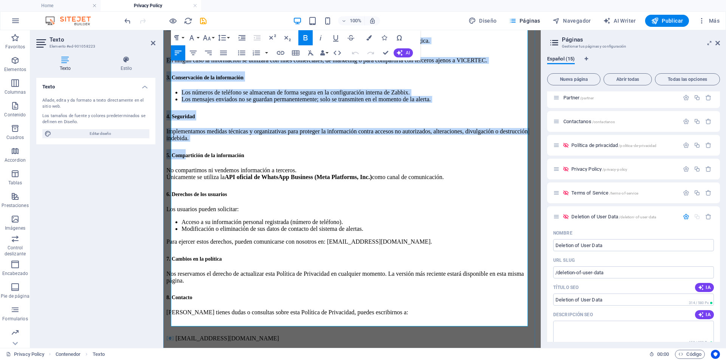
scroll to position [198, 0]
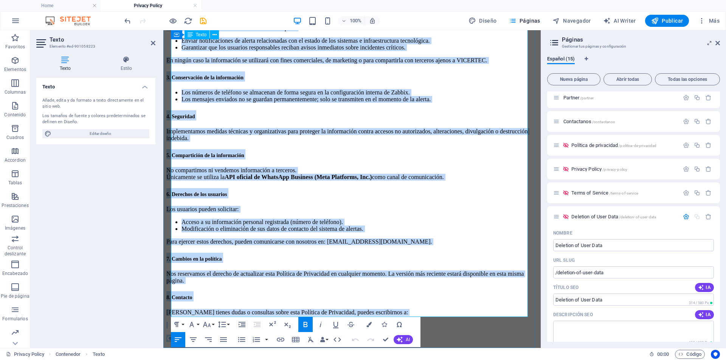
drag, startPoint x: 171, startPoint y: 124, endPoint x: 252, endPoint y: 314, distance: 206.8
click at [252, 314] on div "Última actualización: 02 de septiembre de 2025 En VICERTEC valoramos la privaci…" at bounding box center [351, 122] width 371 height 441
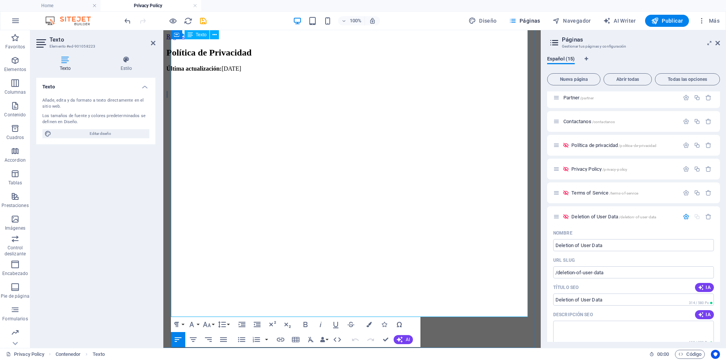
scroll to position [0, 0]
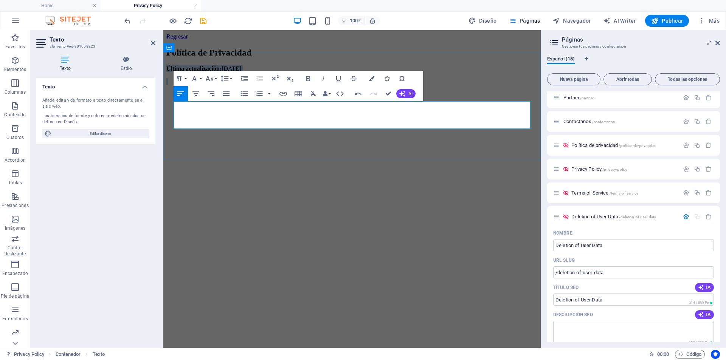
drag, startPoint x: 318, startPoint y: 111, endPoint x: 174, endPoint y: 110, distance: 144.1
click at [174, 98] on div "Última actualización: [DATE]" at bounding box center [351, 81] width 371 height 33
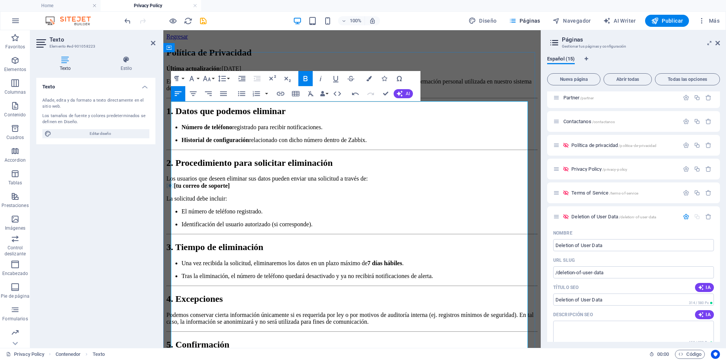
click at [310, 72] on p "Última actualización: [DATE]" at bounding box center [351, 68] width 371 height 7
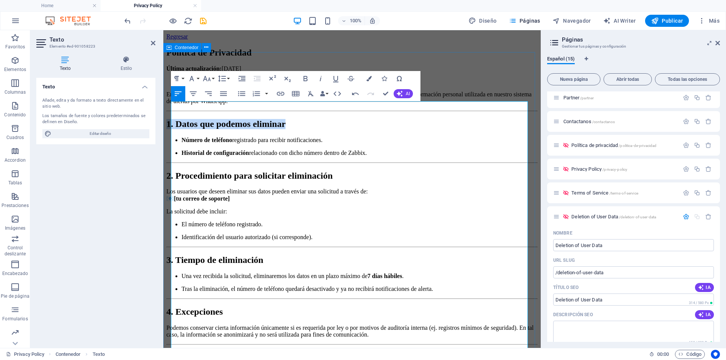
drag, startPoint x: 414, startPoint y: 150, endPoint x: 166, endPoint y: 155, distance: 248.1
click at [166, 155] on div "Política de Privacidad Última actualización: 02 de septiembre de 2025 En [Tu Em…" at bounding box center [351, 249] width 371 height 402
click at [213, 79] on button "Font Size" at bounding box center [208, 78] width 14 height 15
click at [214, 149] on link "14" at bounding box center [214, 149] width 27 height 11
click at [262, 105] on p "En [Tu Empresa/Organización] respetamos el derecho de los usuarios a solicitar …" at bounding box center [351, 98] width 371 height 14
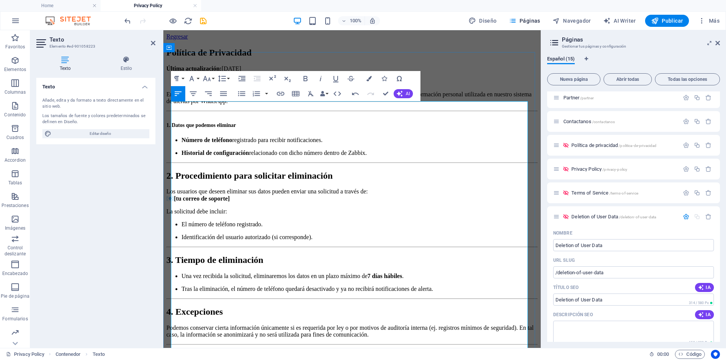
click at [328, 105] on p "En [Tu Empresa/Organización] respetamos el derecho de los usuarios a solicitar …" at bounding box center [351, 98] width 371 height 14
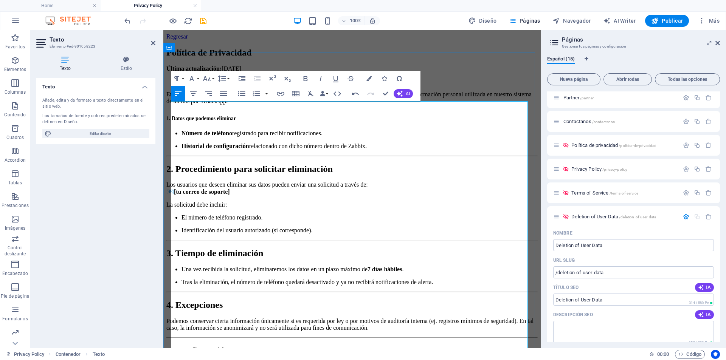
drag, startPoint x: 322, startPoint y: 182, endPoint x: 177, endPoint y: 169, distance: 145.8
click at [177, 150] on ul "Número de teléfono registrado para recibir notificaciones. Historial de configu…" at bounding box center [351, 140] width 371 height 20
click at [239, 93] on icon "button" at bounding box center [241, 93] width 9 height 9
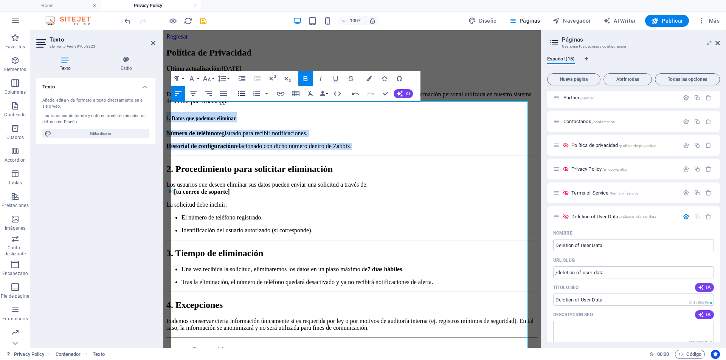
click at [239, 93] on icon "button" at bounding box center [241, 93] width 9 height 9
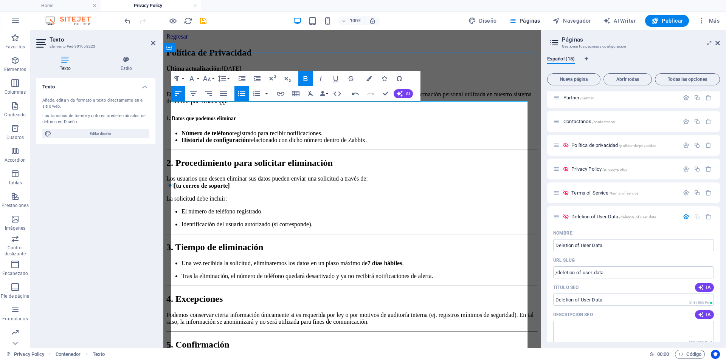
click at [191, 168] on h2 "2. Procedimiento para solicitar eliminación" at bounding box center [351, 163] width 371 height 10
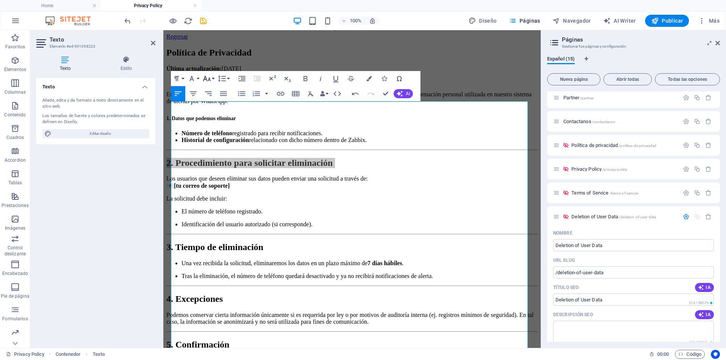
click at [211, 78] on icon "button" at bounding box center [206, 78] width 9 height 9
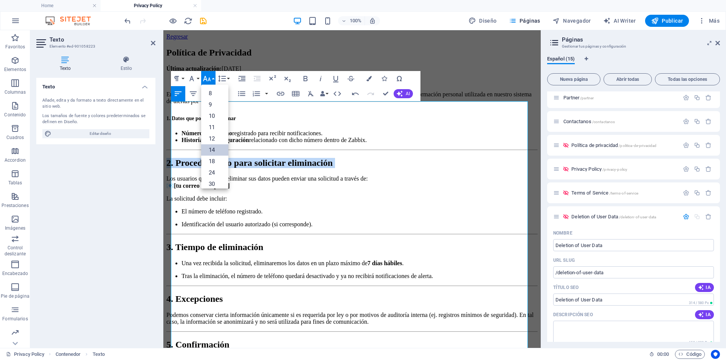
click at [216, 151] on link "14" at bounding box center [214, 149] width 27 height 11
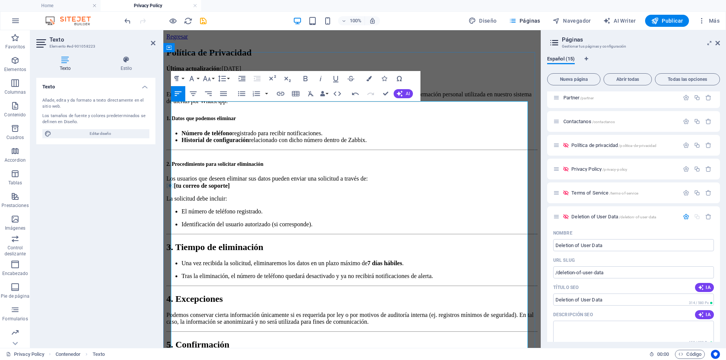
click at [411, 144] on li "Historial de configuración relacionado con dicho número dentro de Zabbix." at bounding box center [359, 140] width 356 height 7
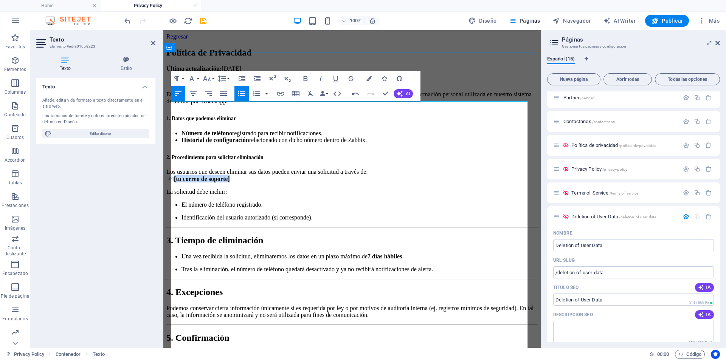
drag, startPoint x: 248, startPoint y: 207, endPoint x: 181, endPoint y: 207, distance: 66.9
click at [181, 183] on p "Los usuarios que deseen eliminar sus datos pueden enviar una solicitud a través…" at bounding box center [351, 176] width 371 height 14
click at [425, 183] on p "Los usuarios que deseen eliminar sus datos pueden enviar una solicitud a través…" at bounding box center [351, 176] width 371 height 14
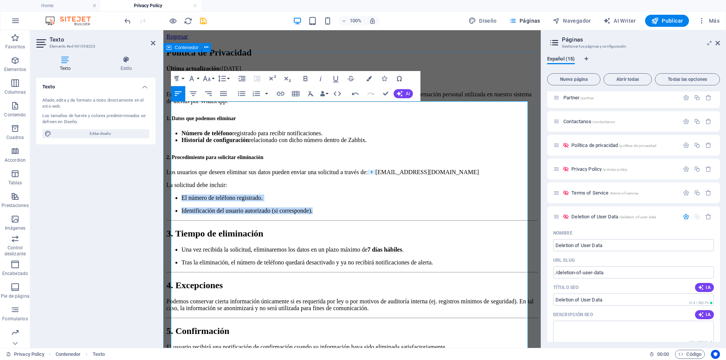
drag, startPoint x: 342, startPoint y: 245, endPoint x: 164, endPoint y: 213, distance: 180.3
click at [166, 213] on div "Política de Privacidad Última actualización: 02 de septiembre de 2025 En [Tu Em…" at bounding box center [351, 235] width 371 height 375
click at [242, 93] on icon "button" at bounding box center [241, 93] width 9 height 9
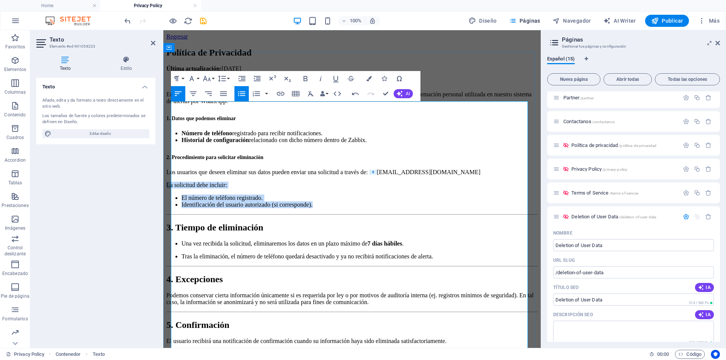
click at [281, 202] on li "El número de teléfono registrado." at bounding box center [359, 198] width 356 height 7
click at [257, 189] on p "La solicitud debe incluir:" at bounding box center [351, 185] width 371 height 7
click at [495, 176] on p "Los usuarios que deseen eliminar sus datos pueden enviar una solicitud a través…" at bounding box center [351, 172] width 371 height 7
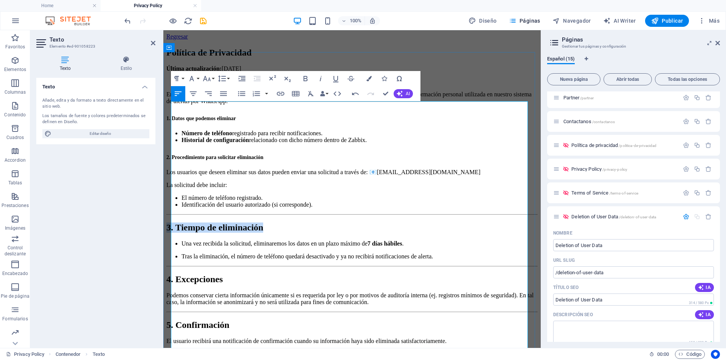
drag, startPoint x: 371, startPoint y: 244, endPoint x: 174, endPoint y: 243, distance: 197.0
click at [174, 233] on h2 "3. Tiempo de eliminación" at bounding box center [351, 228] width 371 height 10
click at [229, 77] on button "Line Height" at bounding box center [223, 78] width 14 height 15
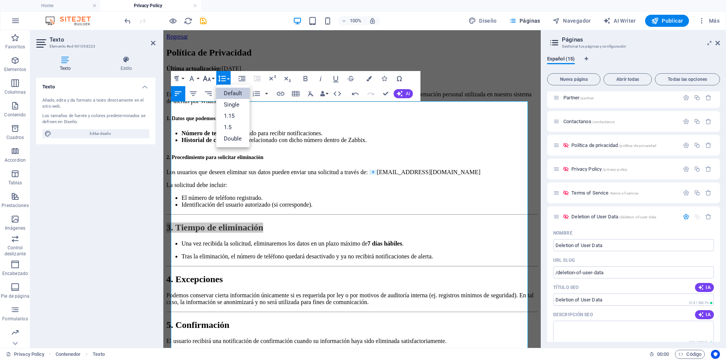
click at [215, 78] on button "Font Size" at bounding box center [208, 78] width 14 height 15
drag, startPoint x: 214, startPoint y: 149, endPoint x: 43, endPoint y: 156, distance: 171.0
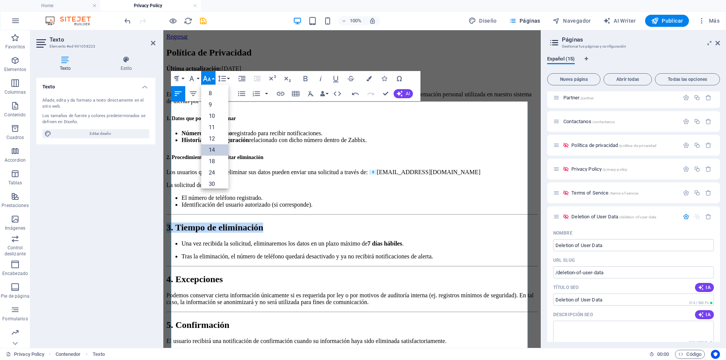
click at [214, 149] on link "14" at bounding box center [214, 149] width 27 height 11
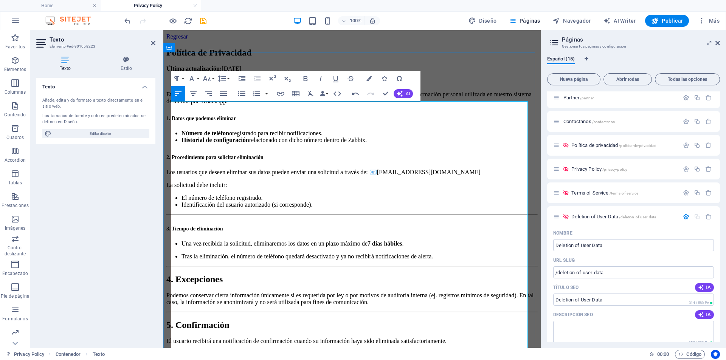
drag, startPoint x: 249, startPoint y: 236, endPoint x: 343, endPoint y: 227, distance: 94.6
click at [249, 233] on h2 "3. Tiempo de eliminación" at bounding box center [351, 228] width 371 height 10
click at [343, 208] on li "Identificación del usuario autorizado (si corresponde)." at bounding box center [359, 205] width 356 height 7
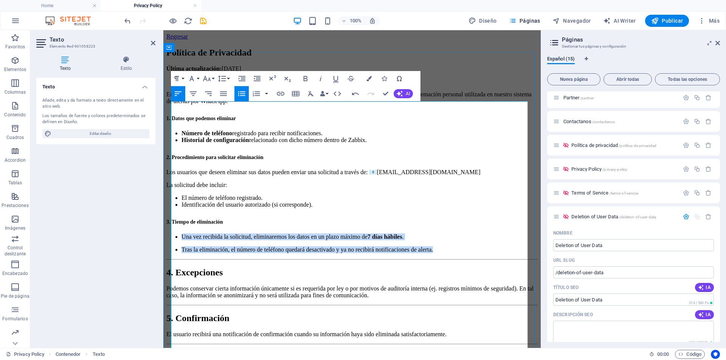
drag, startPoint x: 492, startPoint y: 281, endPoint x: 174, endPoint y: 261, distance: 318.5
click at [174, 253] on ul "Una vez recibida la solicitud, eliminaremos los datos en un plazo máximo de 7 d…" at bounding box center [351, 244] width 371 height 20
click at [242, 93] on icon "button" at bounding box center [241, 93] width 7 height 5
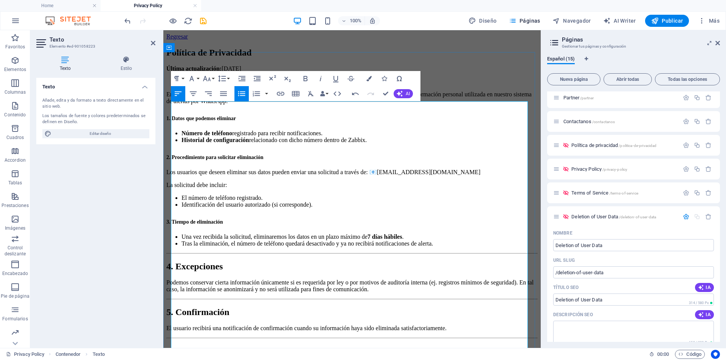
click at [259, 226] on h2 "3. Tiempo de eliminación" at bounding box center [351, 221] width 371 height 10
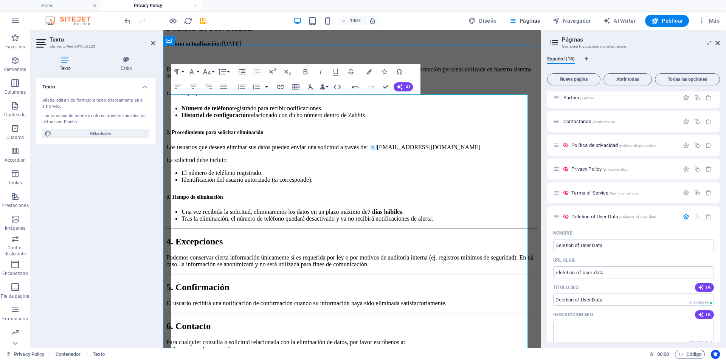
scroll to position [38, 0]
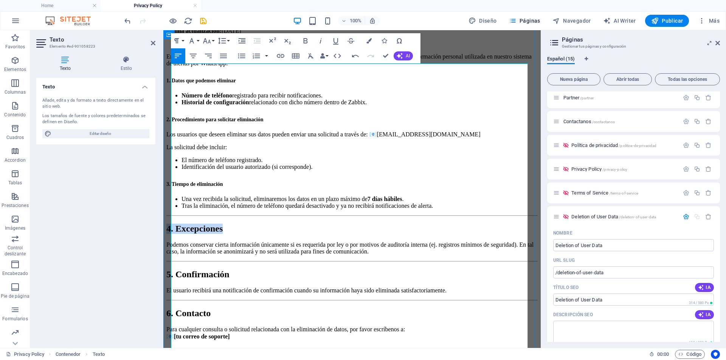
drag, startPoint x: 291, startPoint y: 243, endPoint x: 171, endPoint y: 239, distance: 120.3
click at [171, 234] on h2 "4. Excepciones" at bounding box center [351, 229] width 371 height 10
click at [214, 40] on button "Font Size" at bounding box center [208, 40] width 14 height 15
drag, startPoint x: 214, startPoint y: 111, endPoint x: 50, endPoint y: 85, distance: 166.2
click at [214, 111] on link "14" at bounding box center [214, 112] width 27 height 11
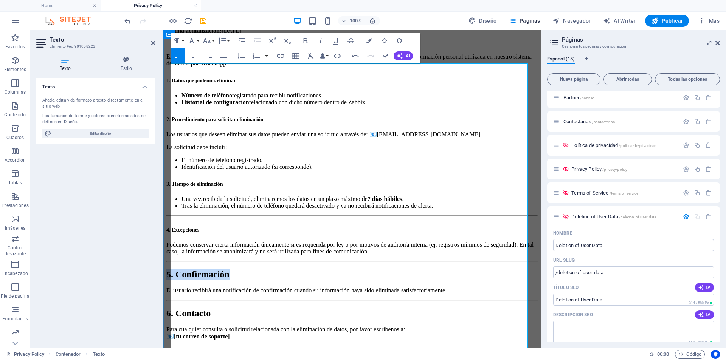
drag, startPoint x: 305, startPoint y: 279, endPoint x: 175, endPoint y: 277, distance: 130.1
click at [175, 277] on h2 "5. Confirmación" at bounding box center [351, 275] width 371 height 10
click at [212, 39] on button "Font Size" at bounding box center [208, 40] width 14 height 15
click at [218, 110] on link "14" at bounding box center [214, 112] width 27 height 11
click at [514, 255] on p "Podemos conservar cierta información únicamente si es requerida por ley o por m…" at bounding box center [351, 249] width 371 height 14
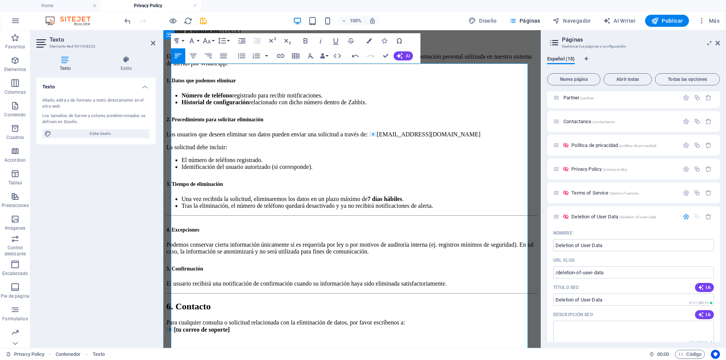
click at [490, 209] on li "Tras la eliminación, el número de teléfono quedará desactivado y ya no recibirá…" at bounding box center [359, 206] width 356 height 7
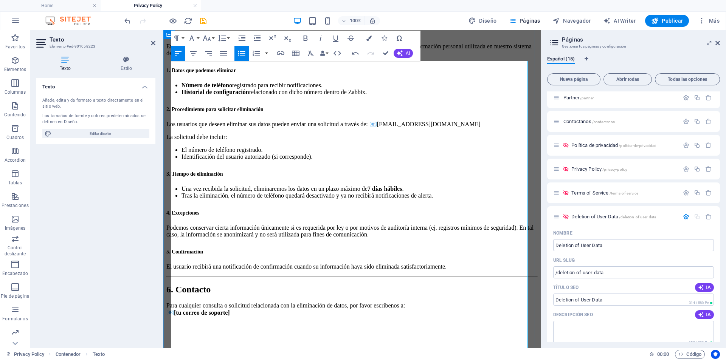
scroll to position [72, 0]
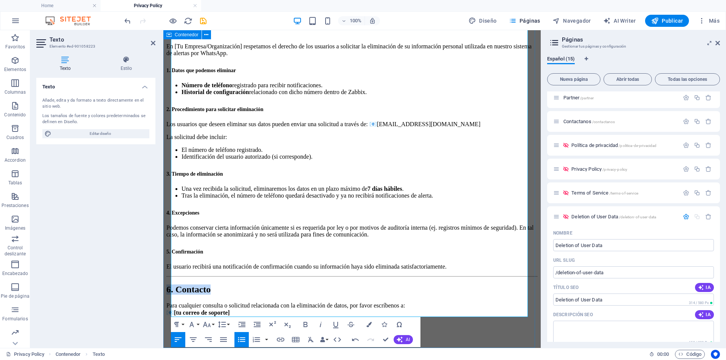
drag, startPoint x: 284, startPoint y: 275, endPoint x: 170, endPoint y: 261, distance: 114.2
click at [170, 261] on div "Política de Privacidad Última actualización: 02 de septiembre de 2025 En [Tu Em…" at bounding box center [351, 171] width 371 height 343
click at [212, 326] on button "Font Size" at bounding box center [208, 324] width 14 height 15
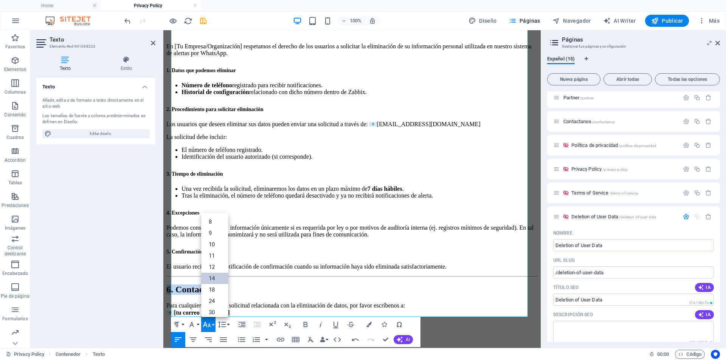
click at [216, 280] on link "14" at bounding box center [214, 278] width 27 height 11
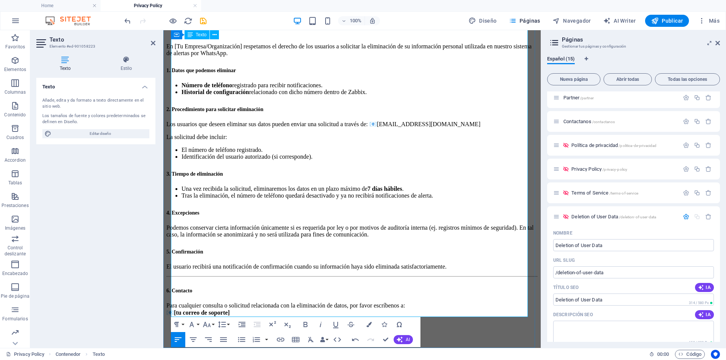
click at [214, 285] on h2 "6. Contacto" at bounding box center [351, 290] width 371 height 10
click at [515, 264] on p "El usuario recibirá una notificación de confirmación cuando su información haya…" at bounding box center [351, 267] width 371 height 7
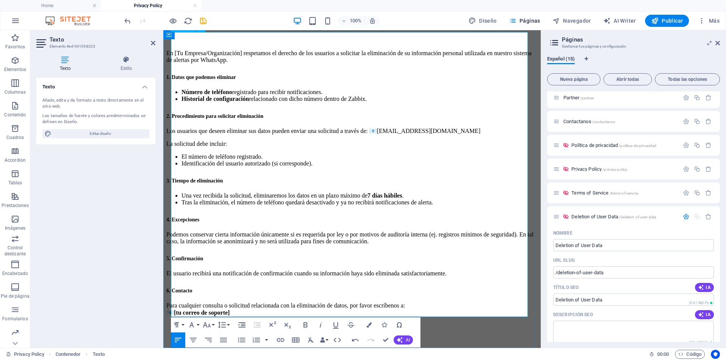
click at [249, 302] on p "Para cualquier consulta o solicitud relacionada con la eliminación de datos, po…" at bounding box center [351, 309] width 371 height 14
click at [482, 302] on p "Para cualquier consulta o solicitud relacionada con la eliminación de datos, po…" at bounding box center [351, 309] width 371 height 14
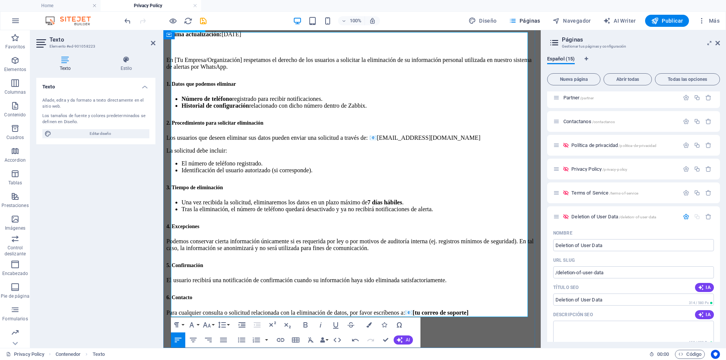
click at [468, 310] on strong "[tu correo de soporte]" at bounding box center [440, 313] width 56 height 6
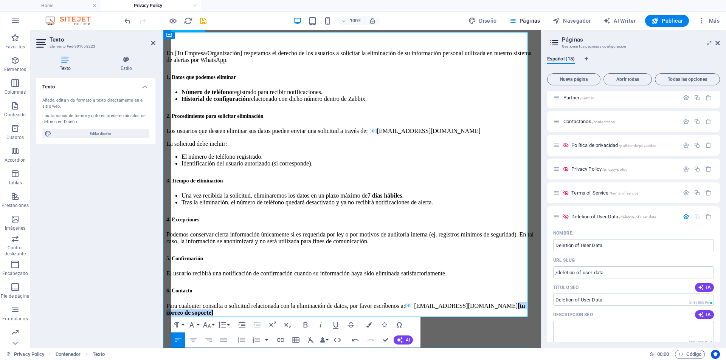
drag, startPoint x: 308, startPoint y: 290, endPoint x: 241, endPoint y: 294, distance: 66.6
click at [241, 302] on p "Para cualquier consulta o solicitud relacionada con la eliminación de datos, po…" at bounding box center [351, 309] width 371 height 14
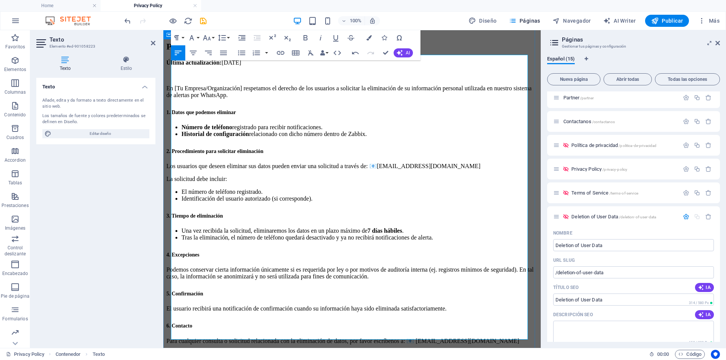
scroll to position [0, 0]
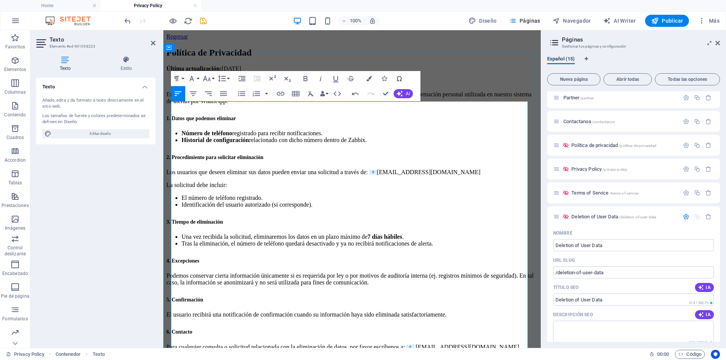
click at [179, 105] on p "En [Tu Empresa/Organización] respetamos el derecho de los usuarios a solicitar …" at bounding box center [351, 98] width 371 height 14
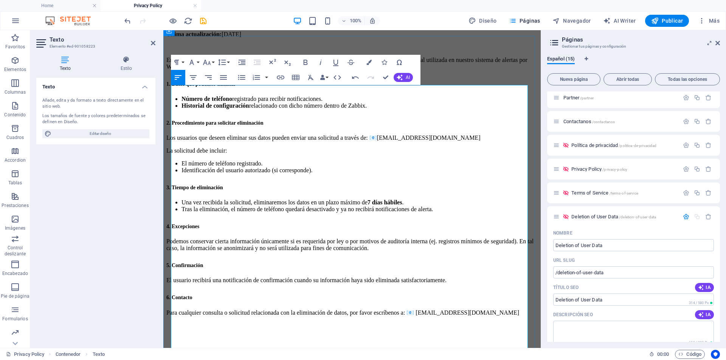
scroll to position [69, 0]
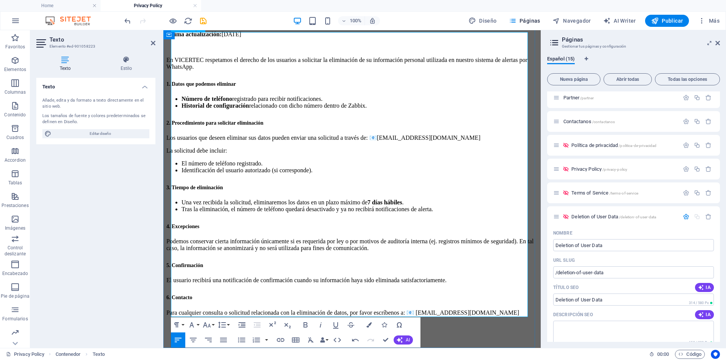
click at [272, 323] on p at bounding box center [351, 326] width 371 height 7
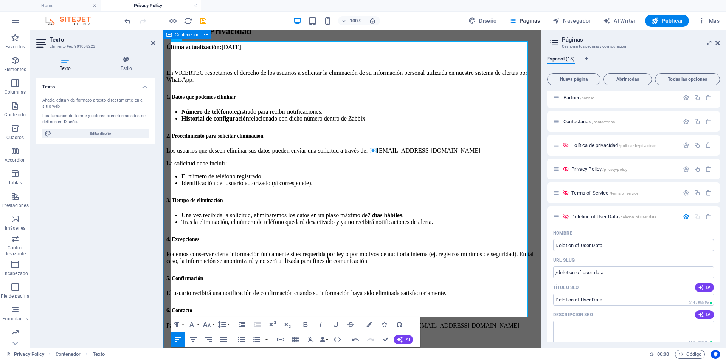
click at [532, 76] on div "Política de Privacidad Última actualización: 02 de septiembre de 2025 En VICERT…" at bounding box center [351, 184] width 371 height 316
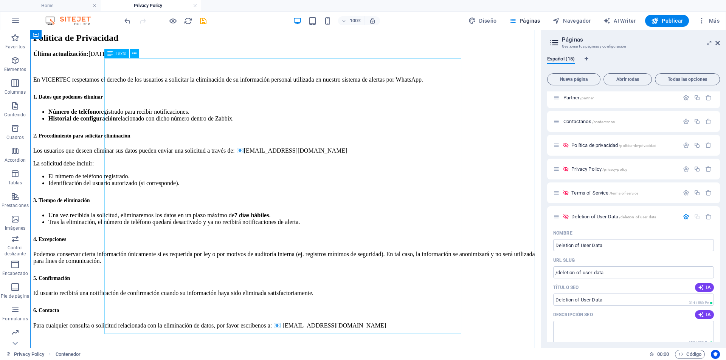
scroll to position [0, 0]
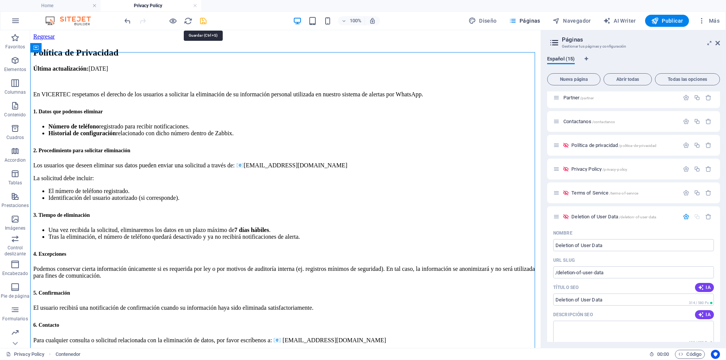
click at [205, 23] on icon "save" at bounding box center [203, 21] width 9 height 9
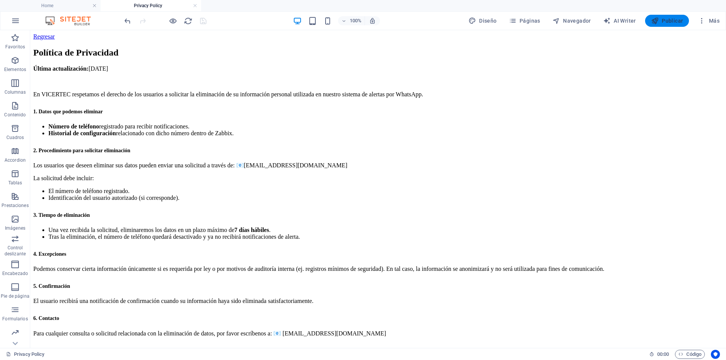
click at [662, 21] on span "Publicar" at bounding box center [667, 21] width 32 height 8
